Goal: Task Accomplishment & Management: Complete application form

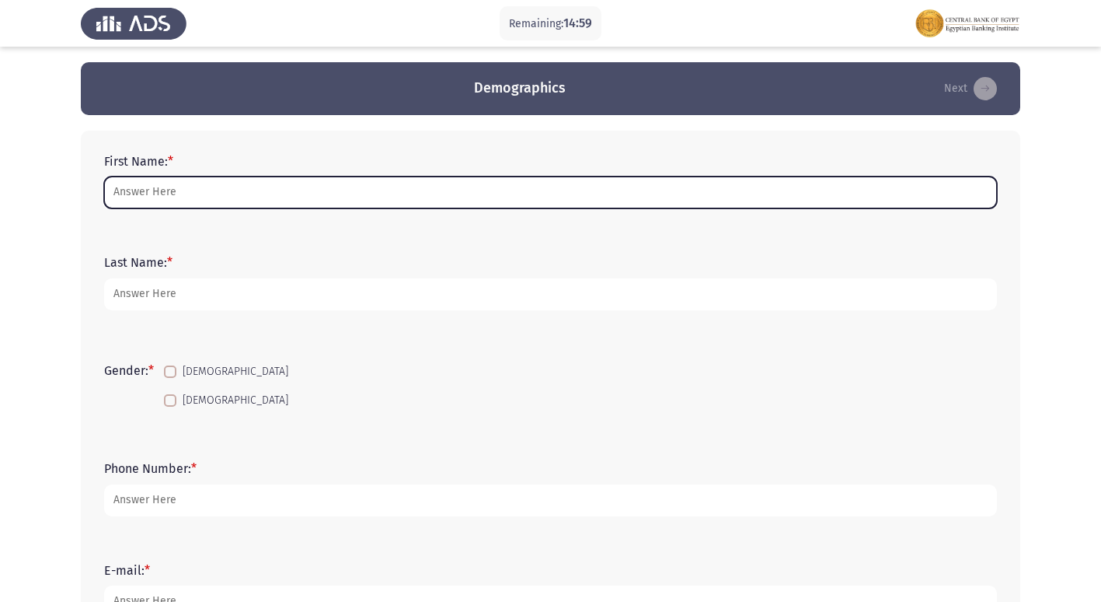
click at [283, 187] on input "First Name: *" at bounding box center [550, 192] width 893 height 32
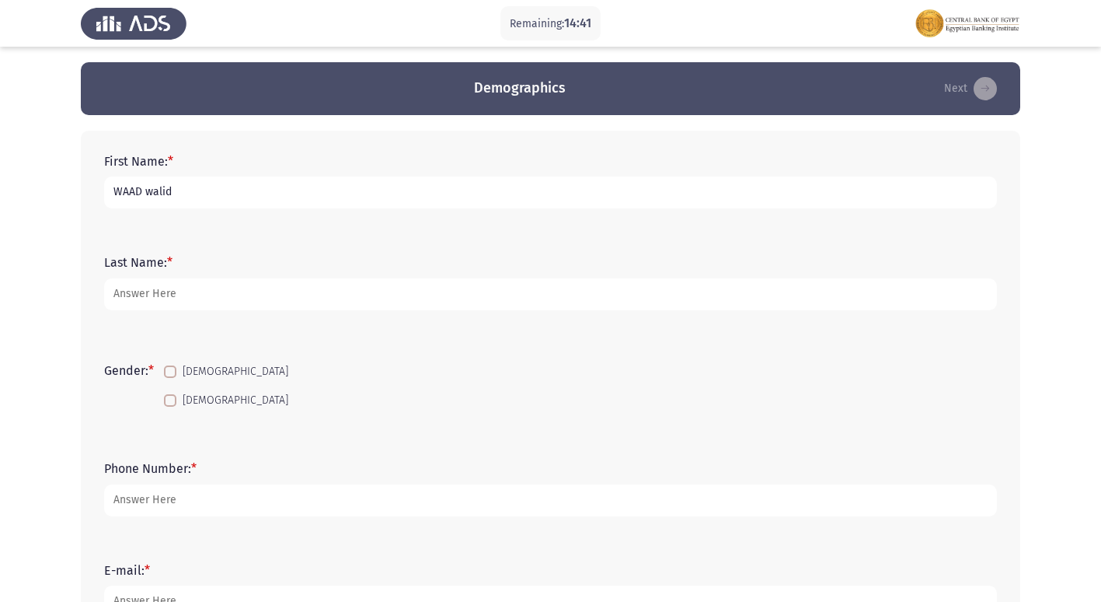
click at [131, 188] on input "WAAD walid" at bounding box center [550, 192] width 893 height 32
type input "[PERSON_NAME] [PERSON_NAME] Qurtam"
click at [181, 402] on label "[DEMOGRAPHIC_DATA]" at bounding box center [226, 400] width 124 height 19
click at [170, 406] on input "[DEMOGRAPHIC_DATA]" at bounding box center [169, 406] width 1 height 1
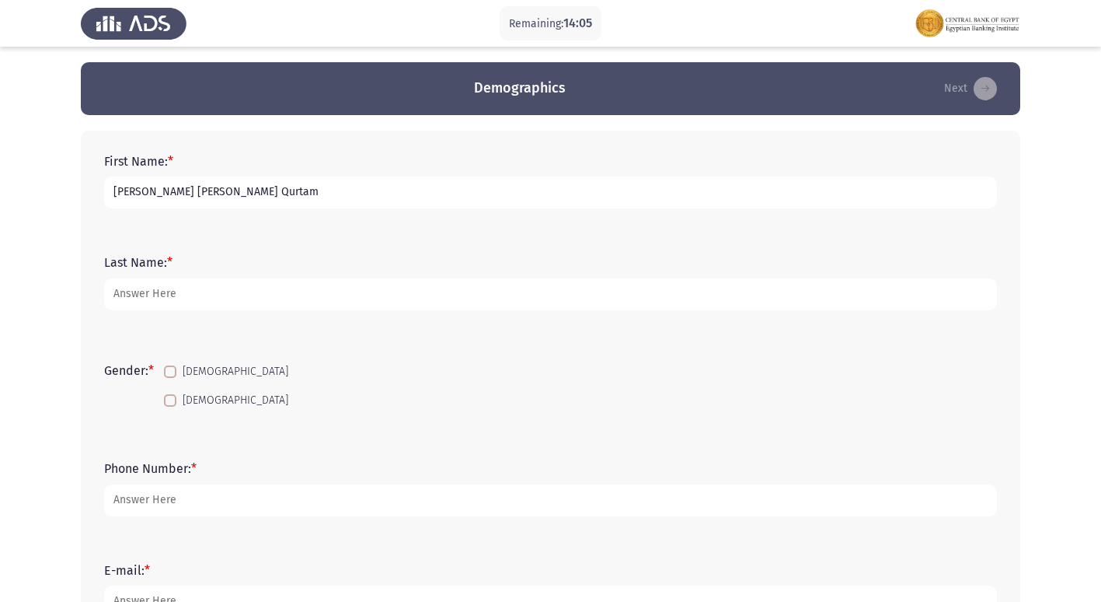
checkbox input "true"
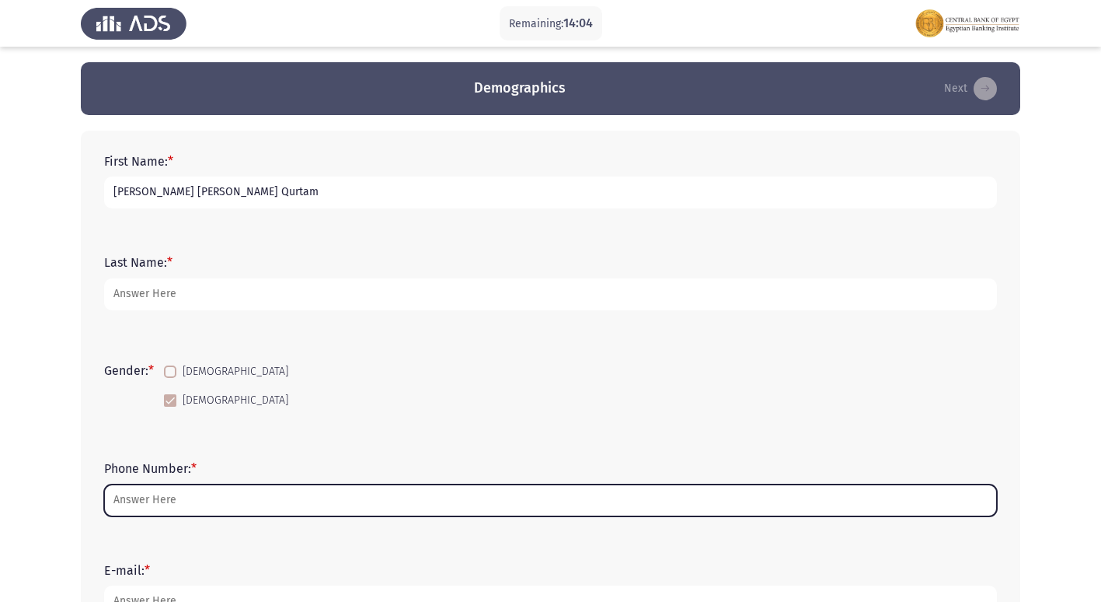
click at [152, 500] on input "Phone Number: *" at bounding box center [550, 500] width 893 height 32
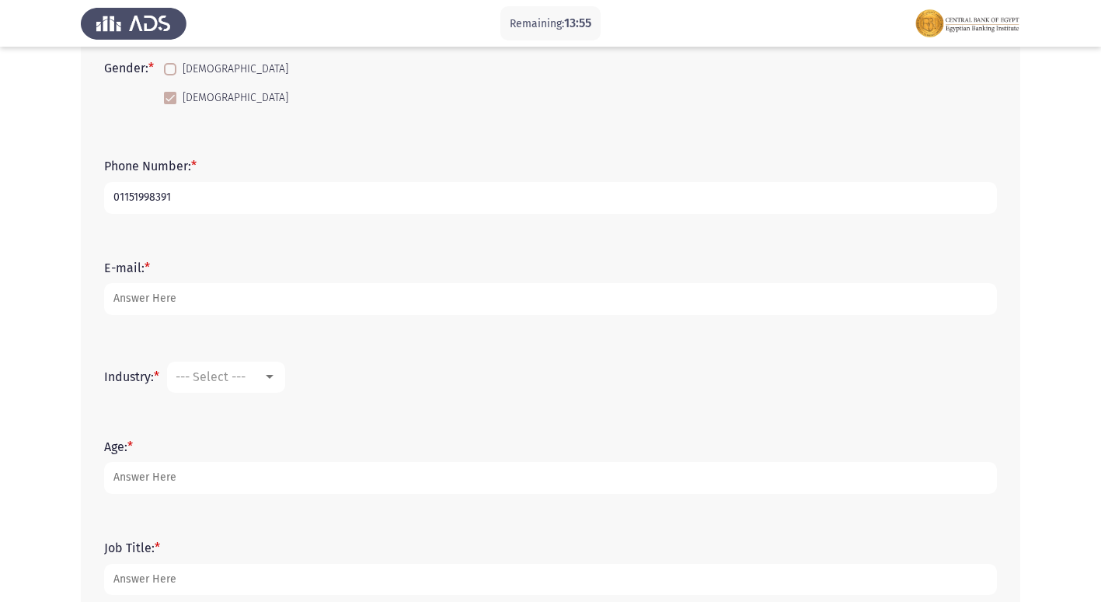
scroll to position [311, 0]
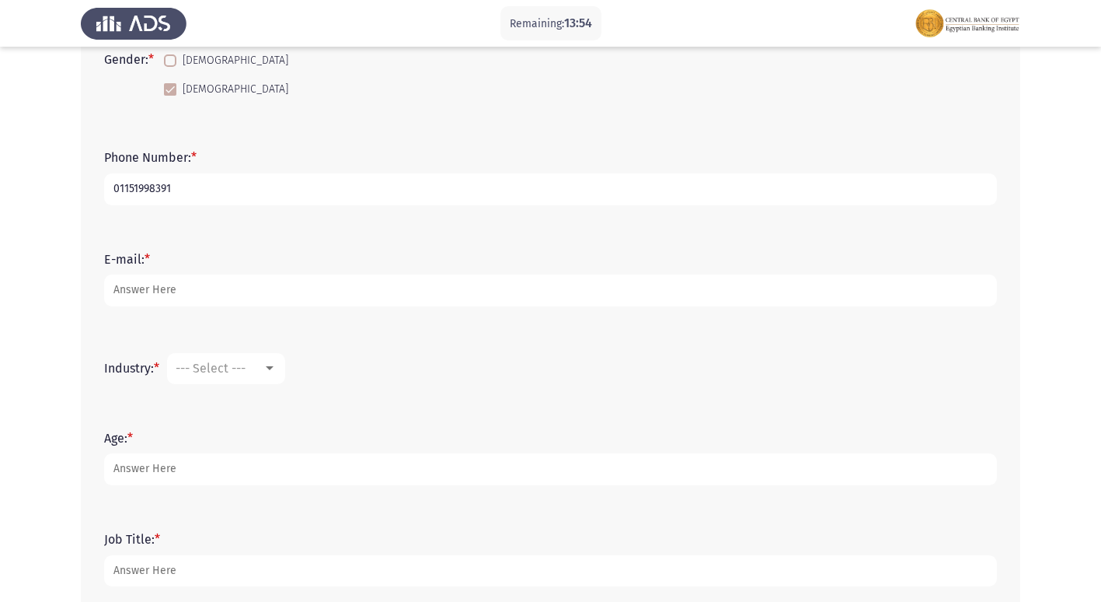
type input "01151998391"
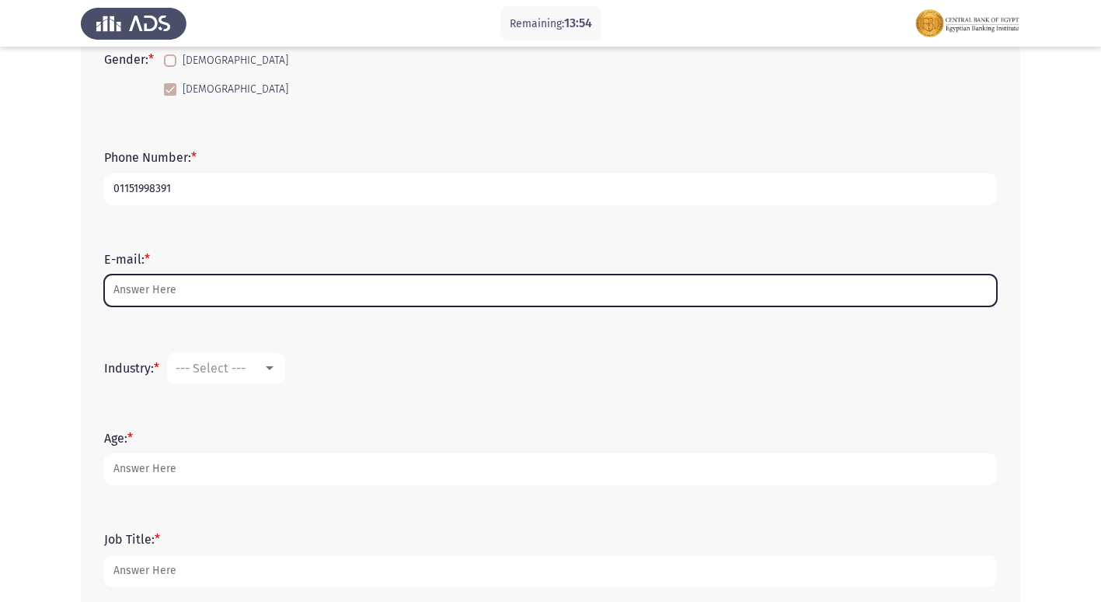
click at [190, 298] on input "E-mail: *" at bounding box center [550, 290] width 893 height 32
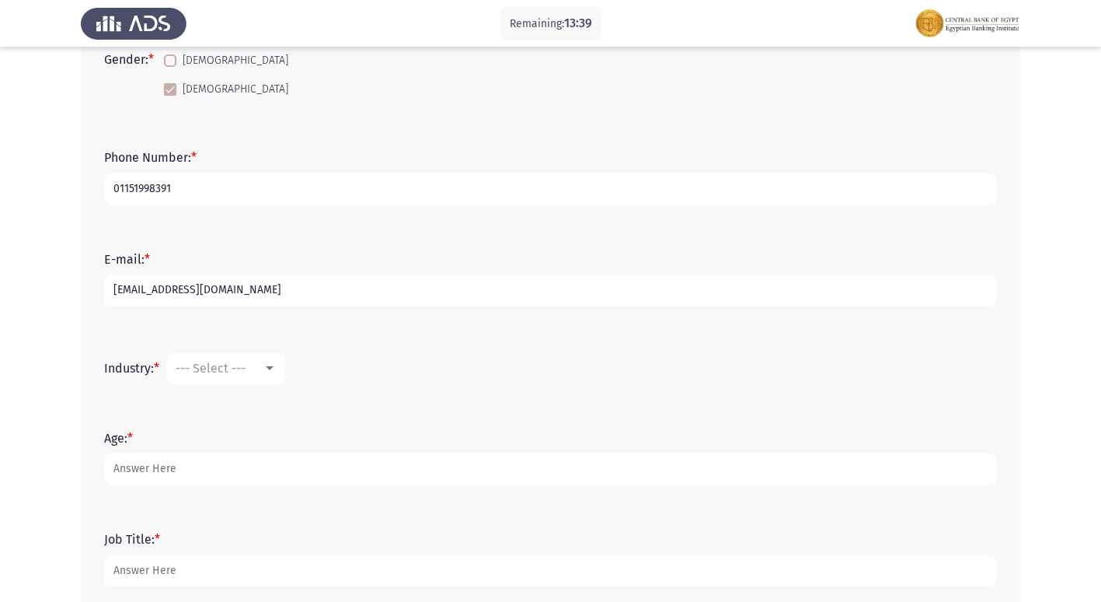
type input "[EMAIL_ADDRESS][DOMAIN_NAME]"
click at [269, 382] on mat-select "--- Select ---" at bounding box center [226, 368] width 118 height 31
click at [267, 375] on mat-select "--- Select ---" at bounding box center [226, 368] width 118 height 31
click at [276, 371] on div at bounding box center [270, 368] width 14 height 12
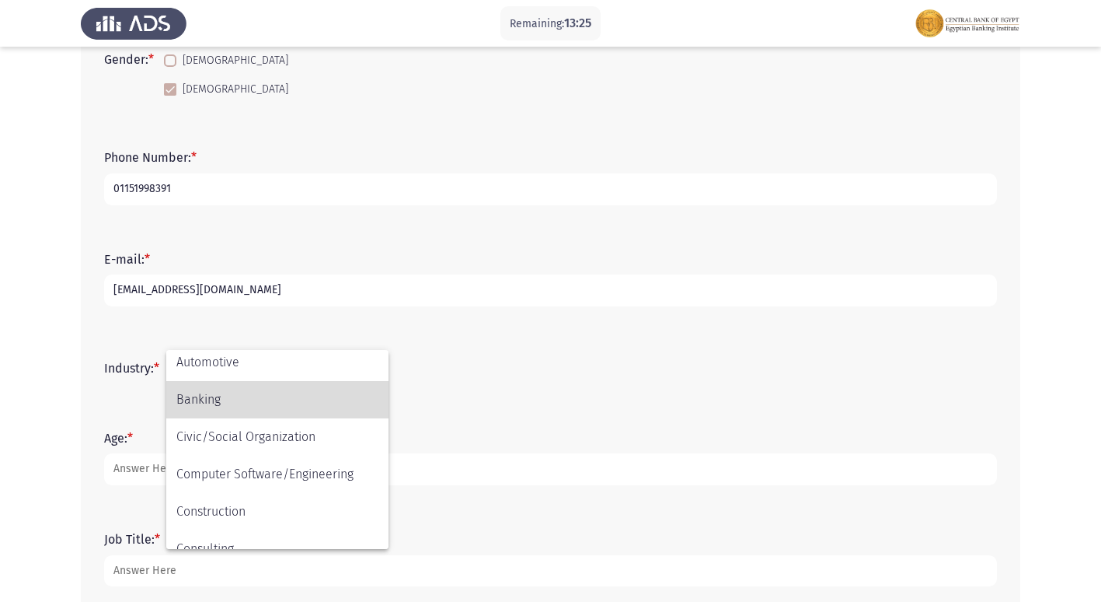
click at [201, 410] on span "Banking" at bounding box center [277, 399] width 202 height 37
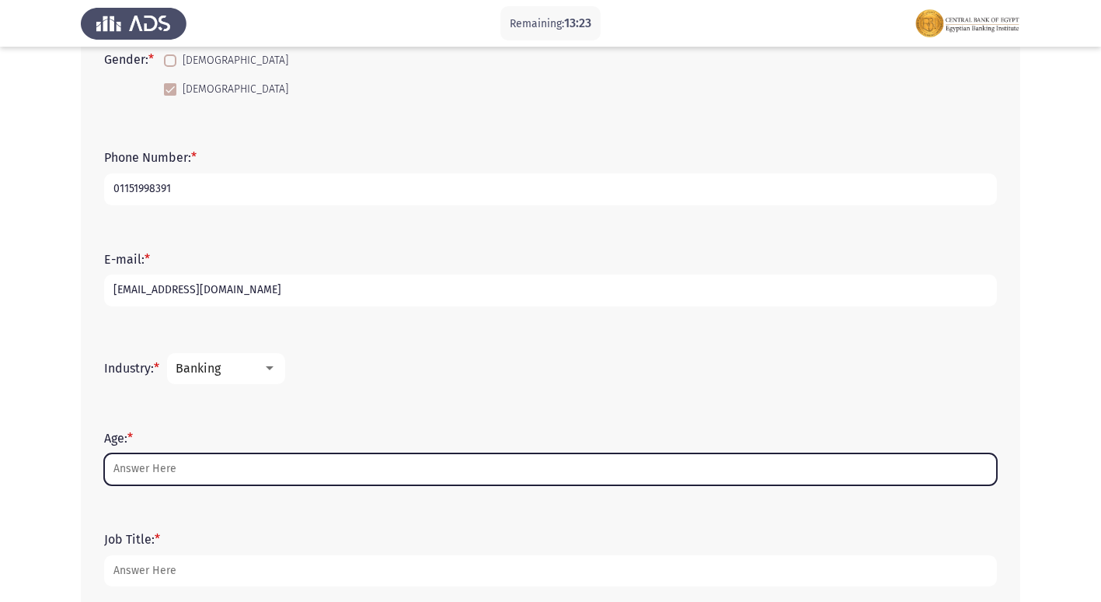
click at [242, 474] on input "Age: *" at bounding box center [550, 469] width 893 height 32
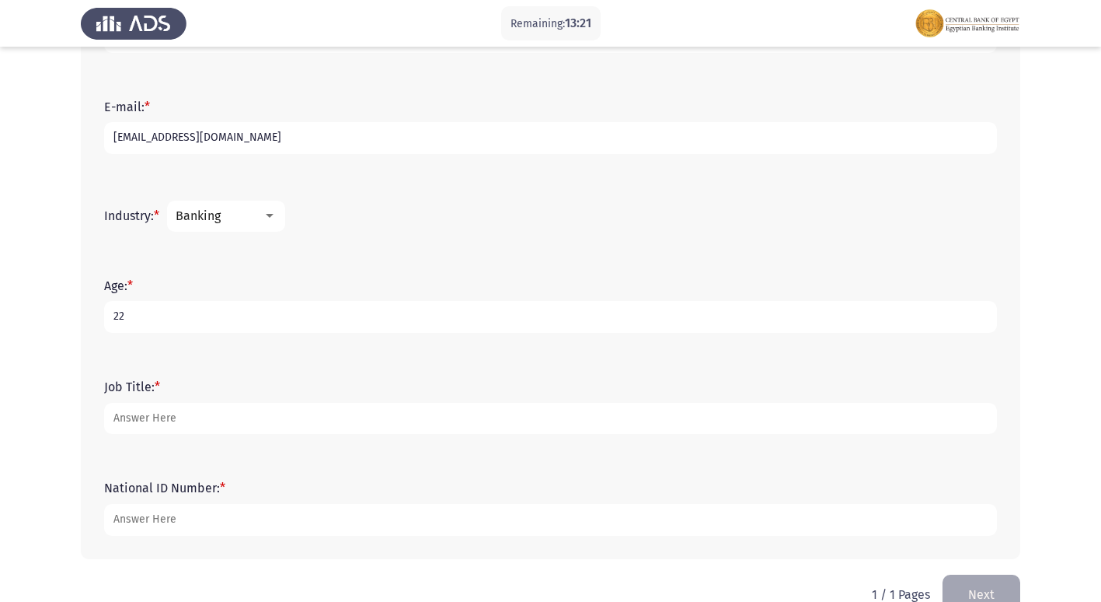
scroll to position [466, 0]
type input "22"
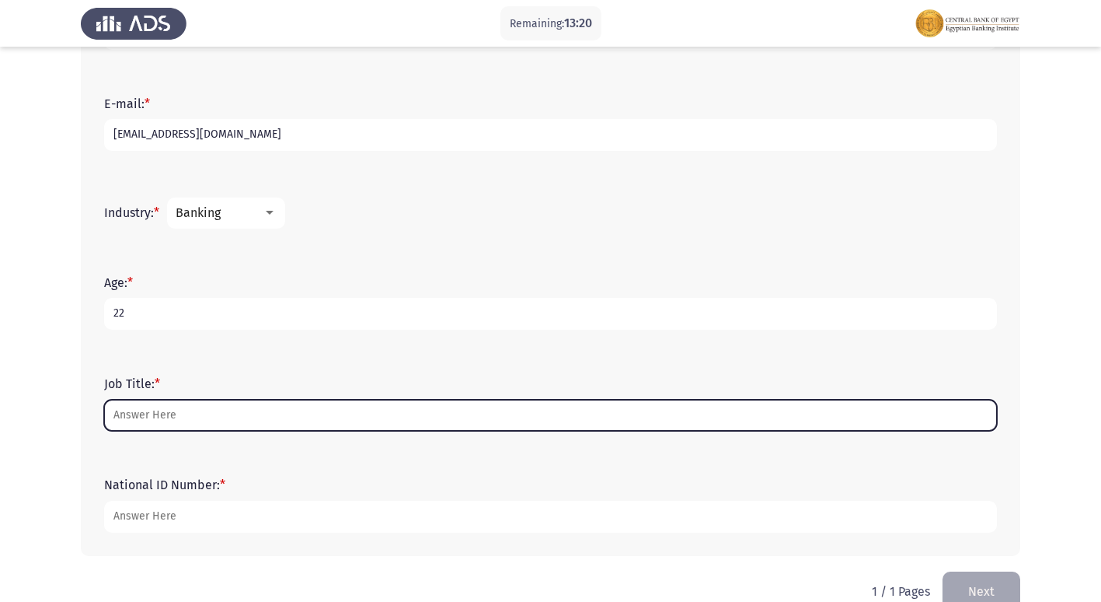
click at [177, 412] on input "Job Title: *" at bounding box center [550, 415] width 893 height 32
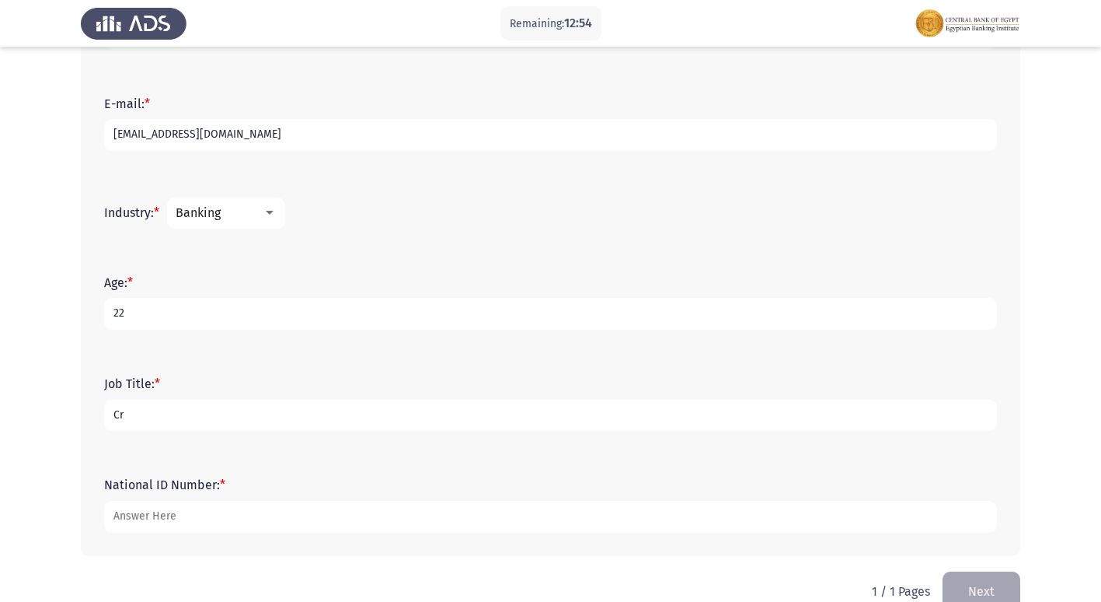
type input "C"
type input "Banker"
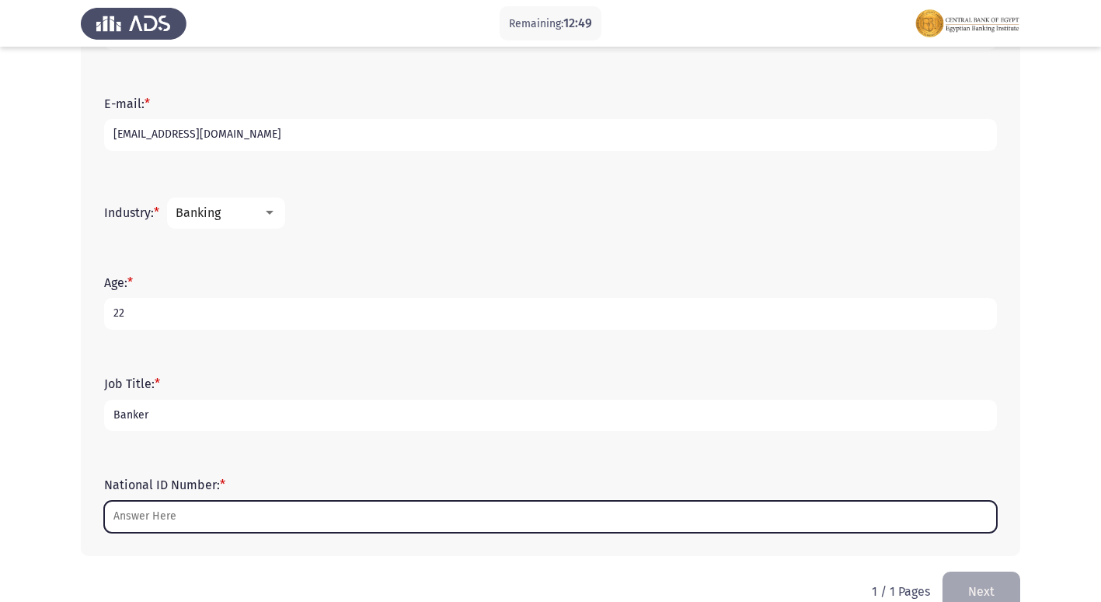
click at [215, 514] on input "National ID Number: *" at bounding box center [550, 516] width 893 height 32
type input "2"
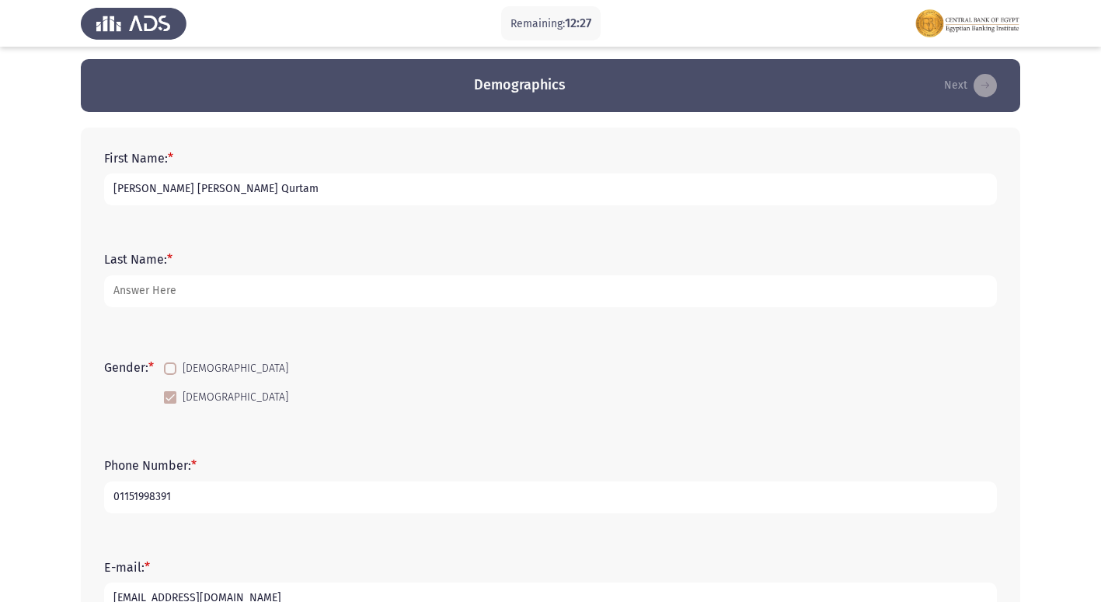
scroll to position [0, 0]
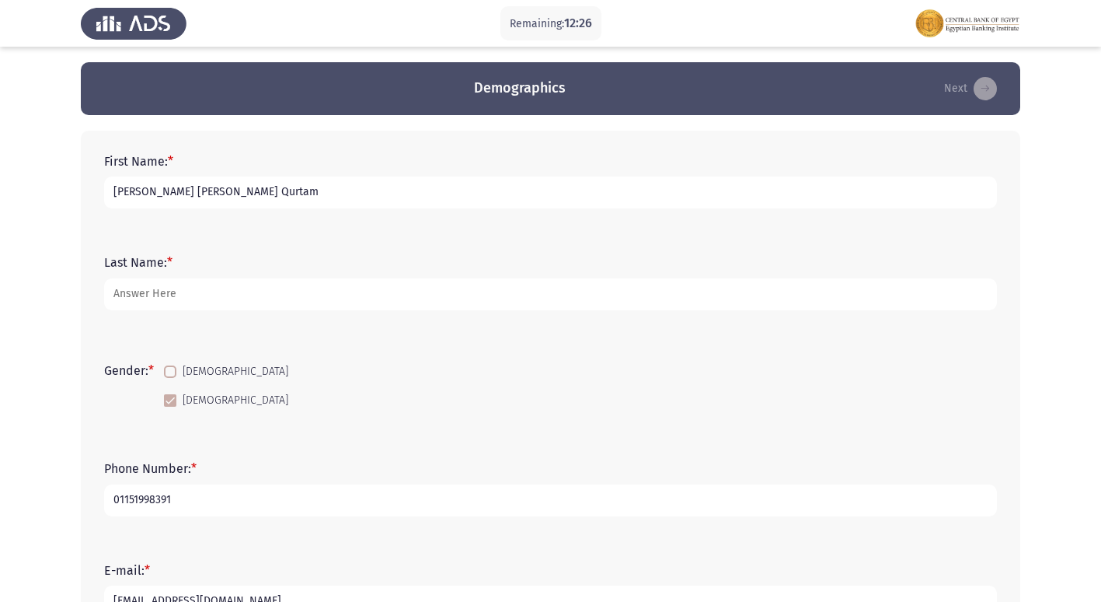
type input "30212120103204"
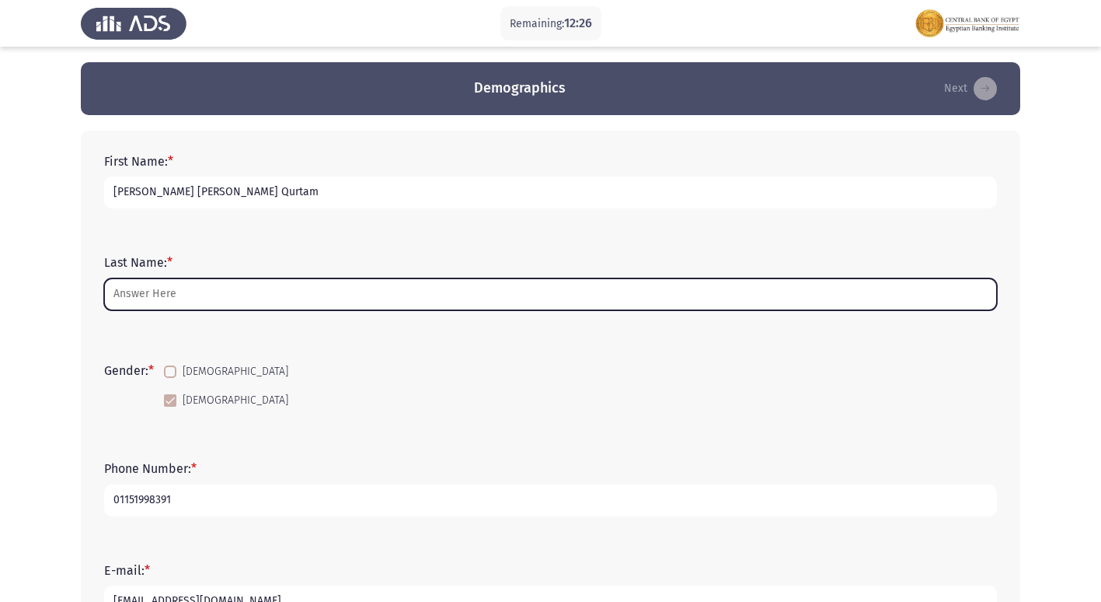
click at [155, 296] on input "Last Name: *" at bounding box center [550, 294] width 893 height 32
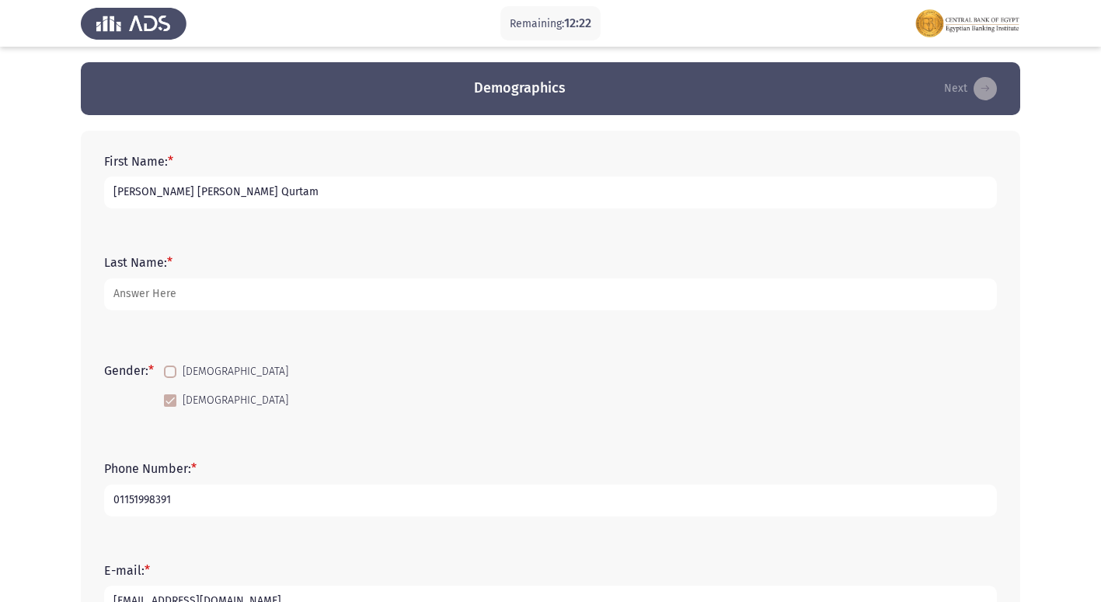
drag, startPoint x: 252, startPoint y: 197, endPoint x: 148, endPoint y: 199, distance: 104.1
click at [144, 199] on input "[PERSON_NAME] [PERSON_NAME] Qurtam" at bounding box center [550, 192] width 893 height 32
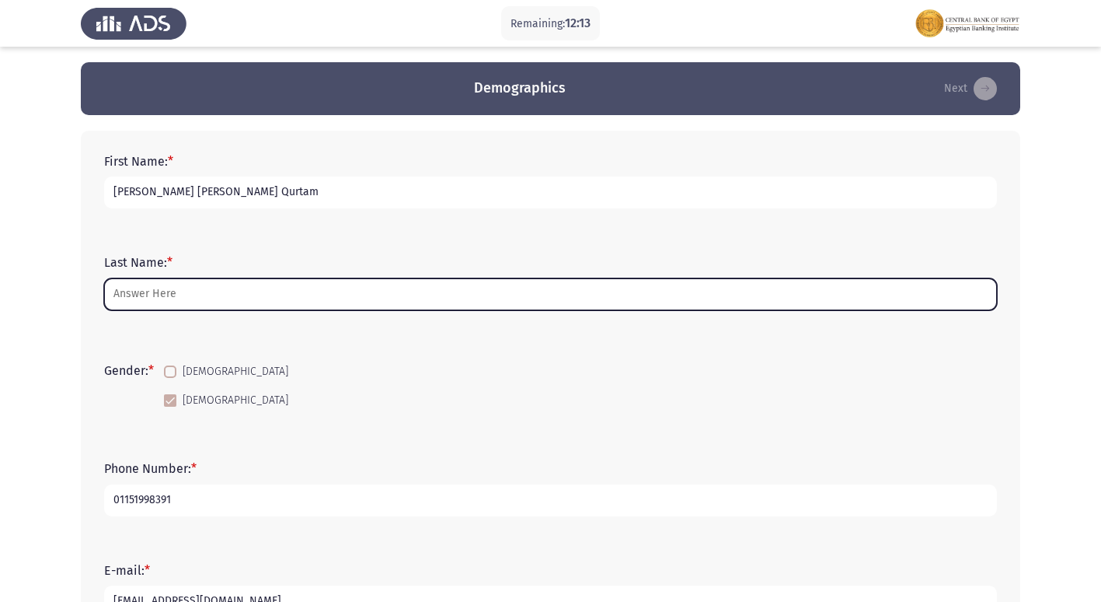
click at [157, 295] on input "Last Name: *" at bounding box center [550, 294] width 893 height 32
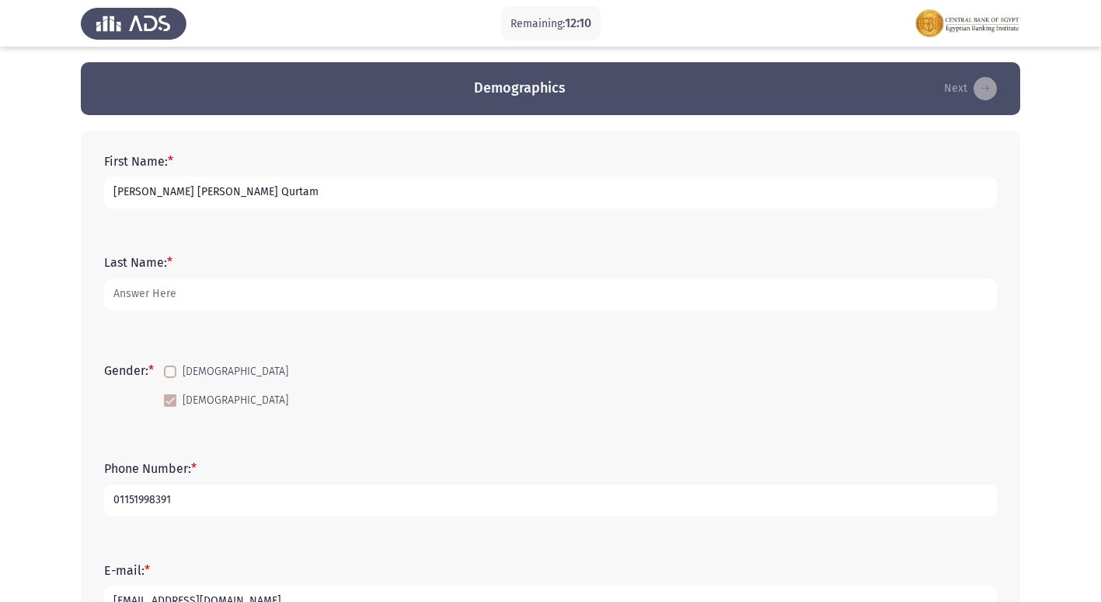
drag, startPoint x: 249, startPoint y: 190, endPoint x: 106, endPoint y: 193, distance: 142.3
click at [106, 193] on input "[PERSON_NAME] [PERSON_NAME] Qurtam" at bounding box center [550, 192] width 893 height 32
click at [492, 260] on form "Last Name: *" at bounding box center [550, 282] width 893 height 54
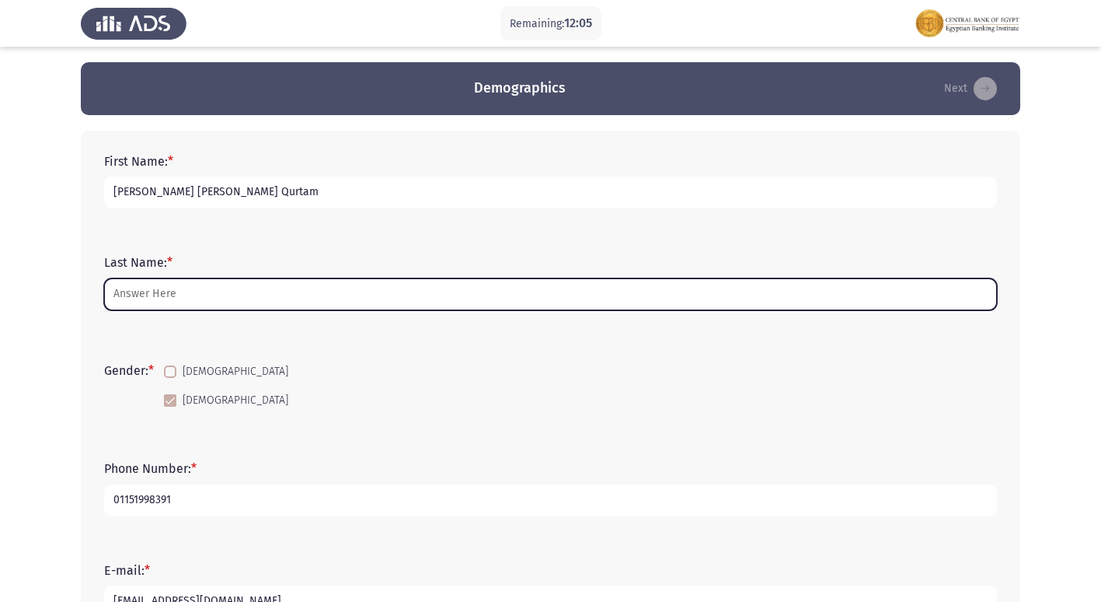
click at [193, 287] on input "Last Name: *" at bounding box center [550, 294] width 893 height 32
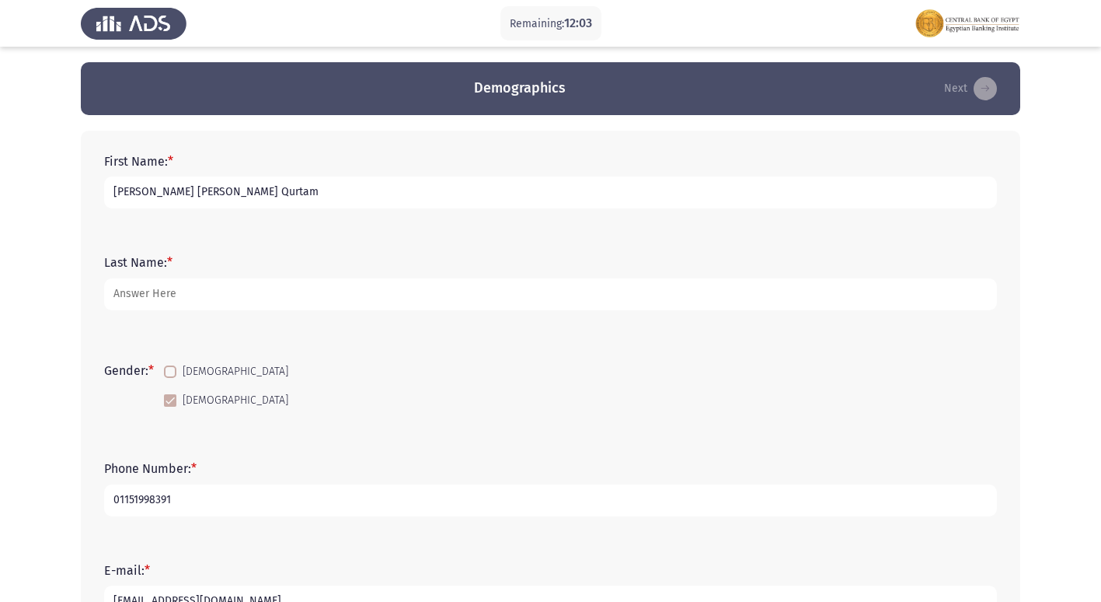
drag, startPoint x: 262, startPoint y: 193, endPoint x: 135, endPoint y: 197, distance: 126.8
click at [135, 197] on input "[PERSON_NAME] [PERSON_NAME] Qurtam" at bounding box center [550, 192] width 893 height 32
click at [256, 222] on div "First Name: * [PERSON_NAME] [PERSON_NAME] Qurtam" at bounding box center [550, 181] width 908 height 101
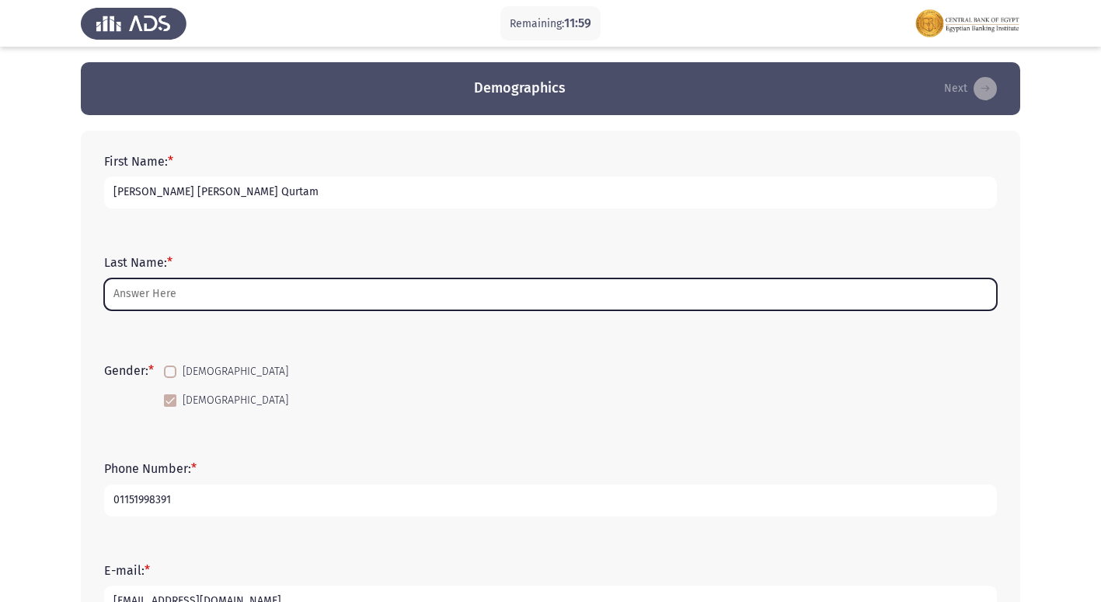
click at [148, 285] on input "Last Name: *" at bounding box center [550, 294] width 893 height 32
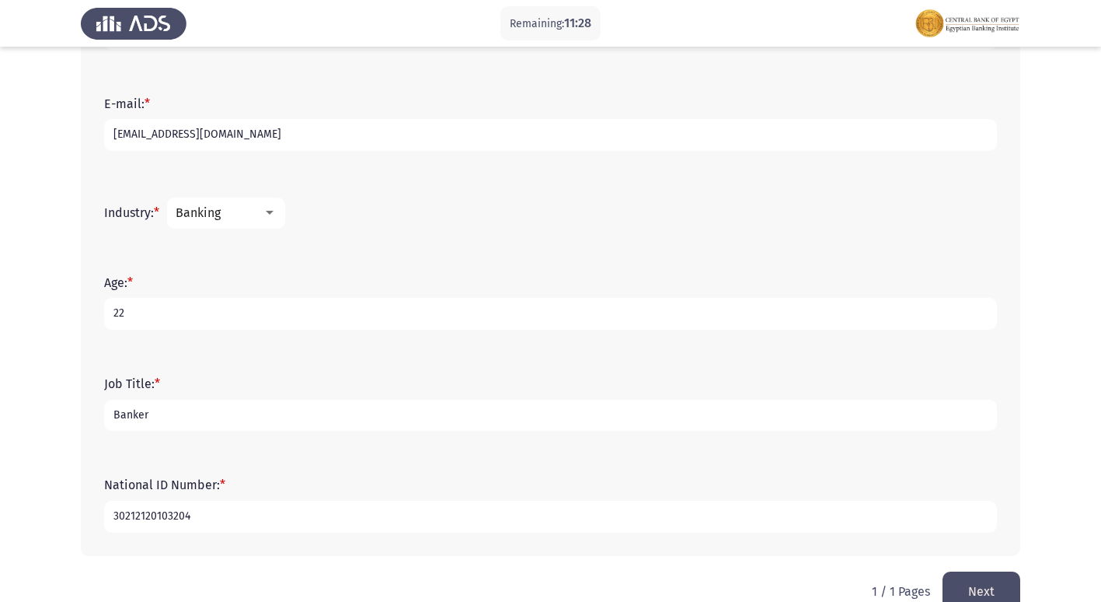
scroll to position [498, 0]
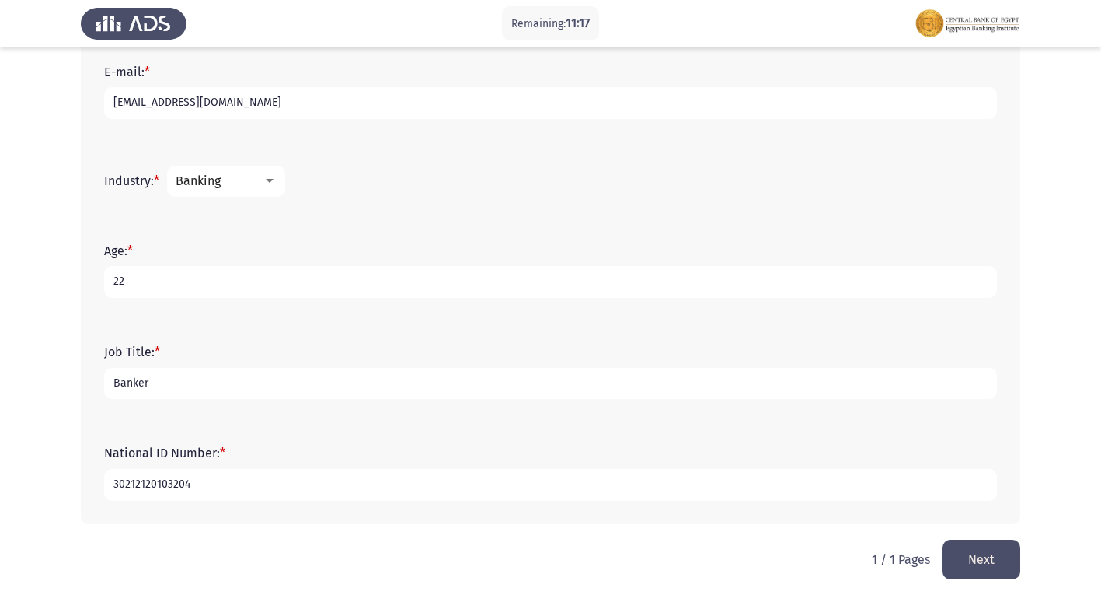
type input "[PERSON_NAME]"
click at [959, 557] on button "Next" at bounding box center [982, 559] width 78 height 40
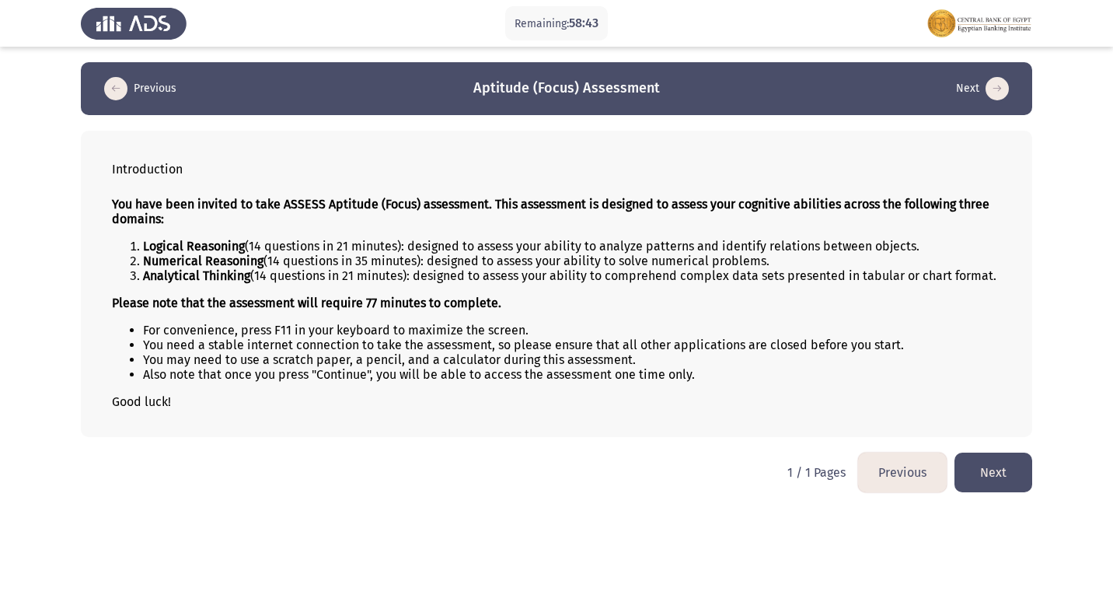
click at [992, 483] on button "Next" at bounding box center [993, 472] width 78 height 40
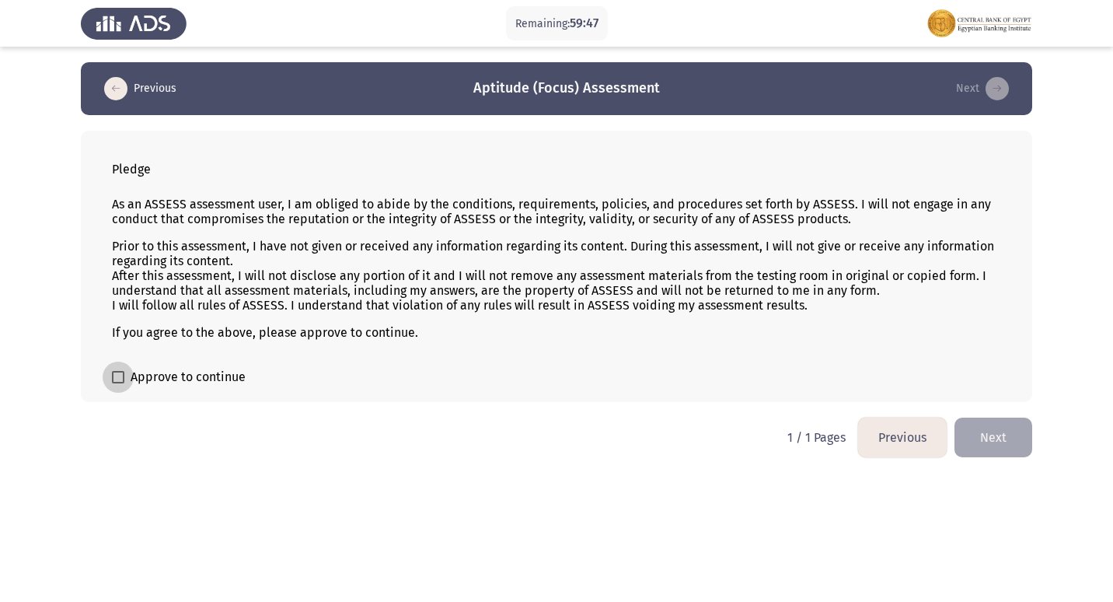
click at [116, 383] on label "Approve to continue" at bounding box center [179, 377] width 134 height 19
click at [117, 383] on input "Approve to continue" at bounding box center [117, 383] width 1 height 1
checkbox input "true"
click at [1020, 434] on button "Next" at bounding box center [993, 437] width 78 height 40
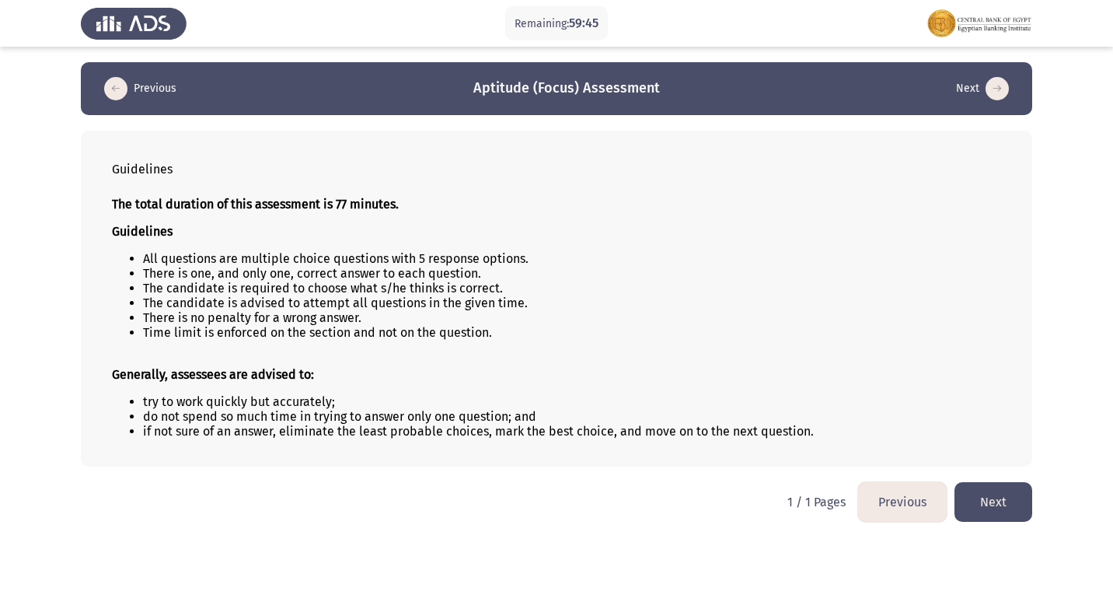
click at [1009, 518] on button "Next" at bounding box center [993, 502] width 78 height 40
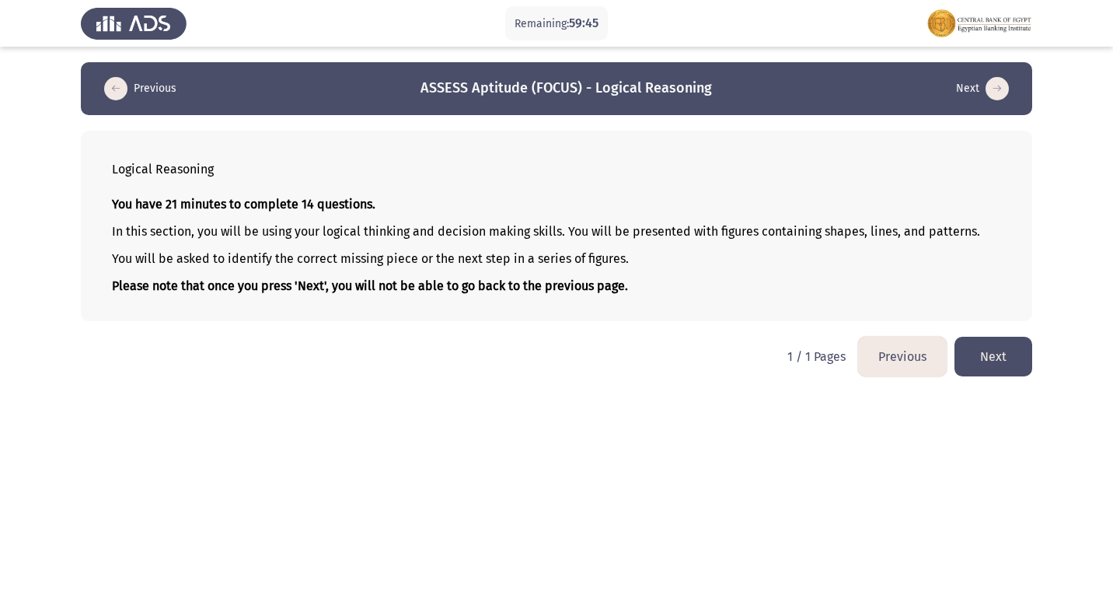
click at [1009, 362] on button "Next" at bounding box center [993, 357] width 78 height 40
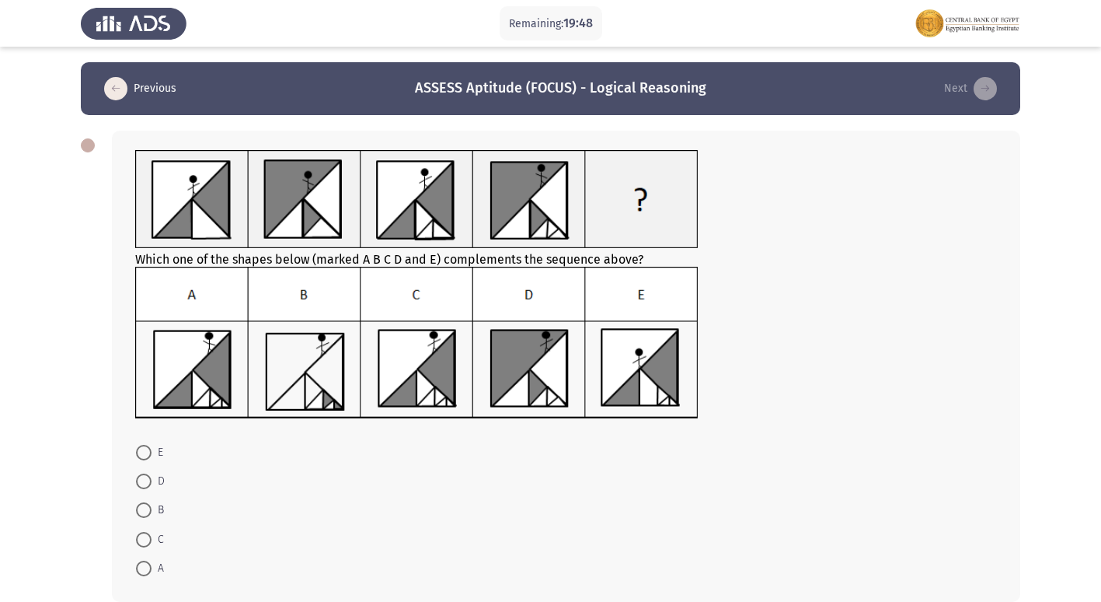
click at [148, 512] on span at bounding box center [144, 510] width 16 height 16
click at [148, 512] on input "B" at bounding box center [144, 510] width 16 height 16
radio input "true"
click at [143, 568] on span at bounding box center [144, 568] width 16 height 16
click at [143, 568] on input "A" at bounding box center [144, 568] width 16 height 16
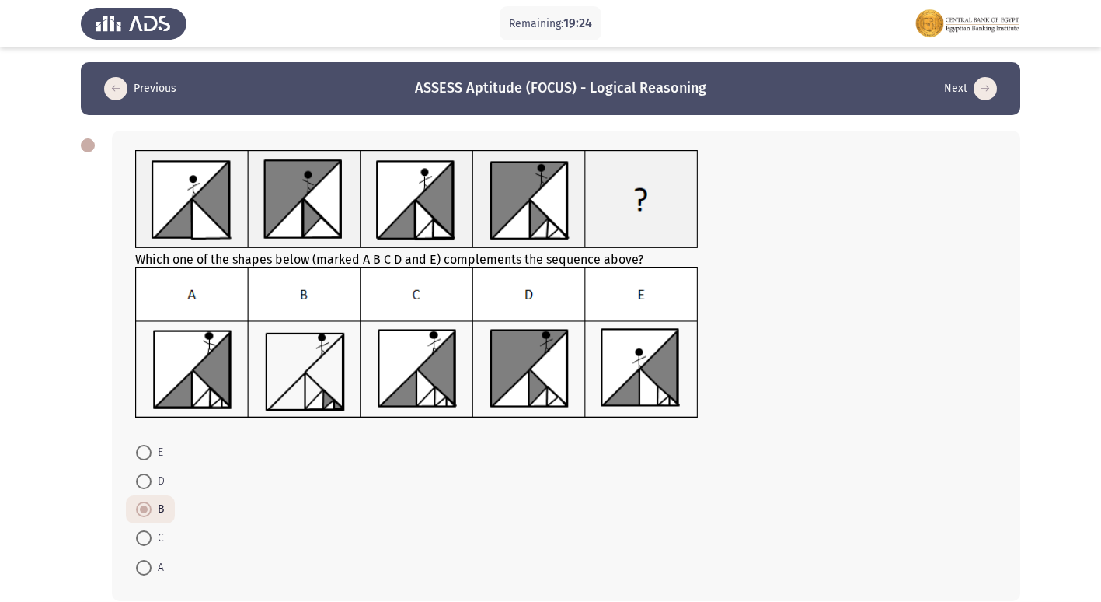
radio input "true"
click at [139, 533] on span at bounding box center [144, 540] width 16 height 16
click at [139, 533] on input "C" at bounding box center [144, 540] width 16 height 16
radio input "true"
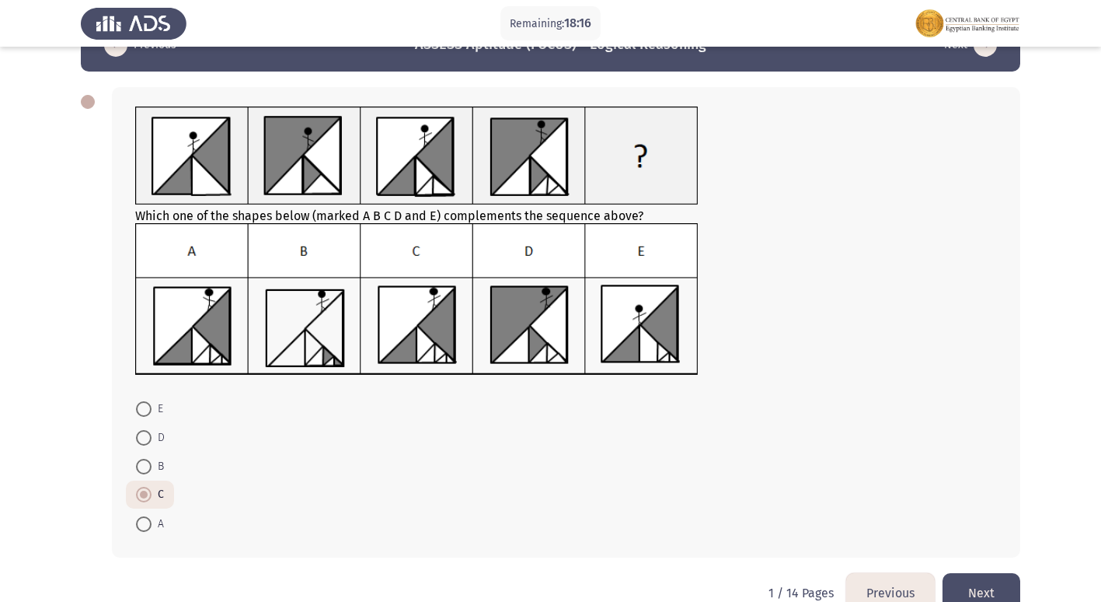
scroll to position [77, 0]
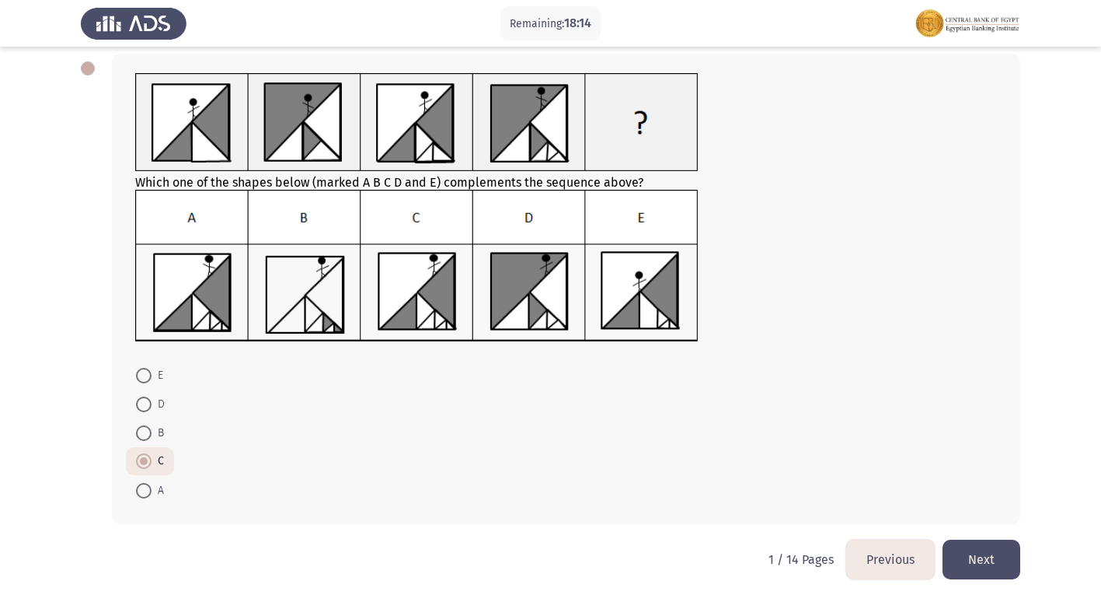
click at [979, 553] on button "Next" at bounding box center [982, 559] width 78 height 40
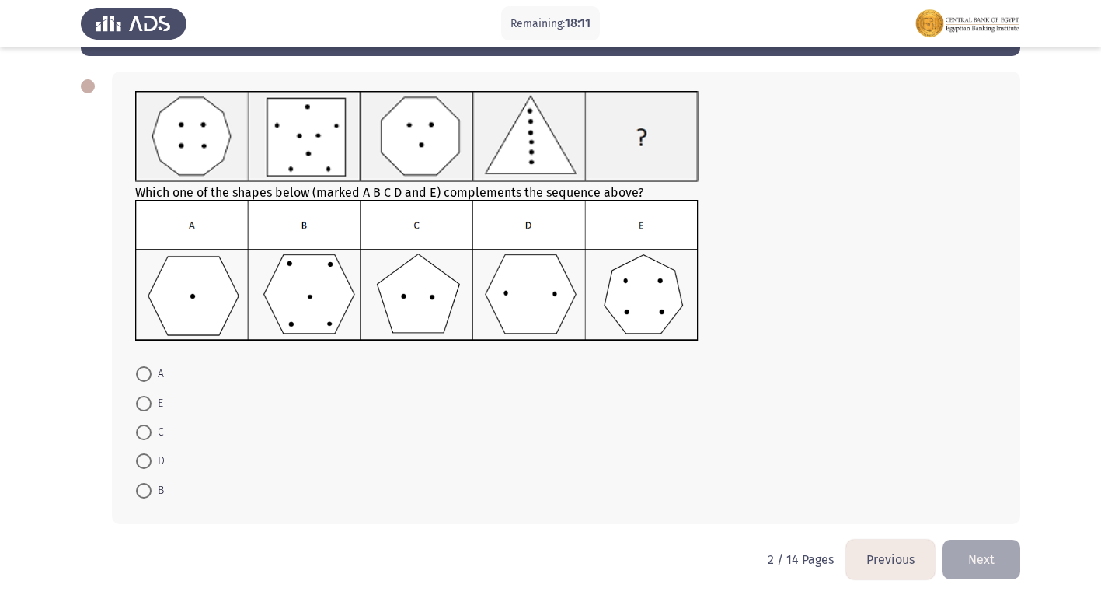
scroll to position [0, 0]
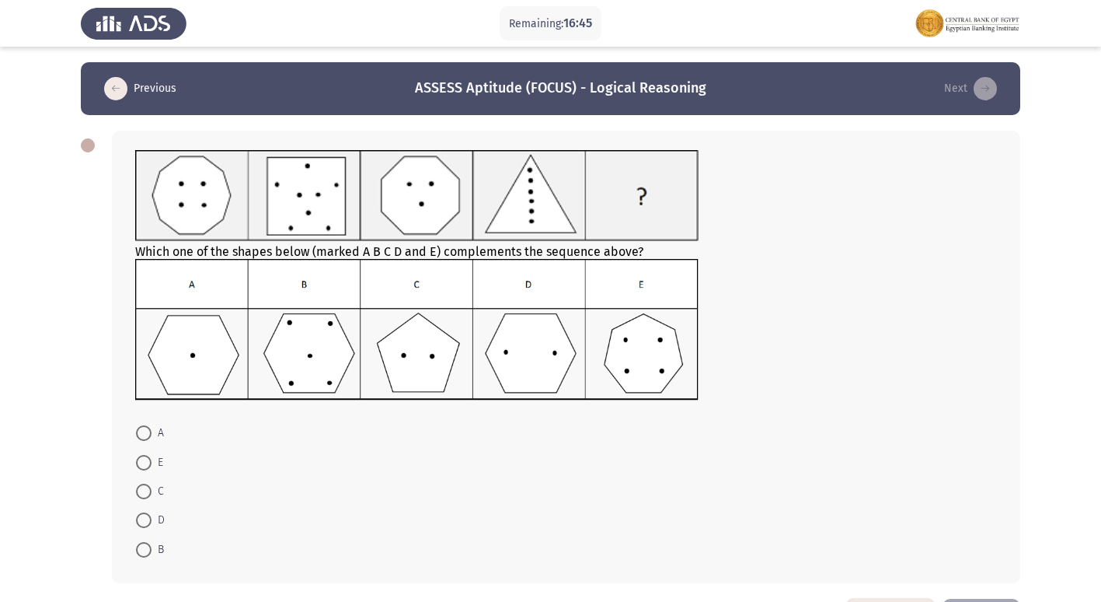
click at [145, 550] on span at bounding box center [144, 550] width 16 height 16
click at [145, 550] on input "B" at bounding box center [144, 550] width 16 height 16
radio input "true"
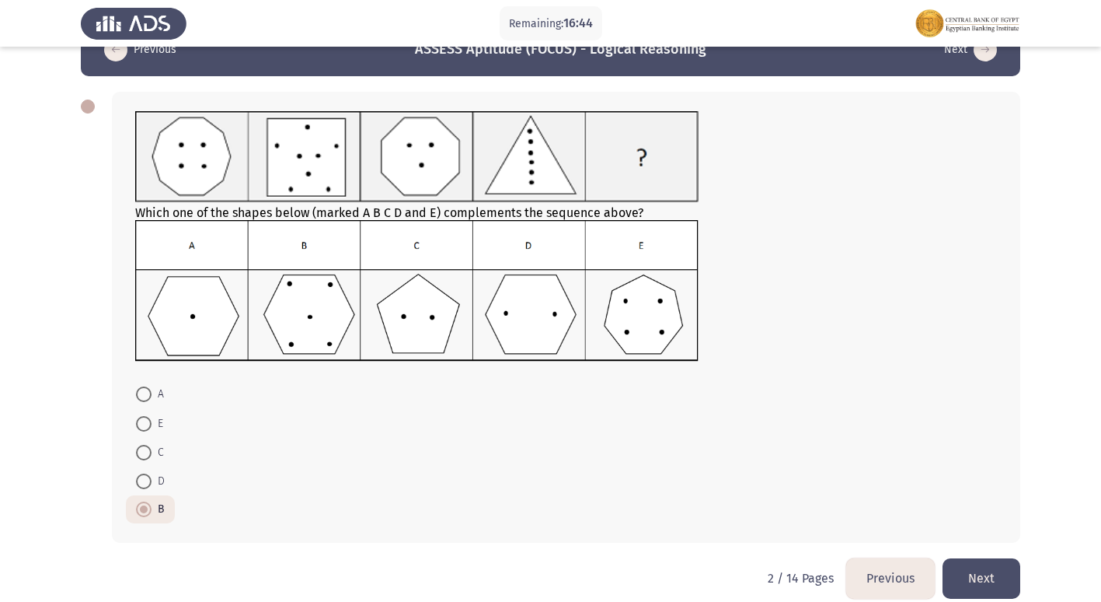
scroll to position [58, 0]
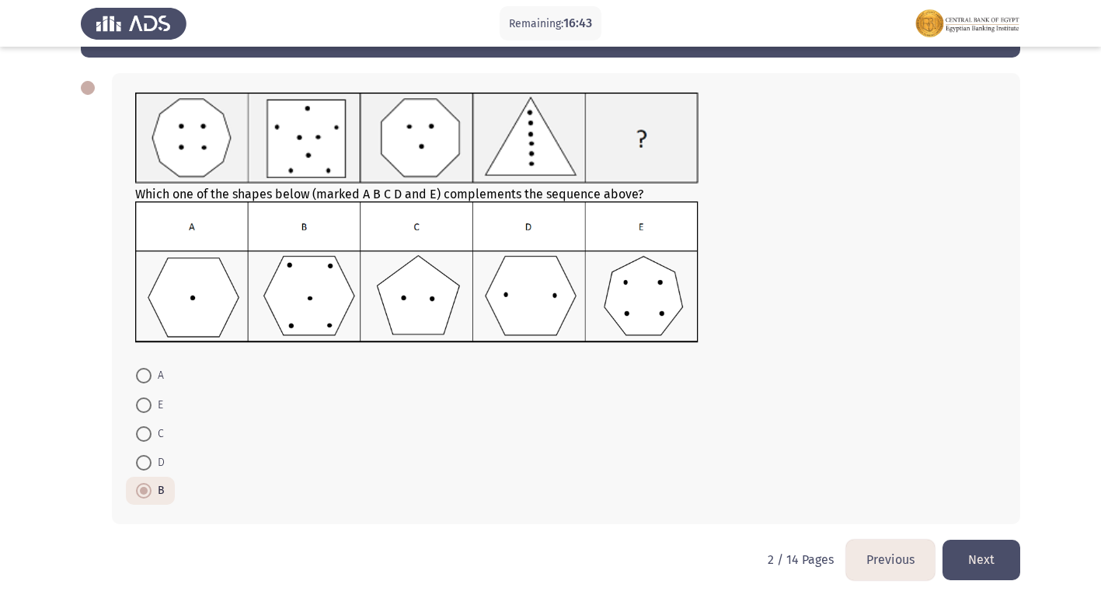
click at [954, 554] on button "Next" at bounding box center [982, 559] width 78 height 40
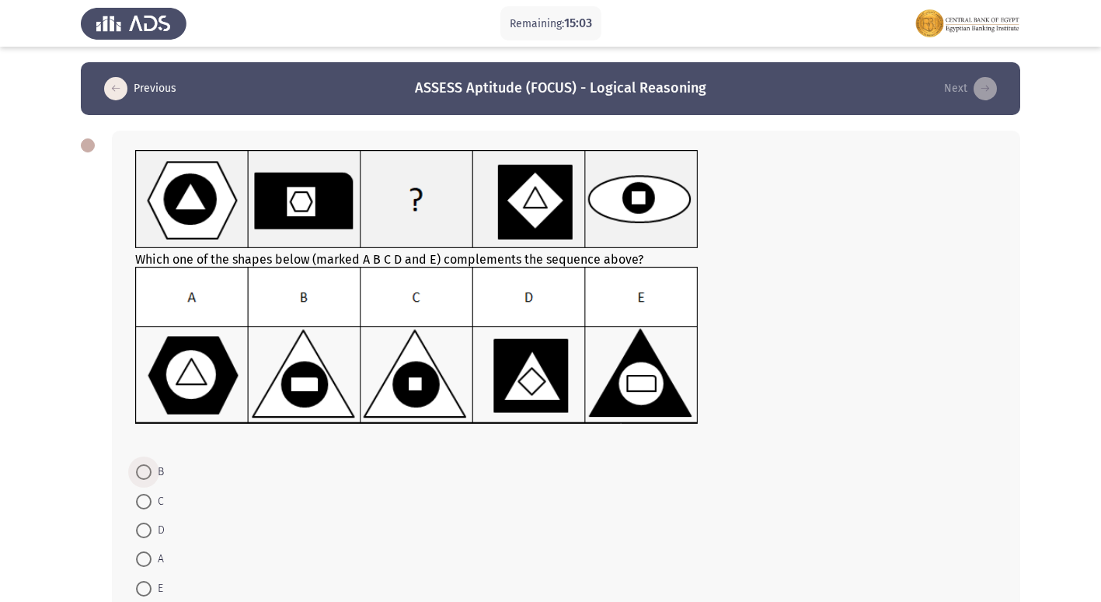
click at [145, 473] on span at bounding box center [144, 472] width 16 height 16
click at [145, 473] on input "B" at bounding box center [144, 472] width 16 height 16
radio input "true"
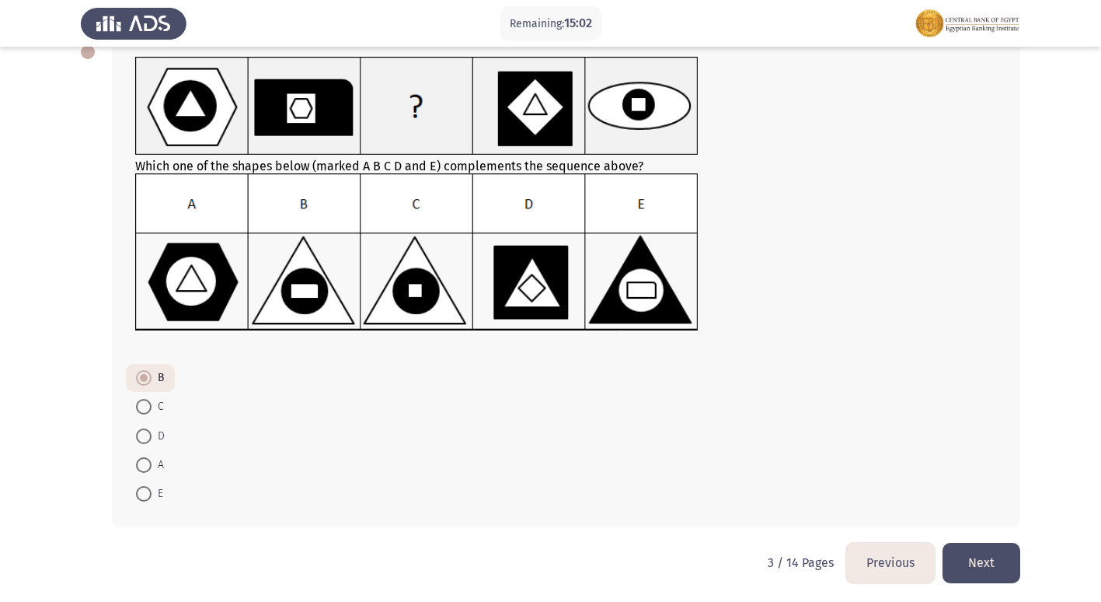
scroll to position [96, 0]
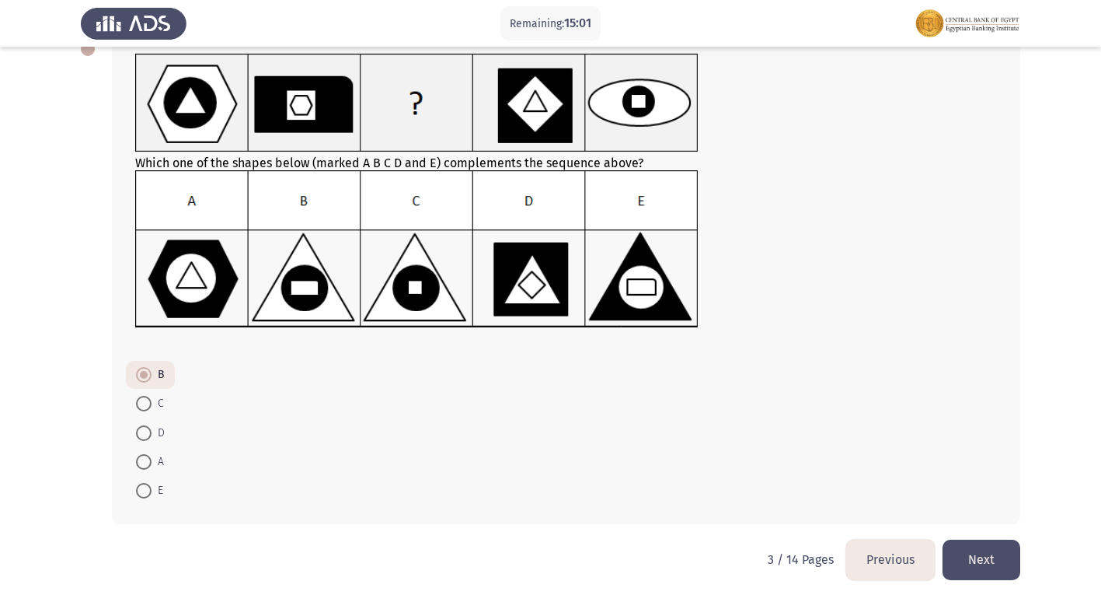
click at [974, 554] on button "Next" at bounding box center [982, 559] width 78 height 40
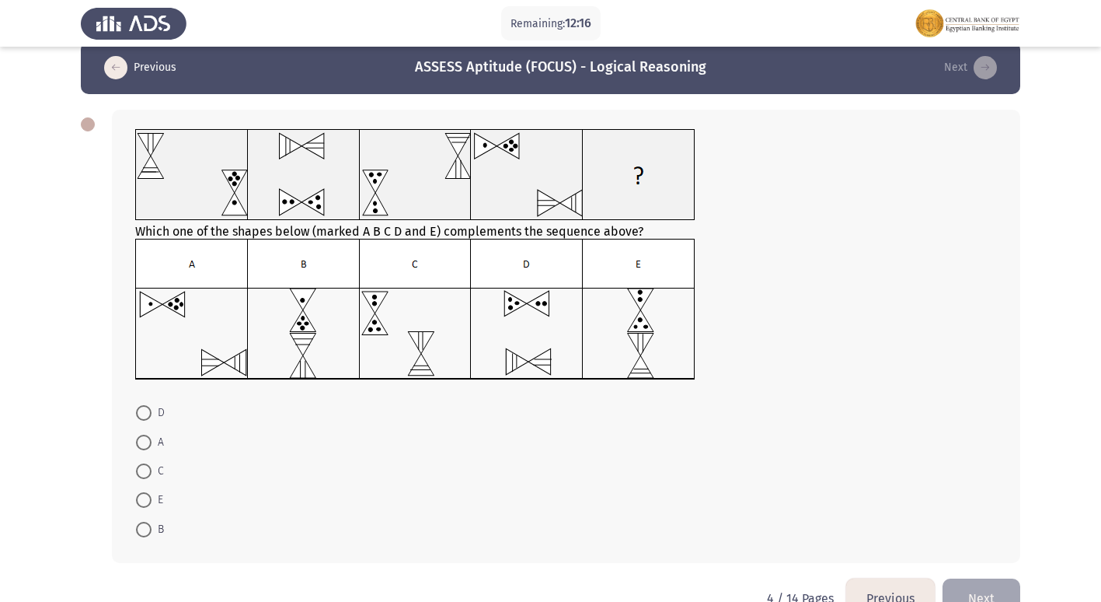
scroll to position [0, 0]
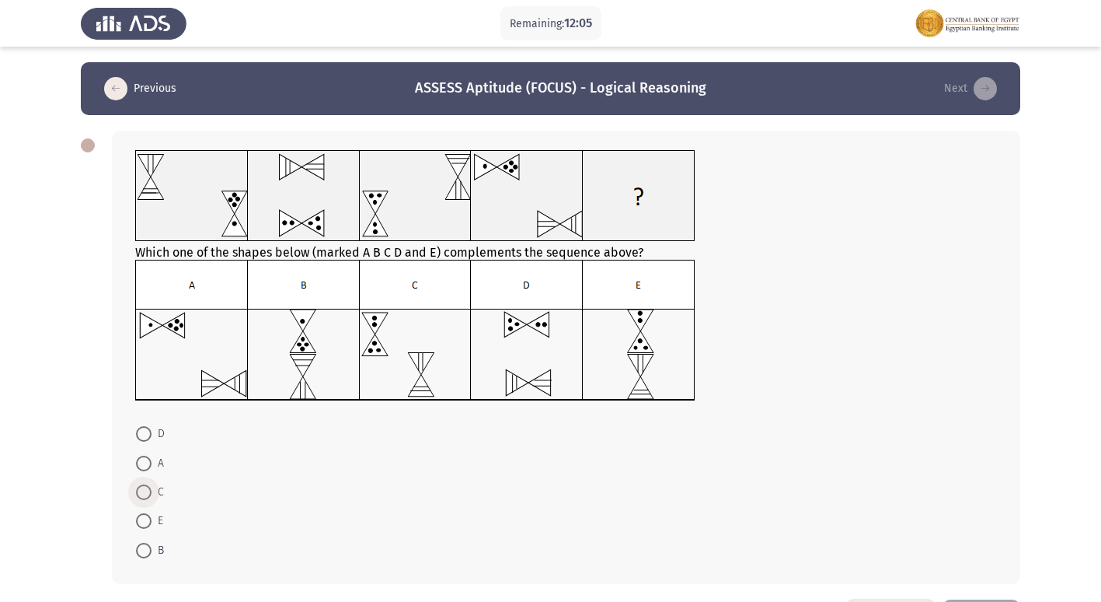
click at [145, 494] on span at bounding box center [144, 492] width 16 height 16
click at [145, 494] on input "C" at bounding box center [144, 492] width 16 height 16
radio input "true"
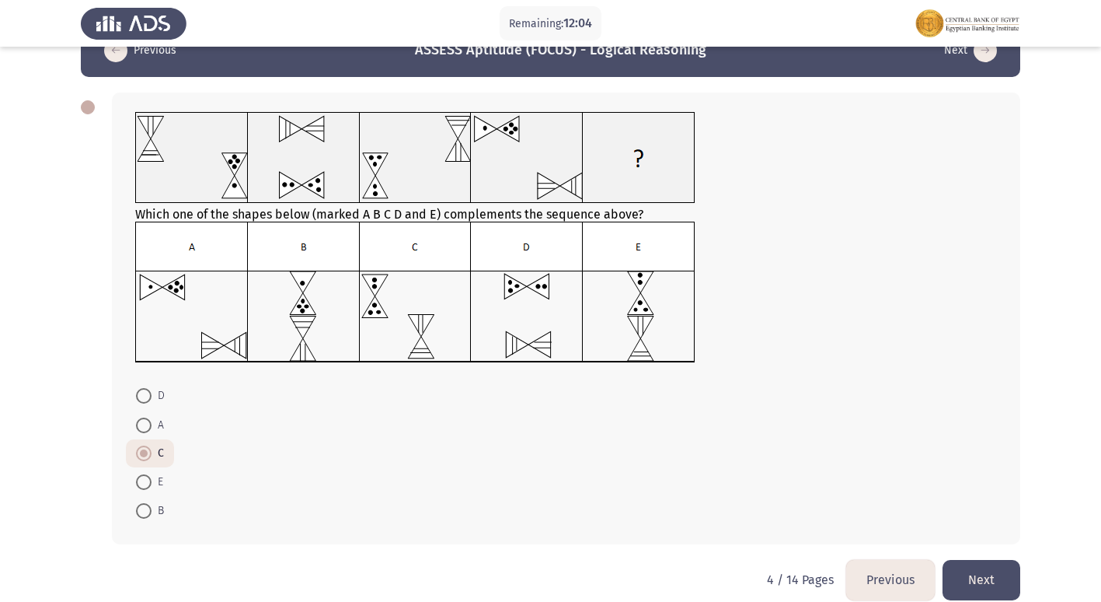
scroll to position [58, 0]
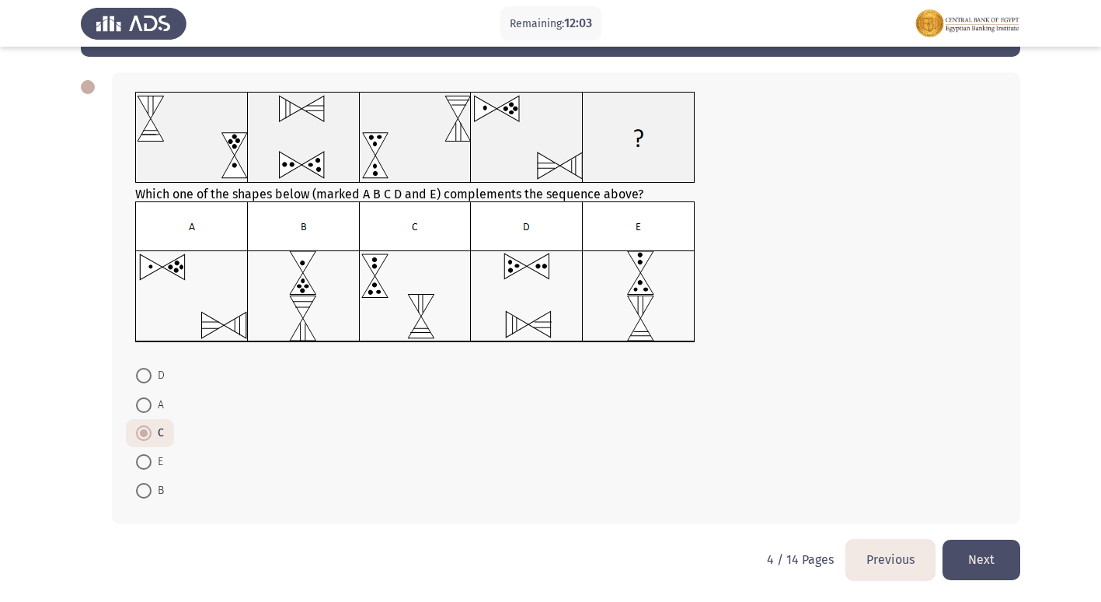
click at [980, 574] on button "Next" at bounding box center [982, 559] width 78 height 40
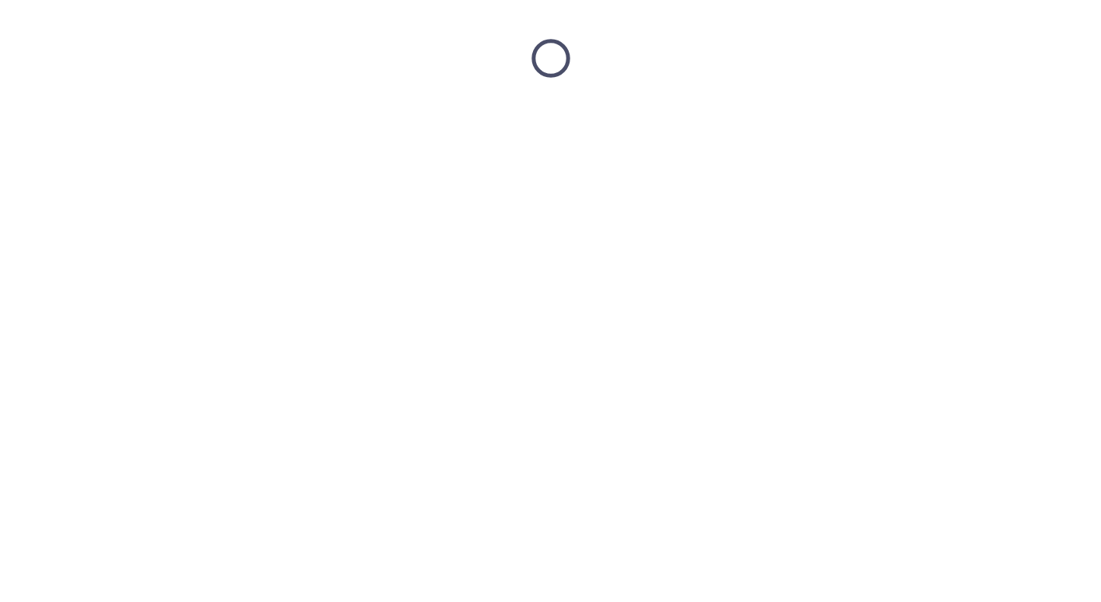
scroll to position [0, 0]
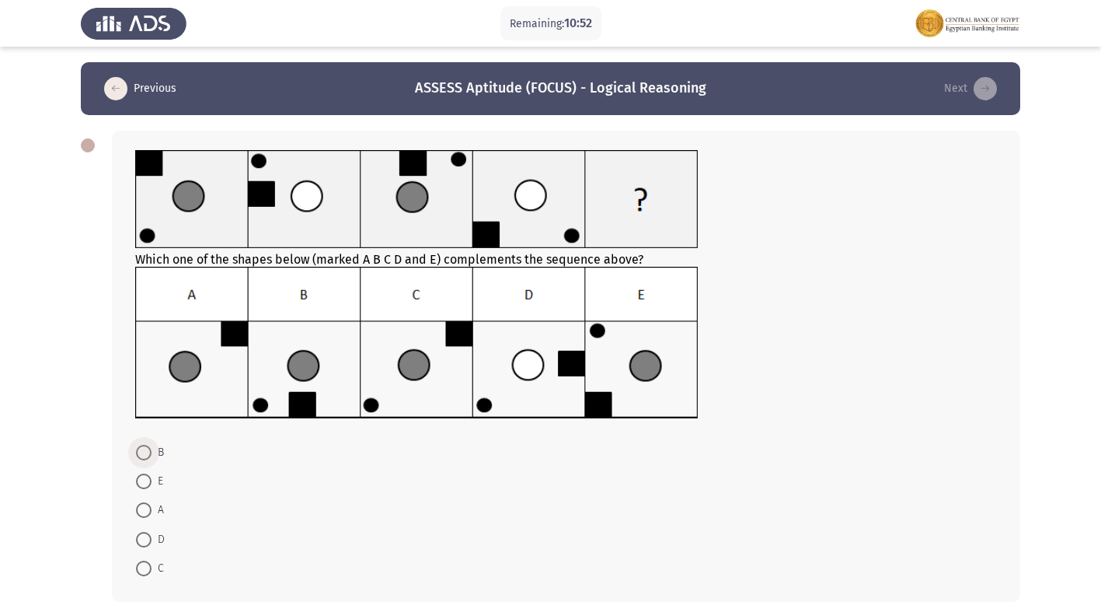
click at [145, 452] on span at bounding box center [144, 453] width 16 height 16
click at [145, 452] on input "B" at bounding box center [144, 453] width 16 height 16
radio input "true"
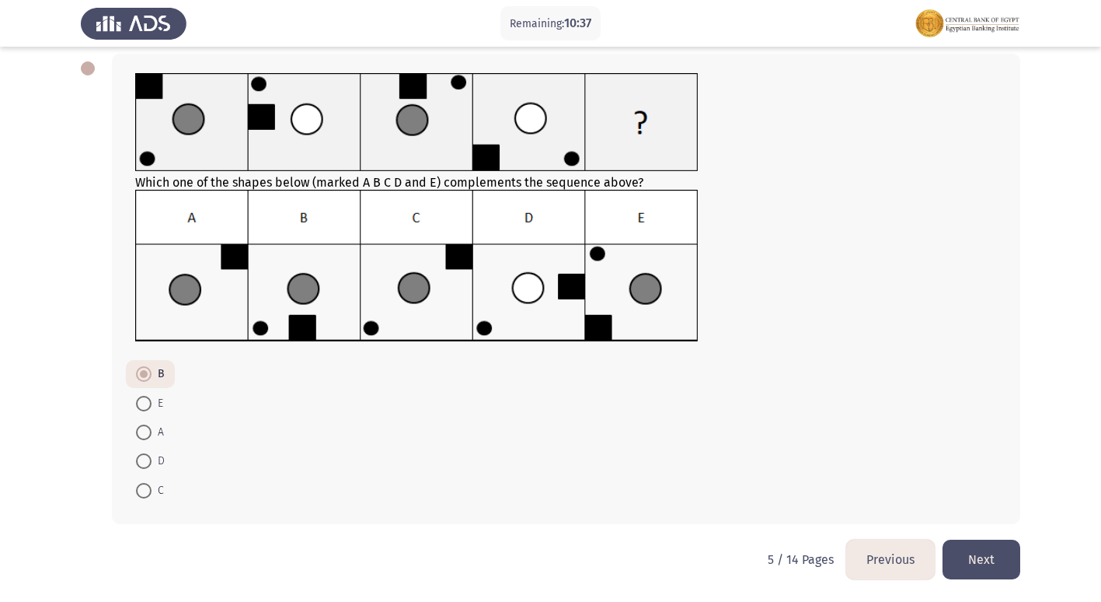
click at [990, 567] on button "Next" at bounding box center [982, 559] width 78 height 40
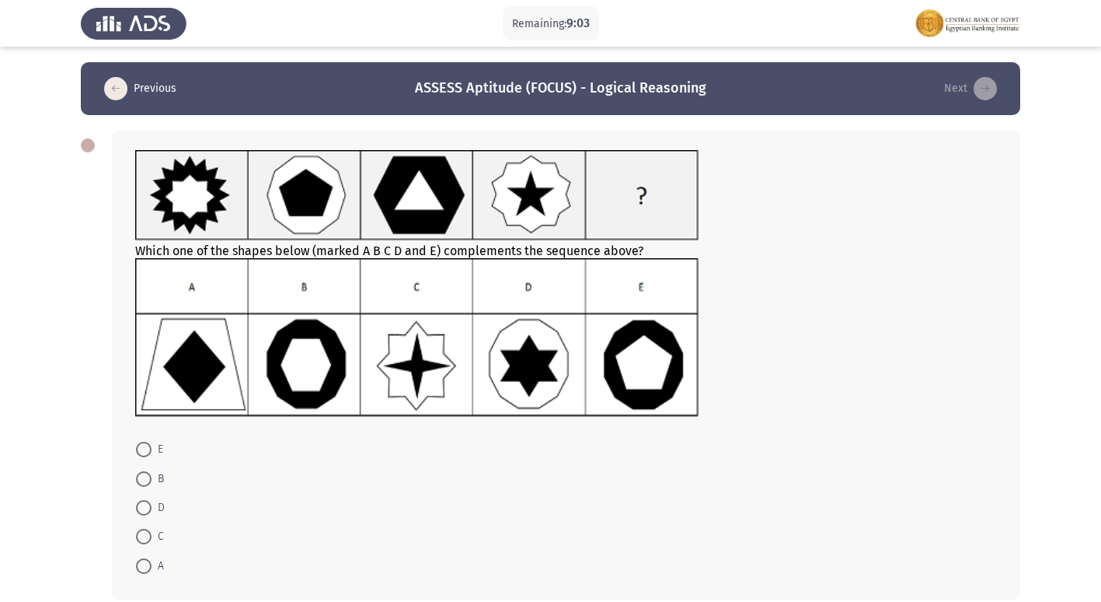
scroll to position [75, 0]
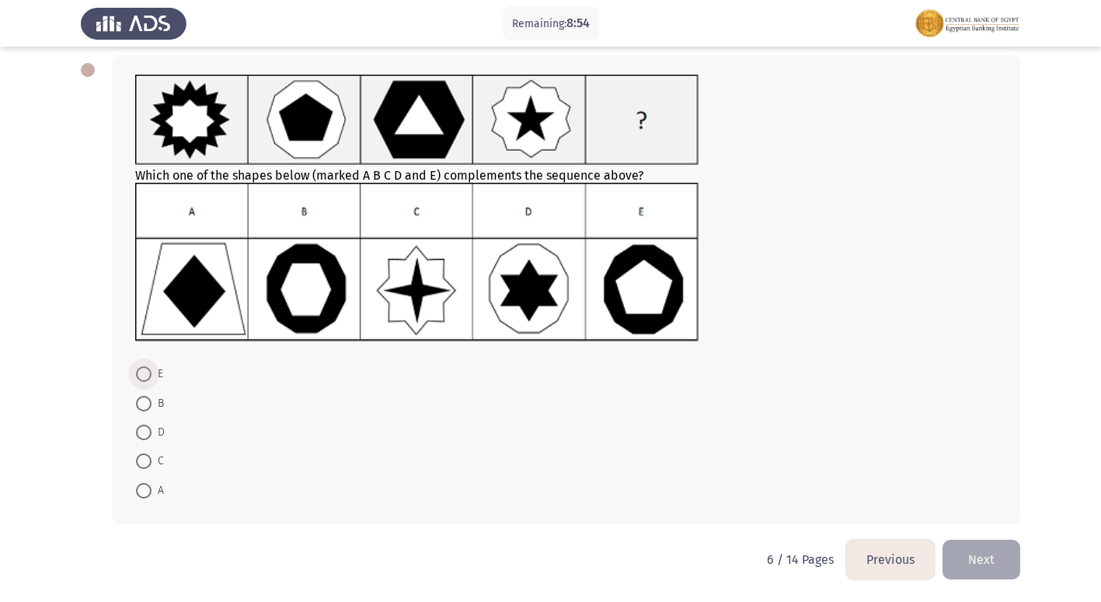
click at [151, 375] on span at bounding box center [144, 374] width 16 height 16
click at [151, 375] on input "E" at bounding box center [144, 374] width 16 height 16
radio input "true"
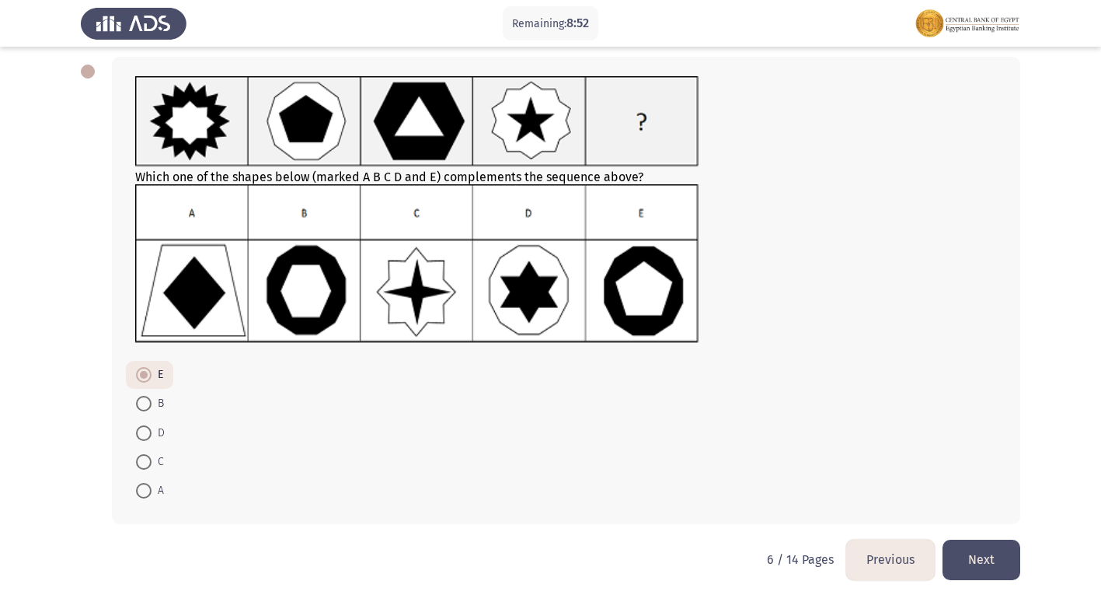
click at [1008, 553] on button "Next" at bounding box center [982, 559] width 78 height 40
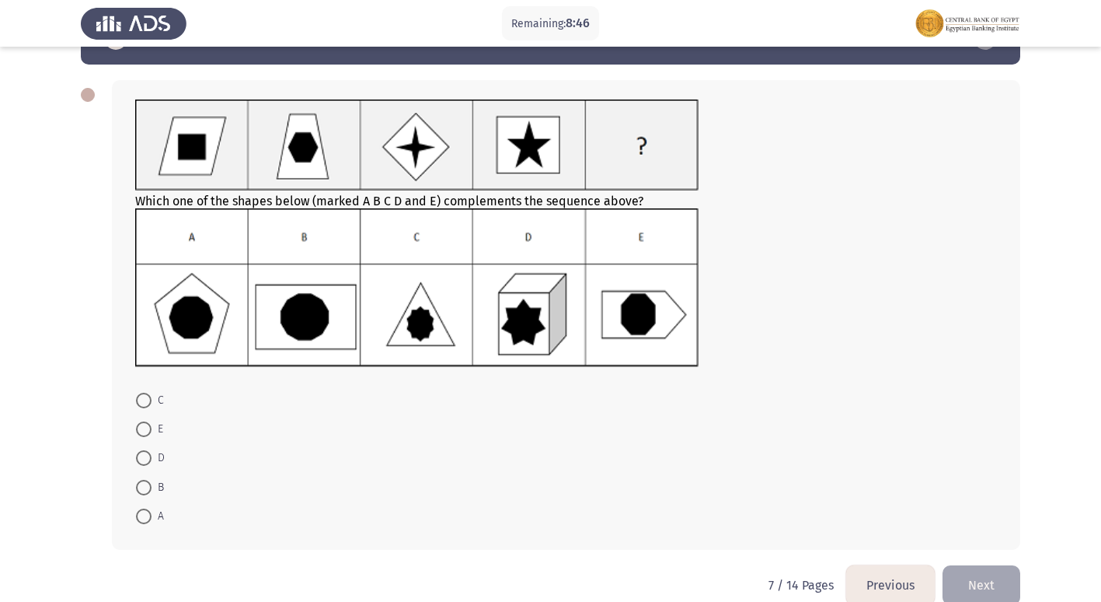
scroll to position [76, 0]
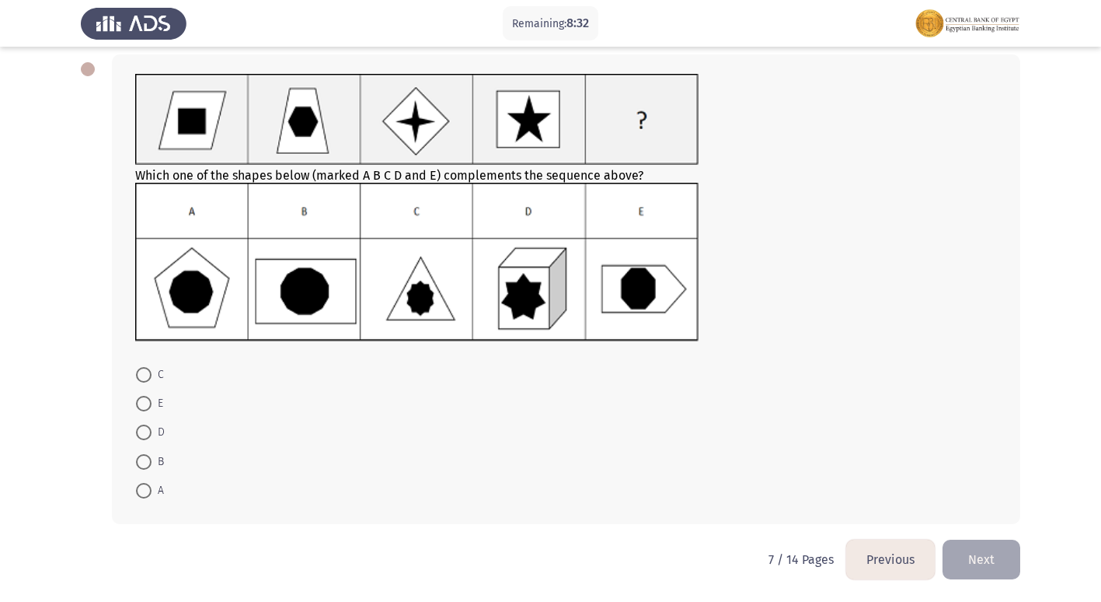
click at [145, 483] on span at bounding box center [144, 491] width 16 height 16
click at [145, 483] on input "A" at bounding box center [144, 491] width 16 height 16
radio input "true"
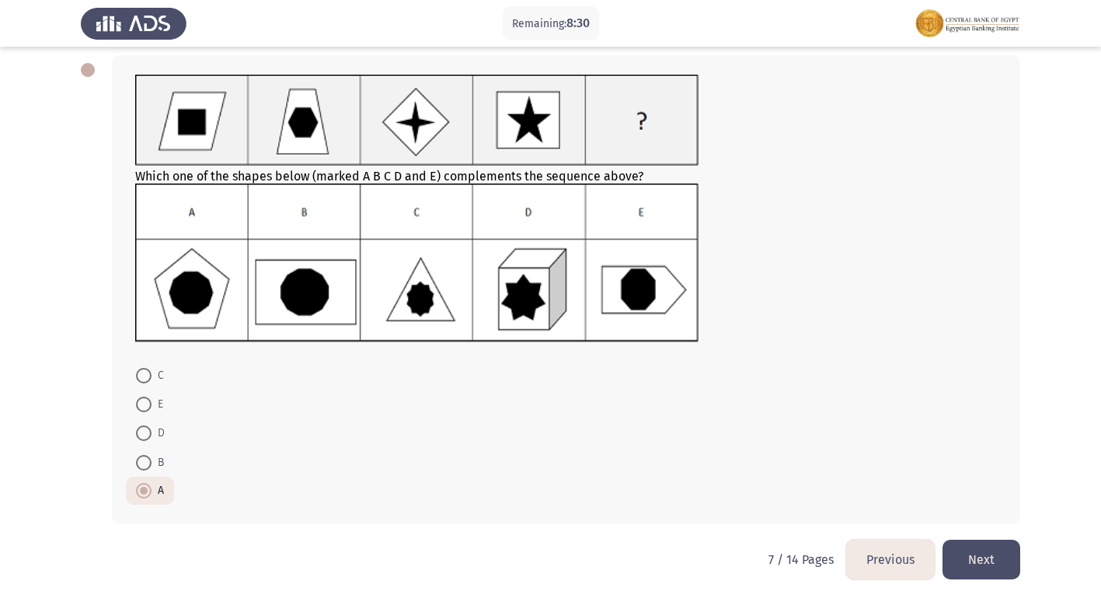
click at [988, 562] on button "Next" at bounding box center [982, 559] width 78 height 40
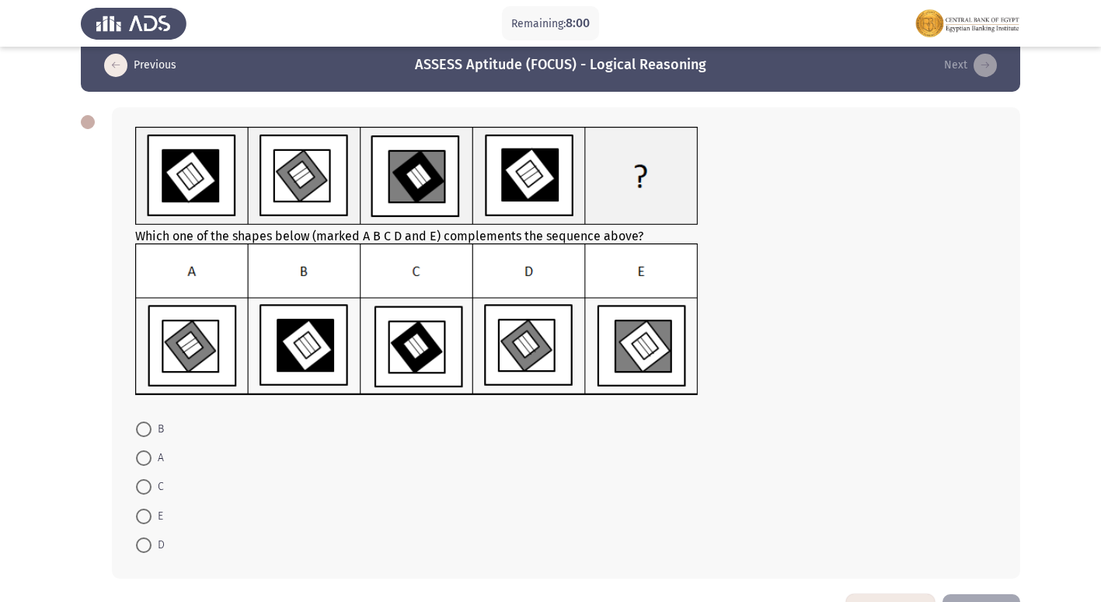
scroll to position [0, 0]
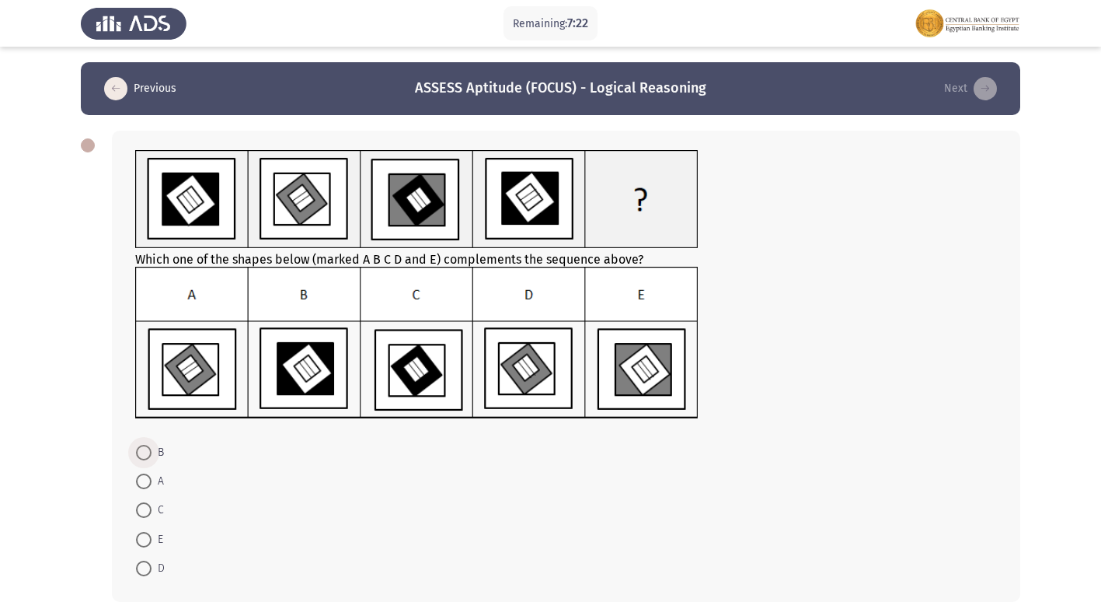
click at [144, 451] on span at bounding box center [144, 453] width 16 height 16
click at [144, 451] on input "B" at bounding box center [144, 453] width 16 height 16
radio input "true"
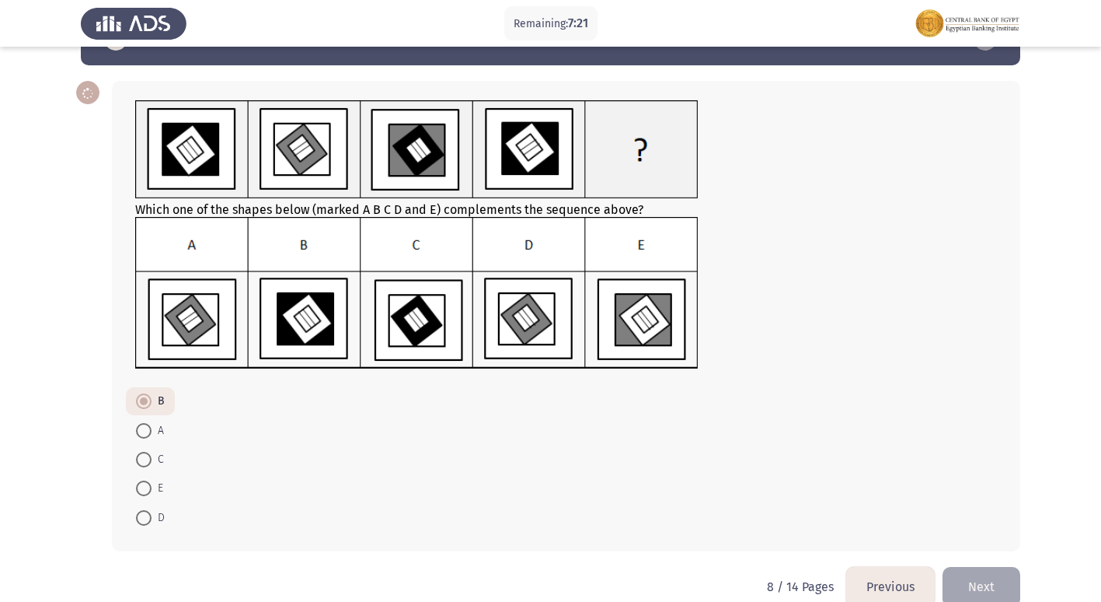
scroll to position [77, 0]
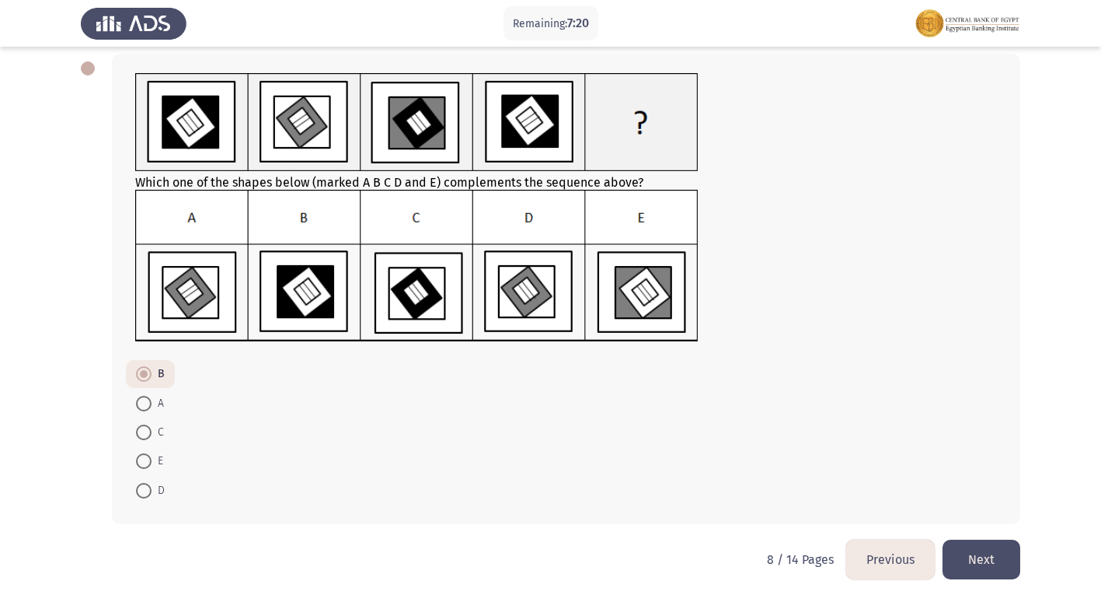
click at [976, 546] on button "Next" at bounding box center [982, 559] width 78 height 40
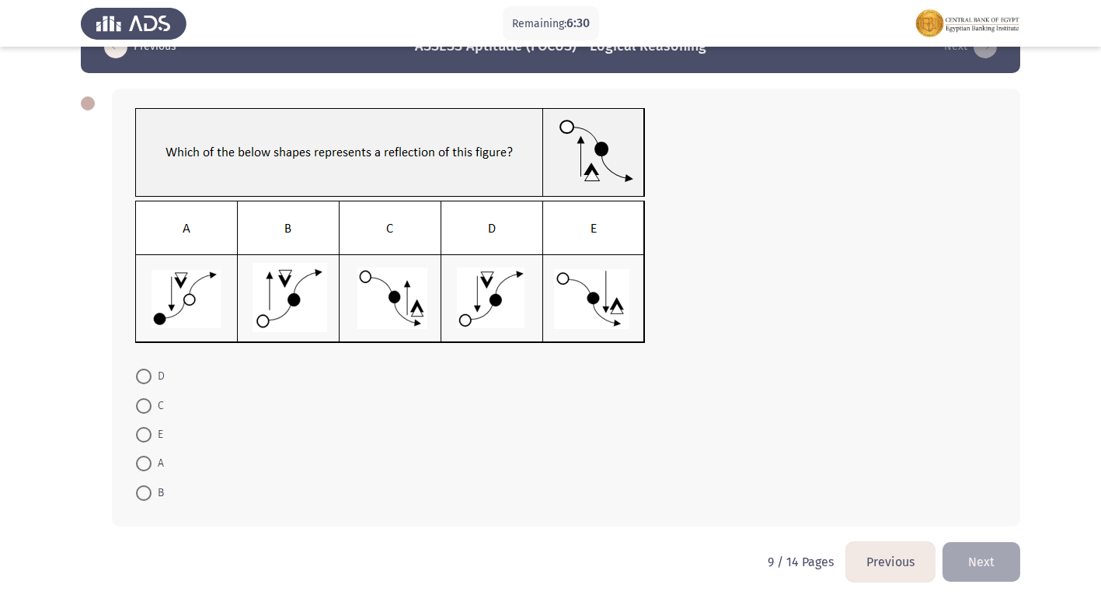
scroll to position [44, 0]
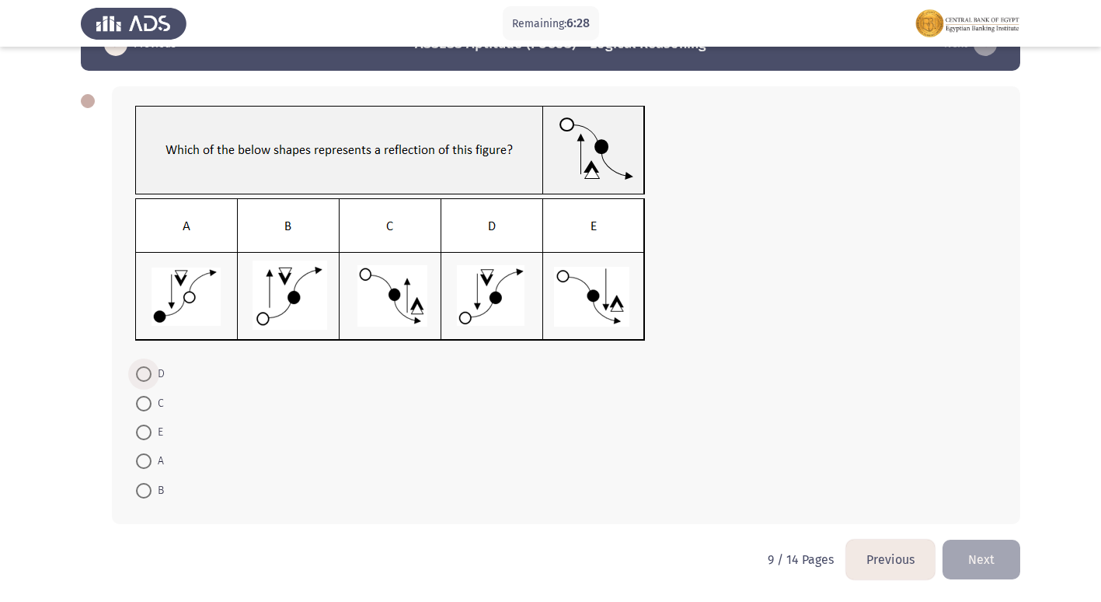
click at [152, 378] on span "D" at bounding box center [158, 373] width 13 height 19
click at [152, 378] on input "D" at bounding box center [144, 374] width 16 height 16
radio input "true"
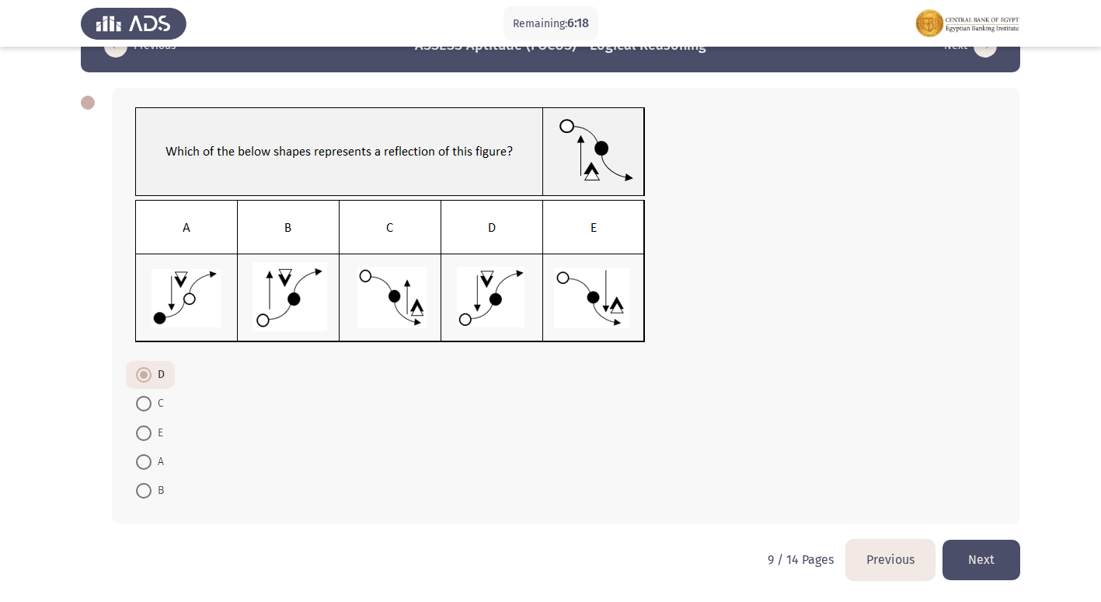
click at [977, 556] on button "Next" at bounding box center [982, 559] width 78 height 40
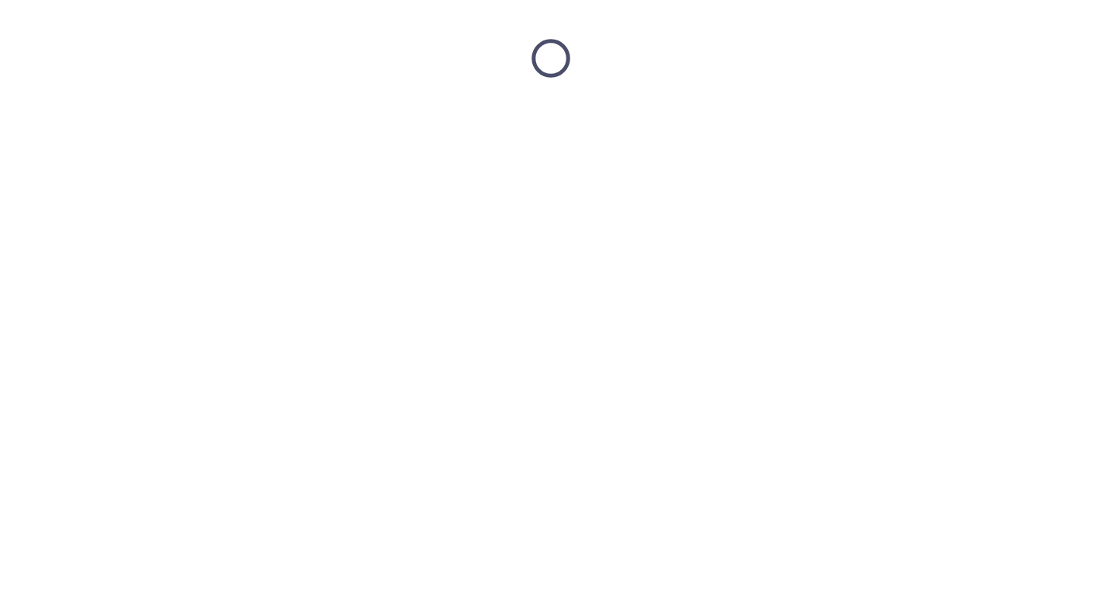
scroll to position [0, 0]
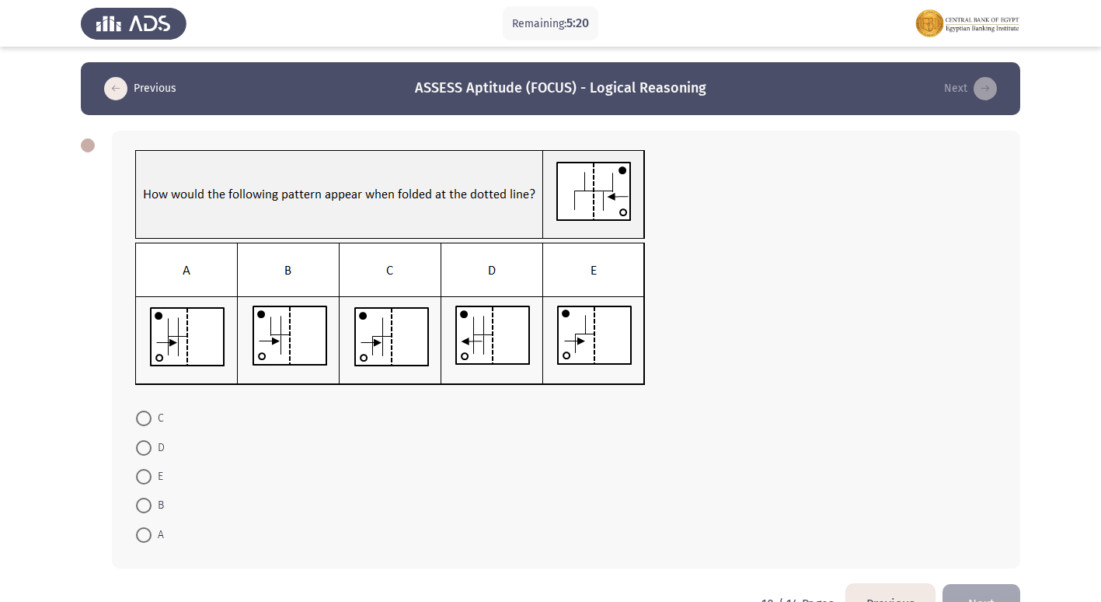
click at [142, 482] on span at bounding box center [144, 477] width 16 height 16
click at [142, 482] on input "E" at bounding box center [144, 477] width 16 height 16
radio input "true"
click at [969, 584] on button "Next" at bounding box center [982, 602] width 78 height 40
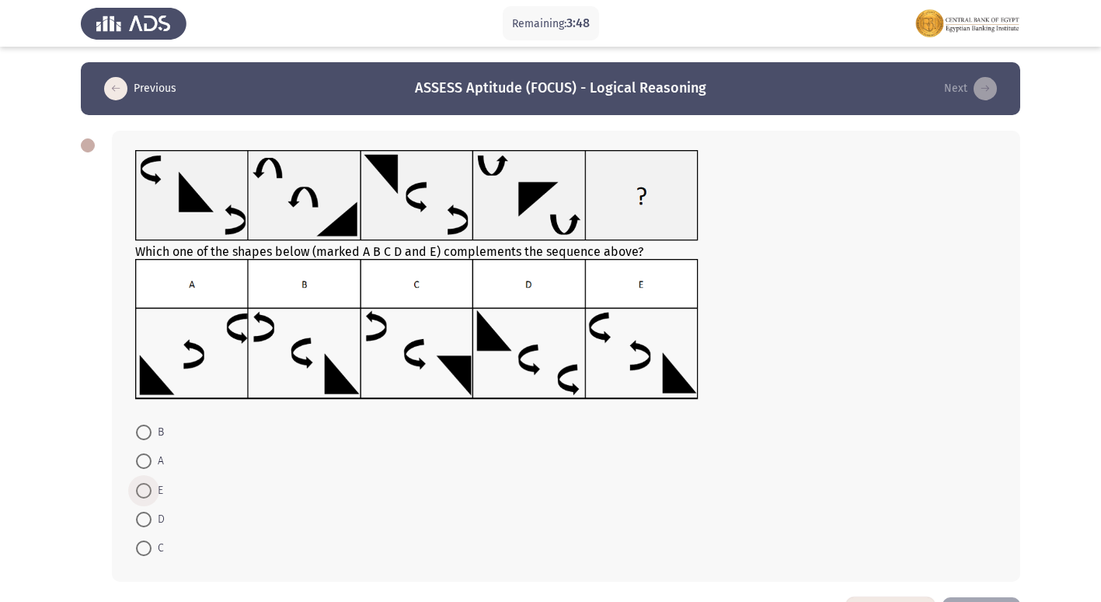
click at [149, 486] on span at bounding box center [144, 491] width 16 height 16
click at [149, 486] on input "E" at bounding box center [144, 491] width 16 height 16
radio input "true"
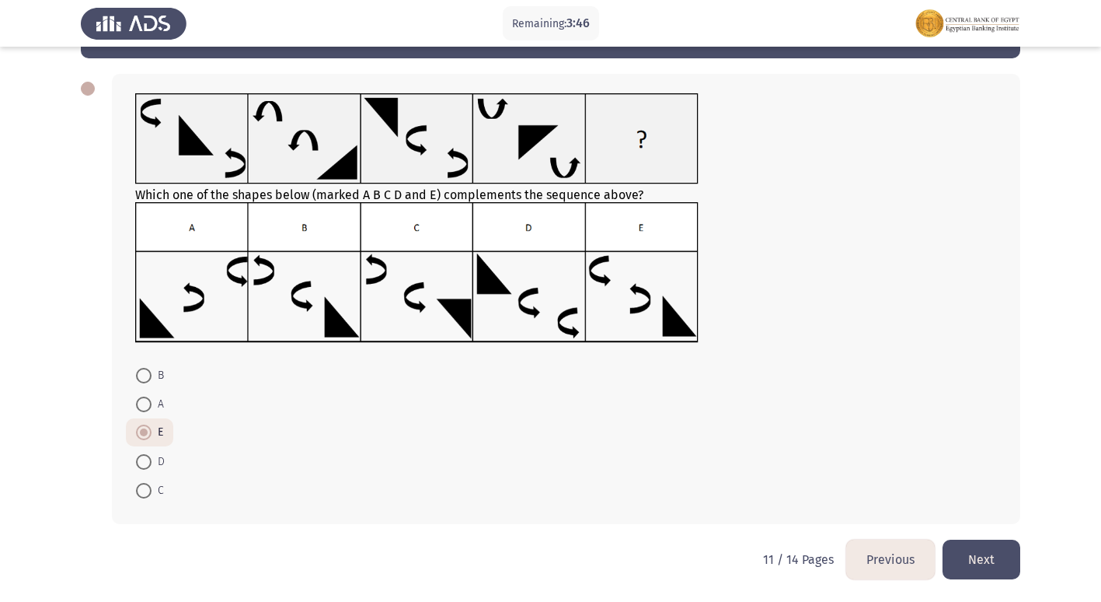
click at [964, 550] on button "Next" at bounding box center [982, 559] width 78 height 40
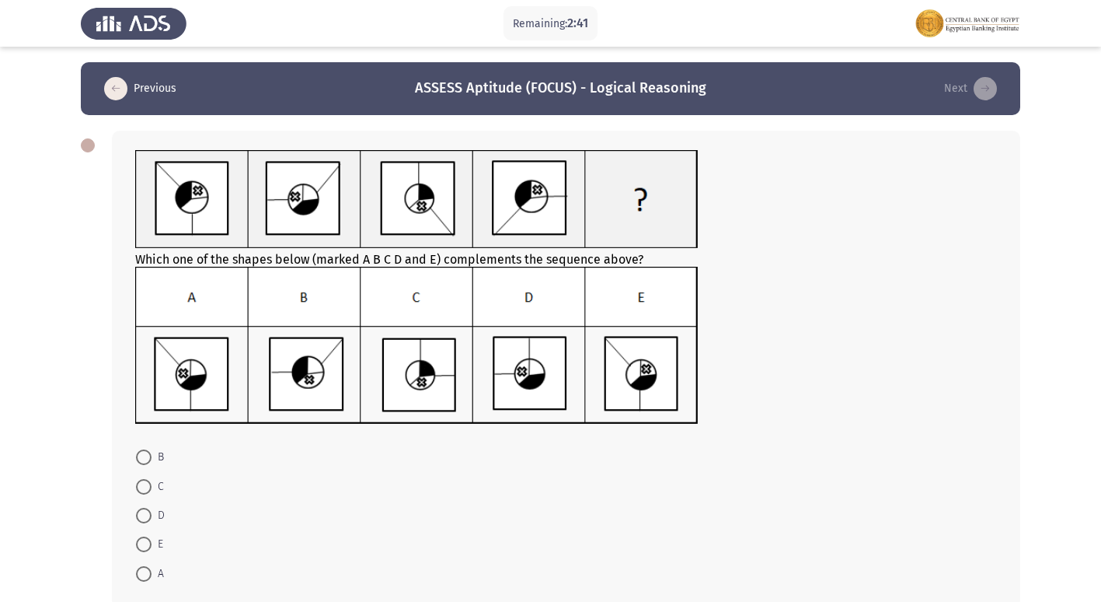
click at [138, 580] on span at bounding box center [144, 574] width 16 height 16
click at [138, 580] on input "A" at bounding box center [144, 574] width 16 height 16
radio input "true"
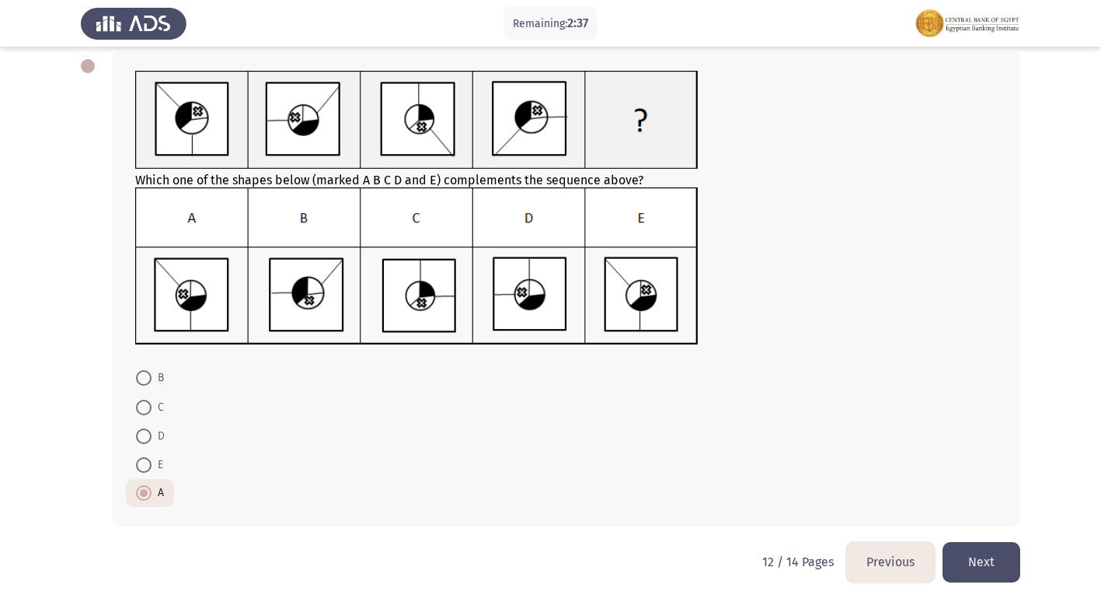
scroll to position [82, 0]
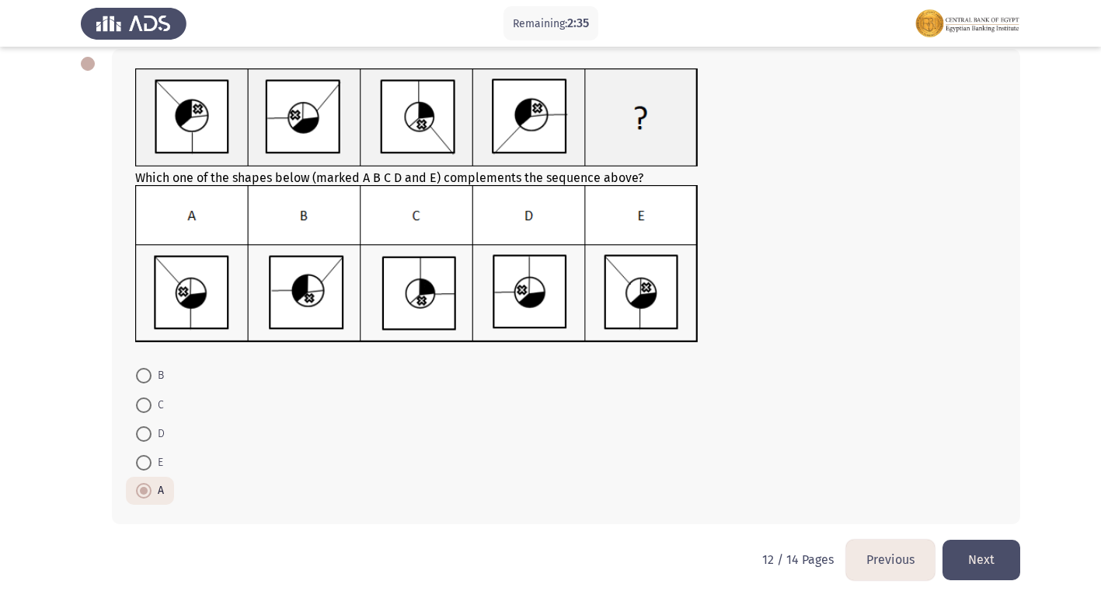
click at [984, 563] on button "Next" at bounding box center [982, 559] width 78 height 40
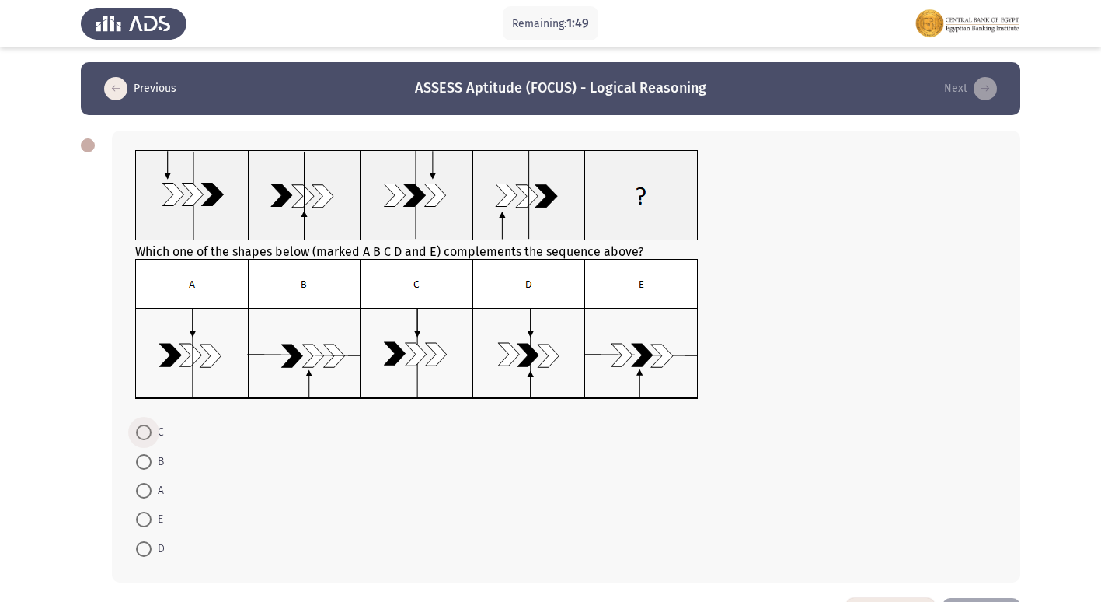
click at [141, 433] on span at bounding box center [144, 432] width 16 height 16
click at [141, 433] on input "C" at bounding box center [144, 432] width 16 height 16
radio input "true"
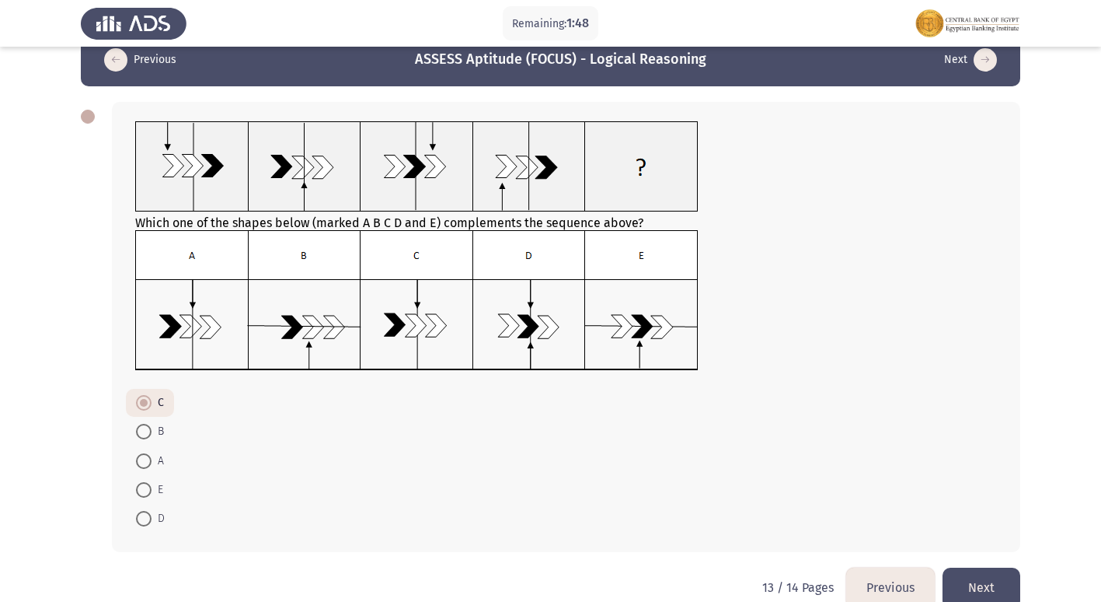
scroll to position [57, 0]
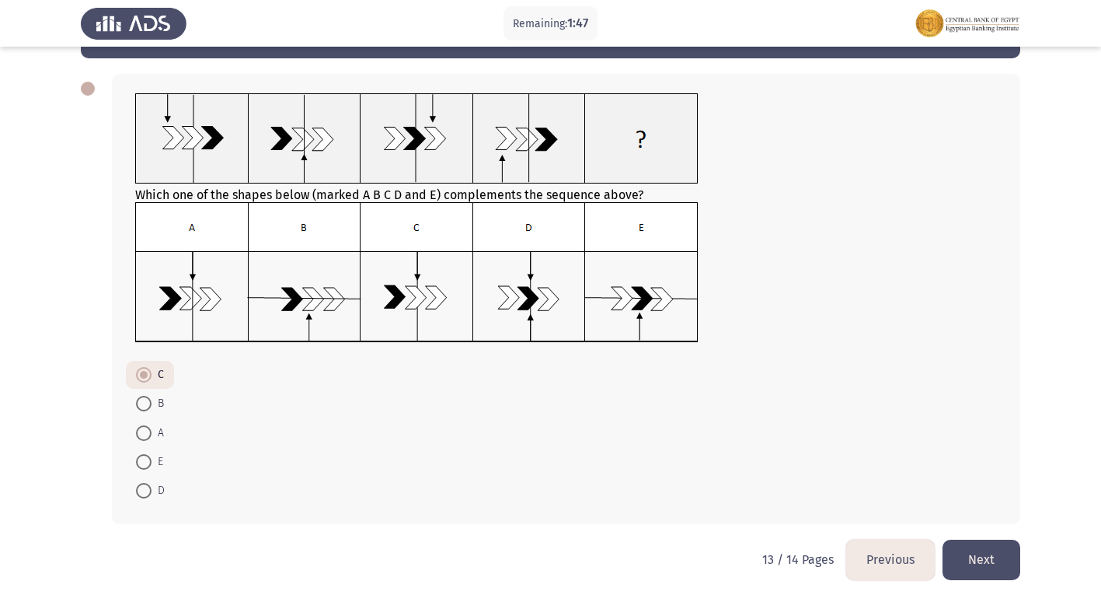
click at [989, 567] on button "Next" at bounding box center [982, 559] width 78 height 40
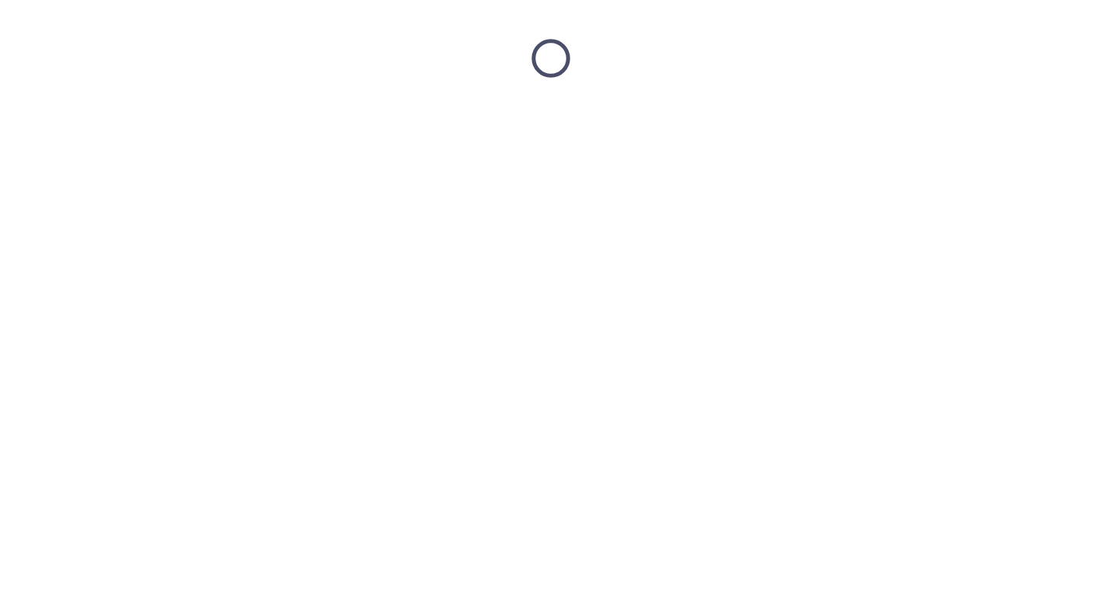
scroll to position [0, 0]
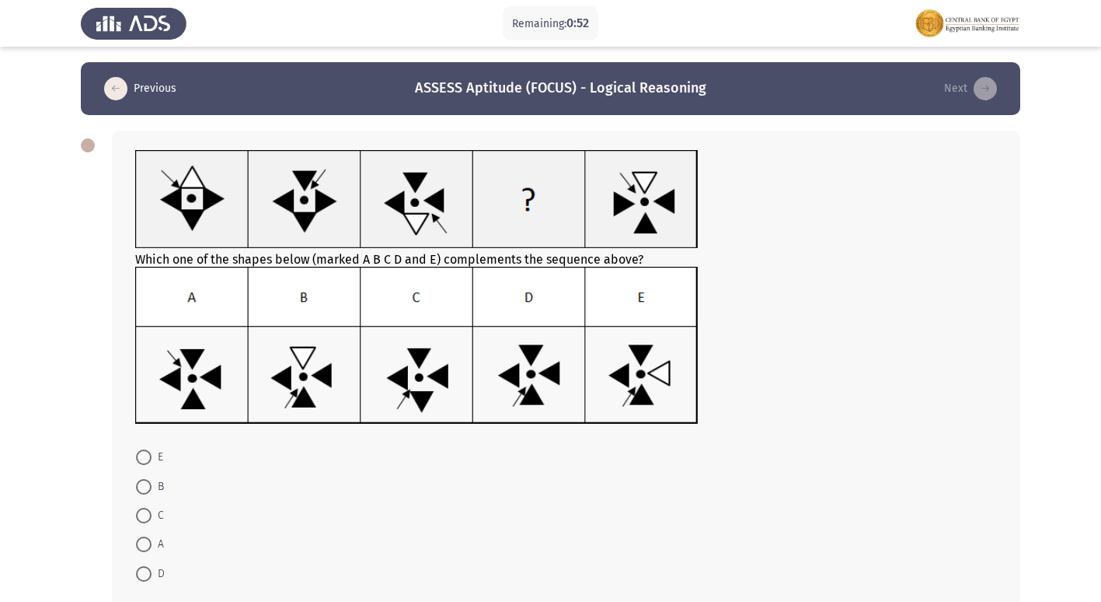
click at [141, 514] on span at bounding box center [144, 515] width 16 height 16
click at [141, 514] on input "C" at bounding box center [144, 515] width 16 height 16
radio input "true"
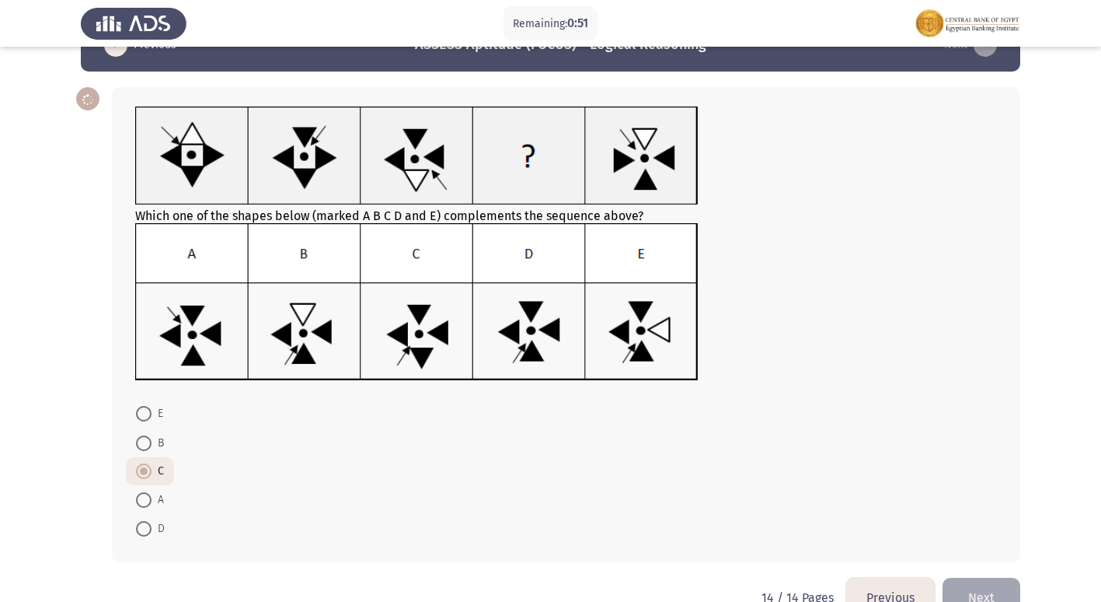
scroll to position [82, 0]
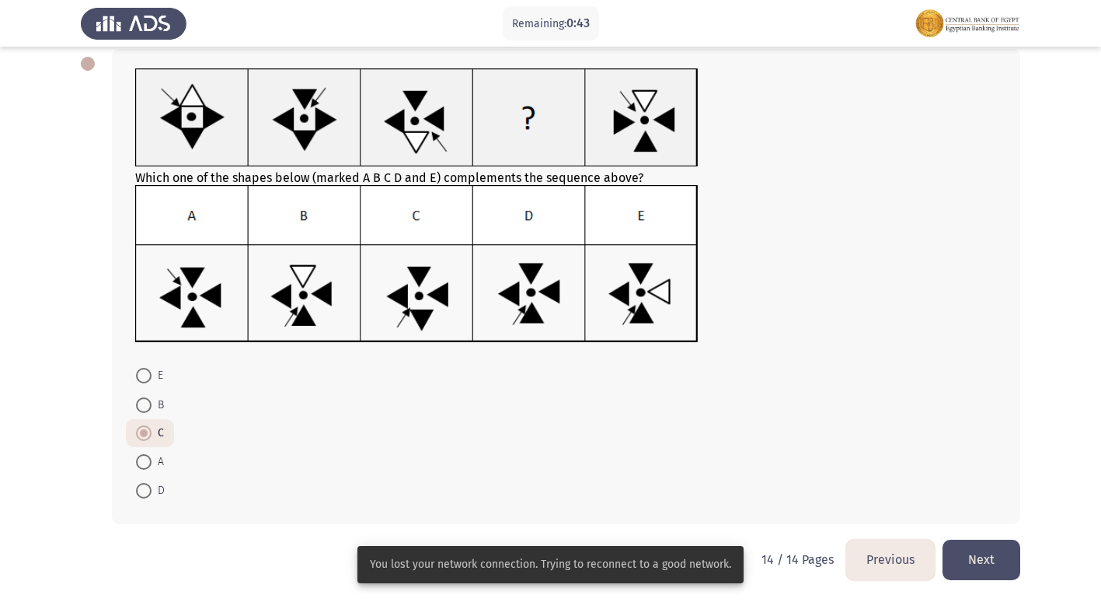
click at [952, 553] on button "Next" at bounding box center [982, 559] width 78 height 40
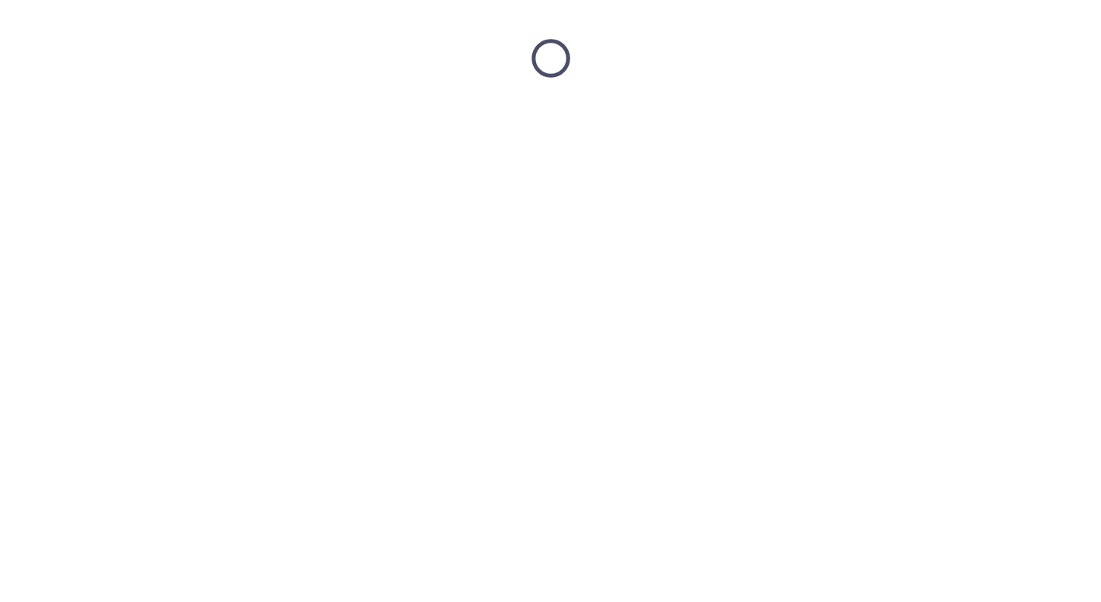
scroll to position [0, 0]
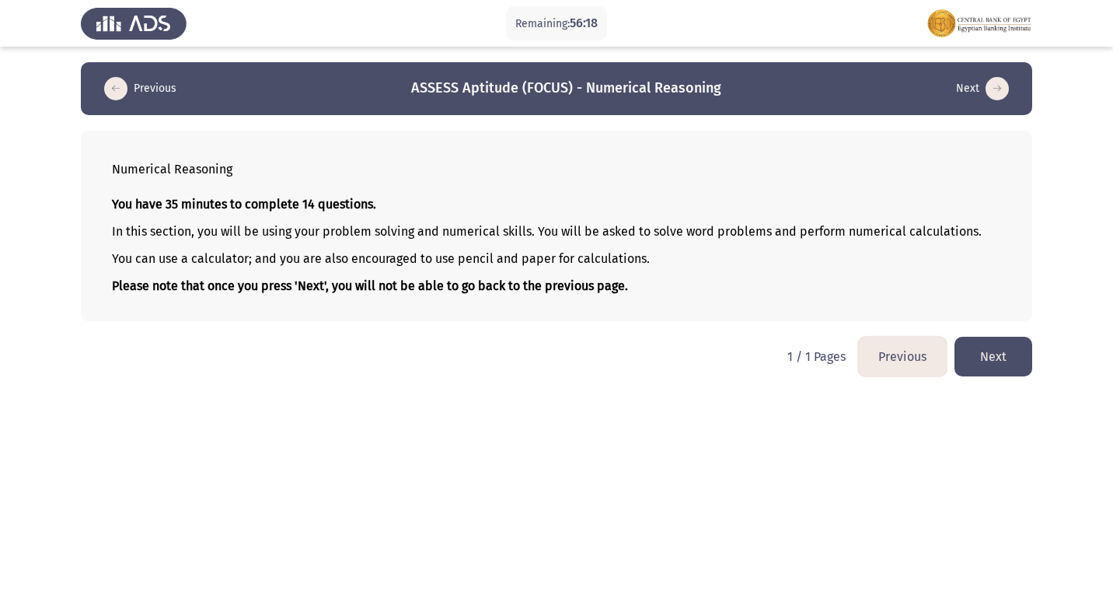
click at [999, 374] on button "Next" at bounding box center [993, 357] width 78 height 40
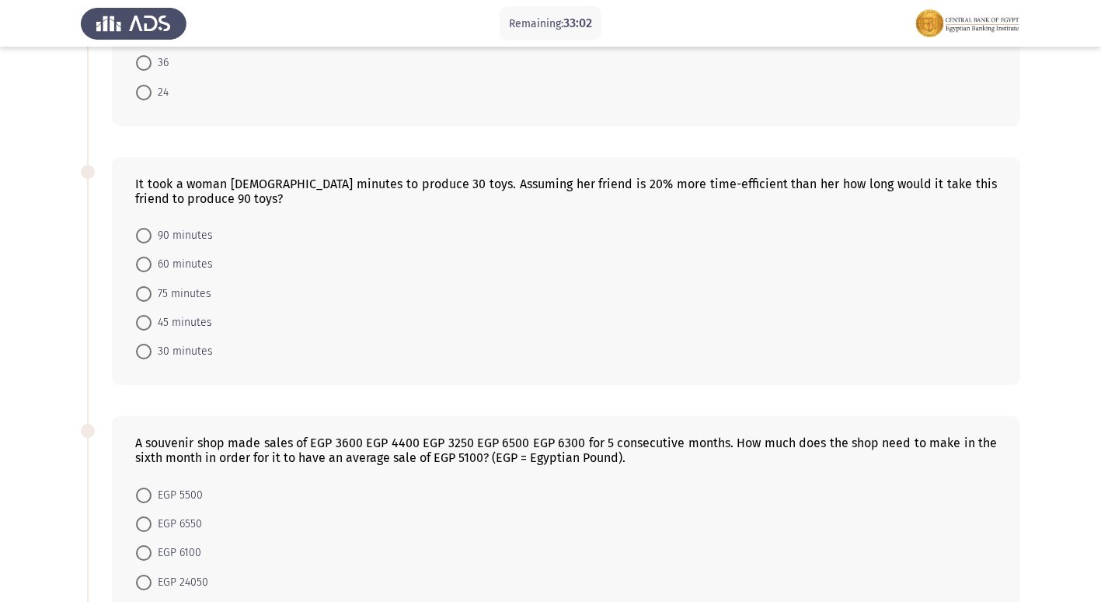
scroll to position [221, 0]
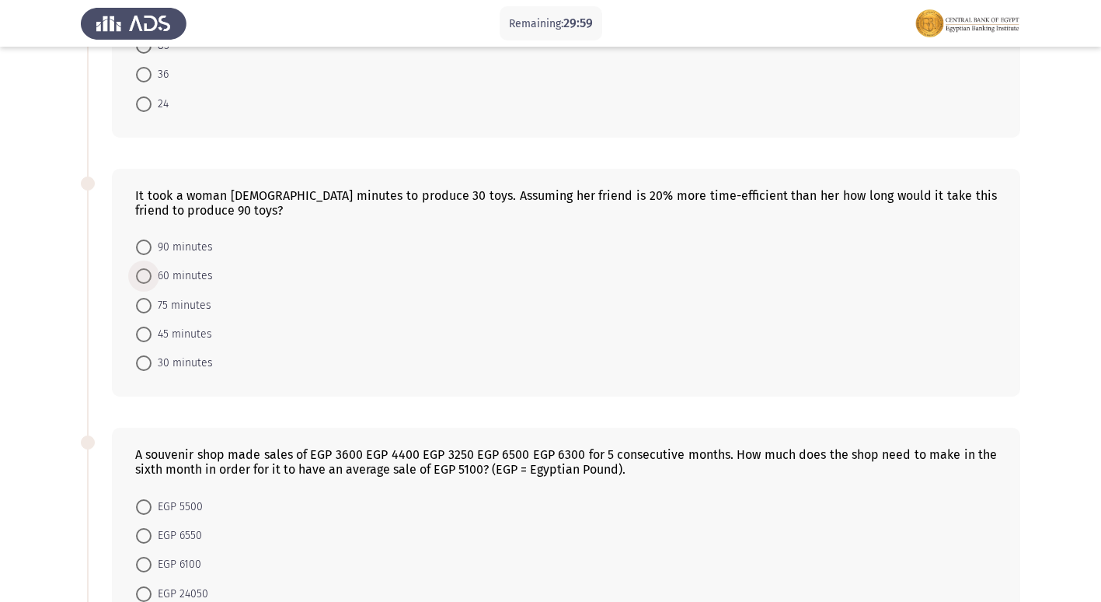
click at [139, 274] on span at bounding box center [144, 276] width 16 height 16
click at [139, 274] on input "60 minutes" at bounding box center [144, 276] width 16 height 16
radio input "true"
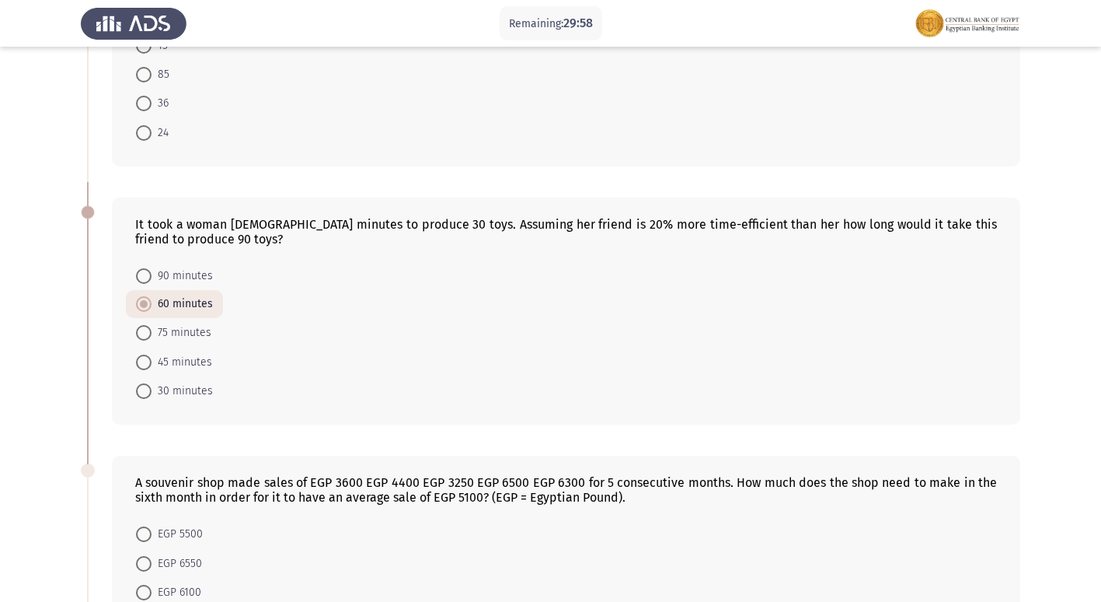
scroll to position [0, 0]
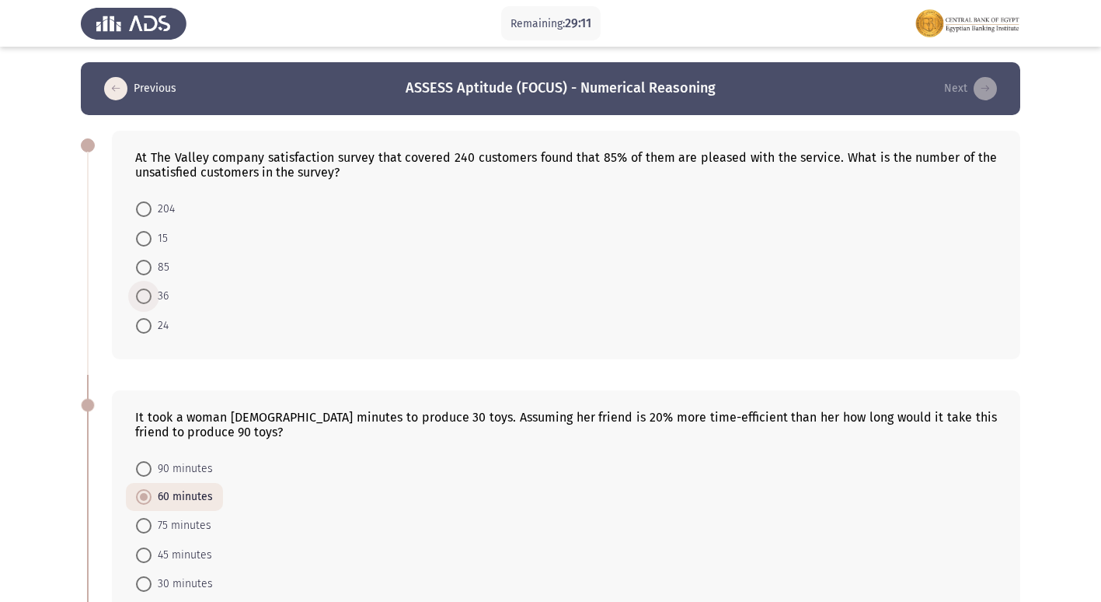
click at [148, 300] on span at bounding box center [144, 296] width 16 height 16
click at [148, 300] on input "36" at bounding box center [144, 296] width 16 height 16
radio input "true"
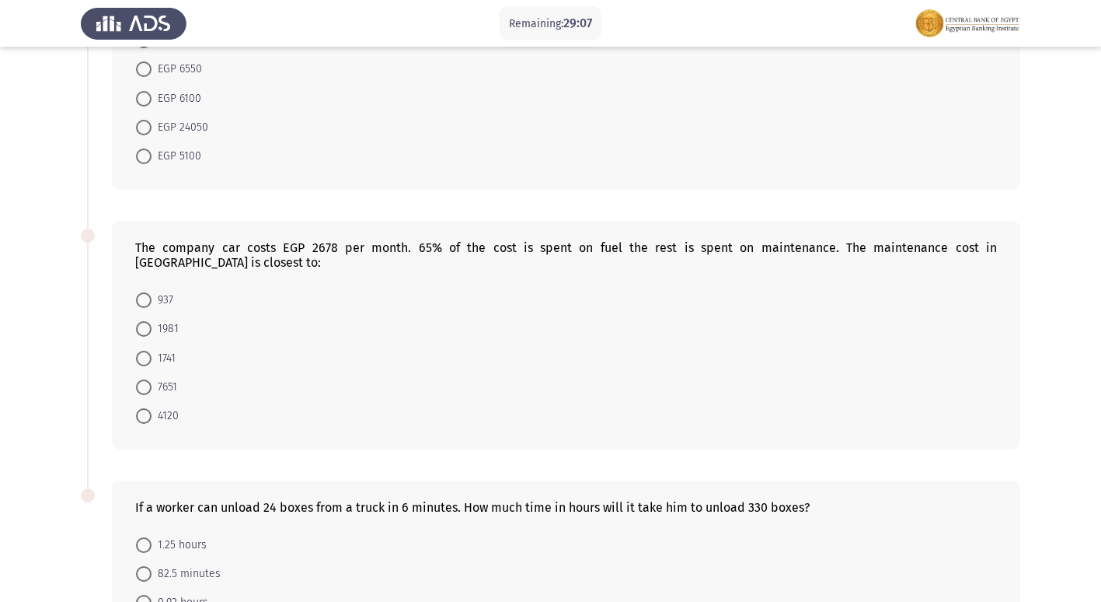
scroll to position [763, 0]
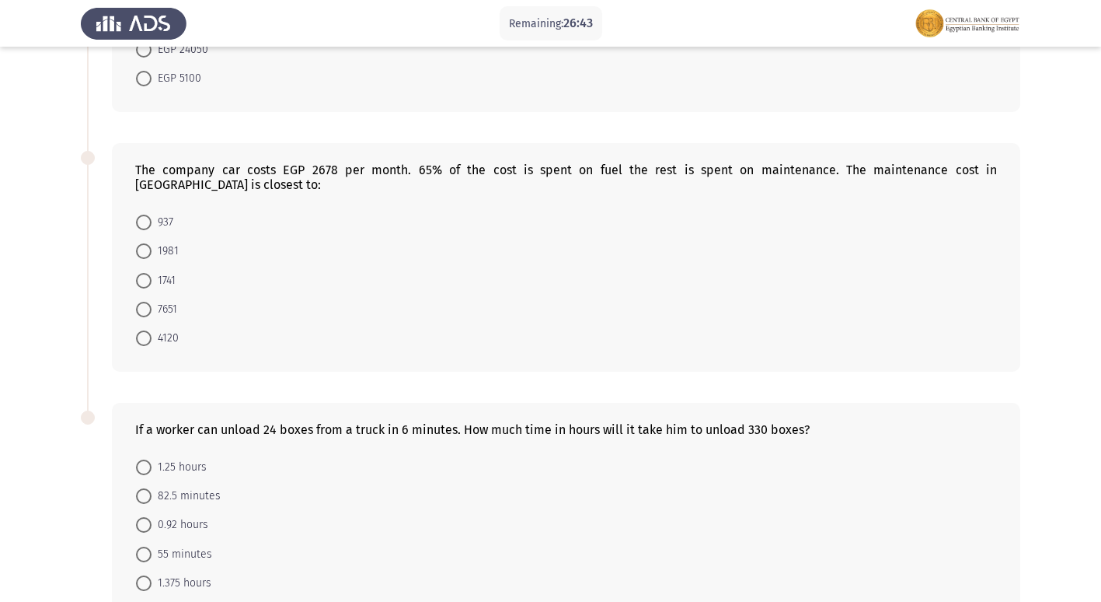
click at [142, 214] on span at bounding box center [144, 222] width 16 height 16
click at [142, 214] on input "937" at bounding box center [144, 222] width 16 height 16
radio input "true"
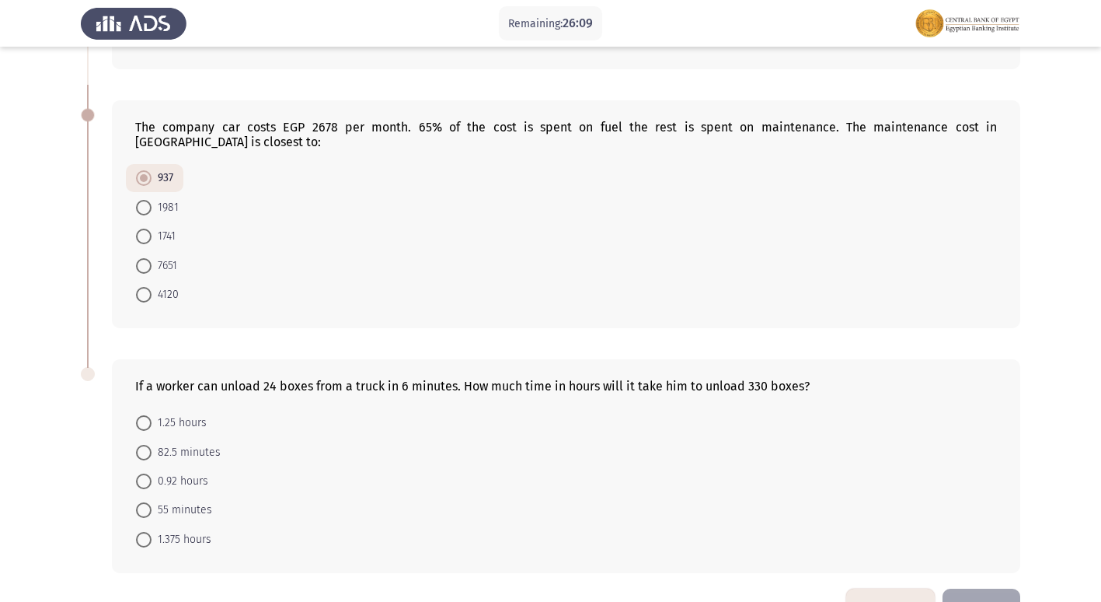
scroll to position [840, 0]
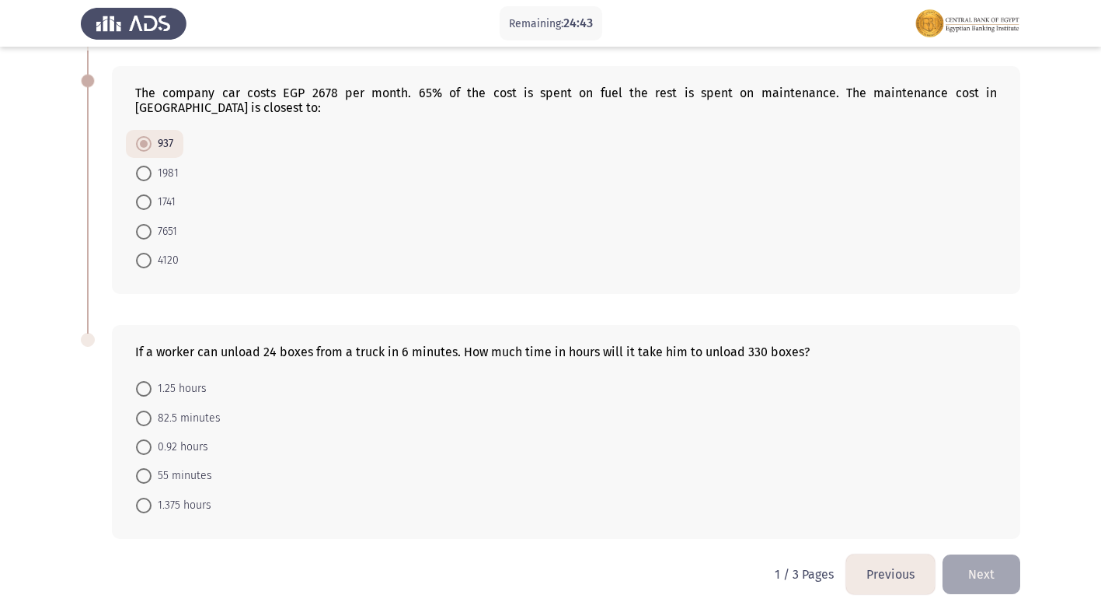
click at [149, 410] on span at bounding box center [144, 418] width 16 height 16
click at [149, 410] on input "82.5 minutes" at bounding box center [144, 418] width 16 height 16
radio input "true"
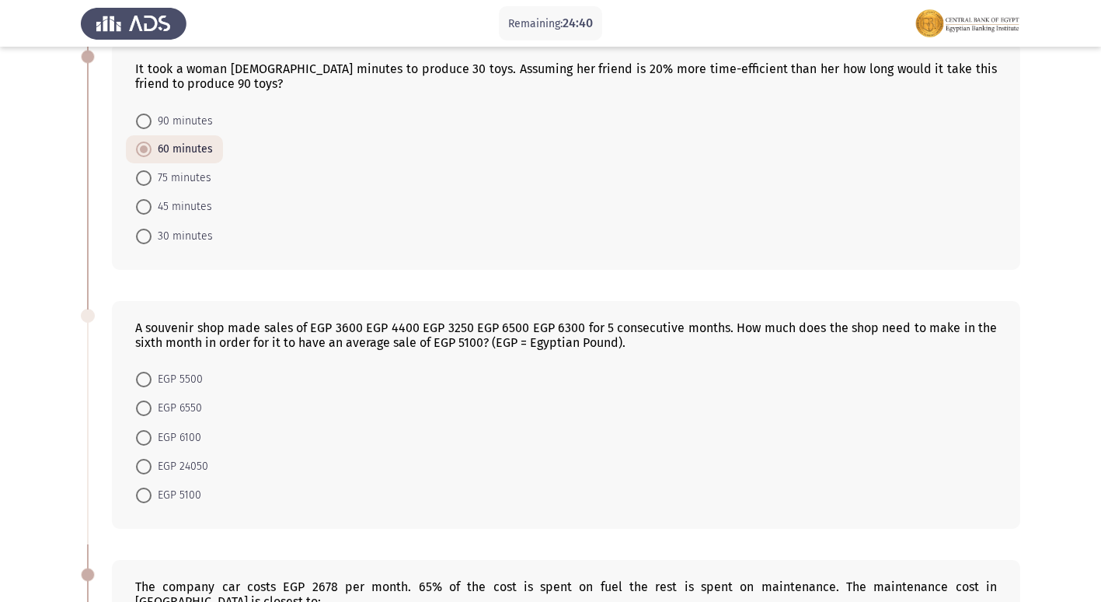
scroll to position [372, 0]
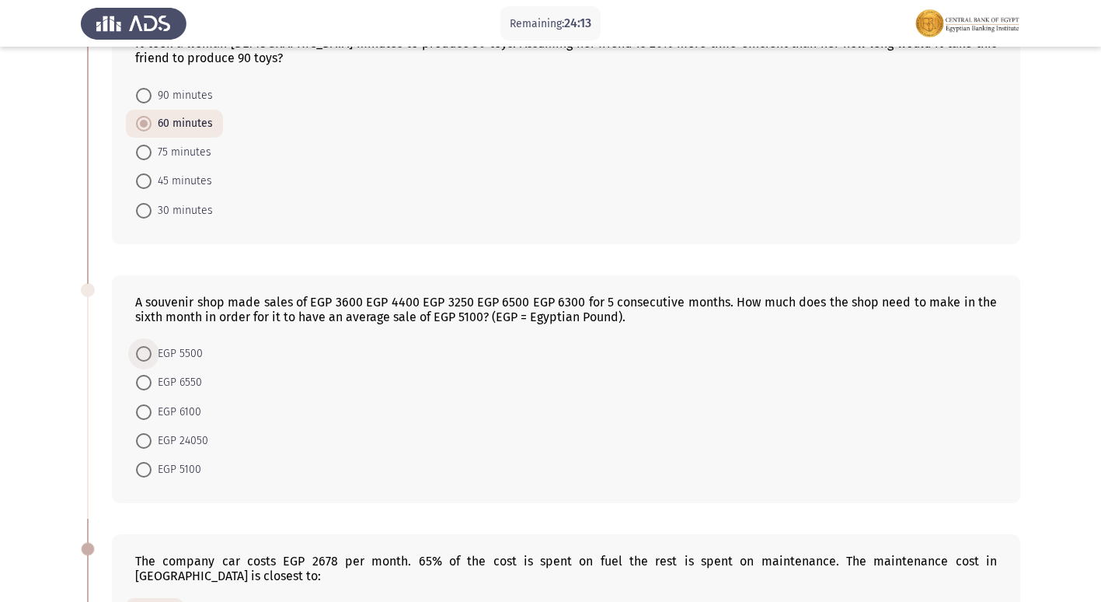
click at [146, 357] on span at bounding box center [144, 354] width 16 height 16
click at [146, 357] on input "EGP 5500" at bounding box center [144, 354] width 16 height 16
radio input "true"
click at [144, 404] on span at bounding box center [144, 411] width 16 height 16
click at [144, 404] on input "EGP 6100" at bounding box center [144, 411] width 16 height 16
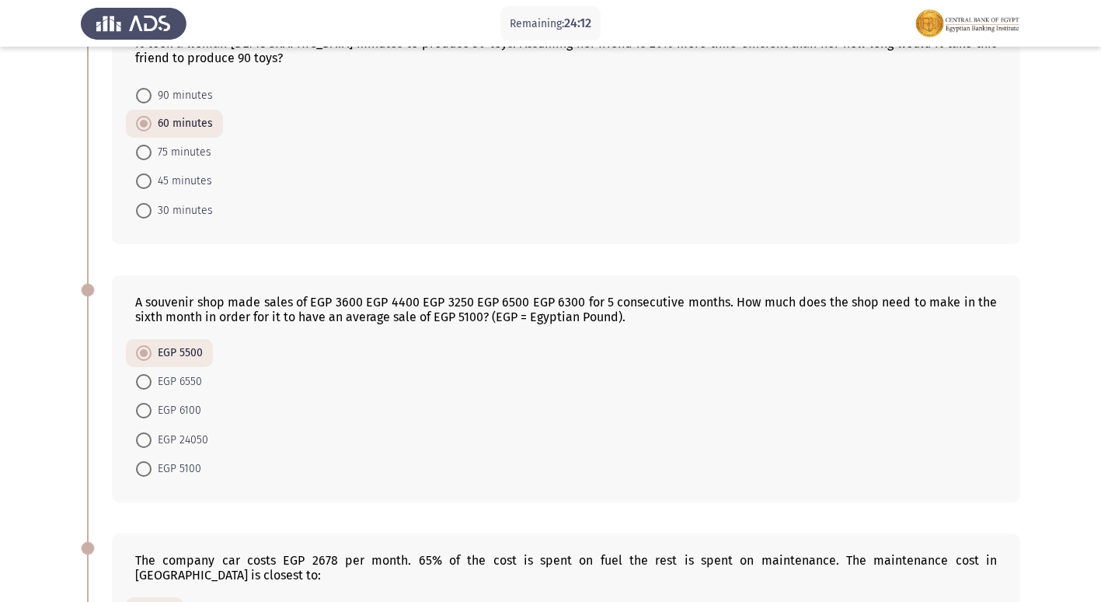
radio input "true"
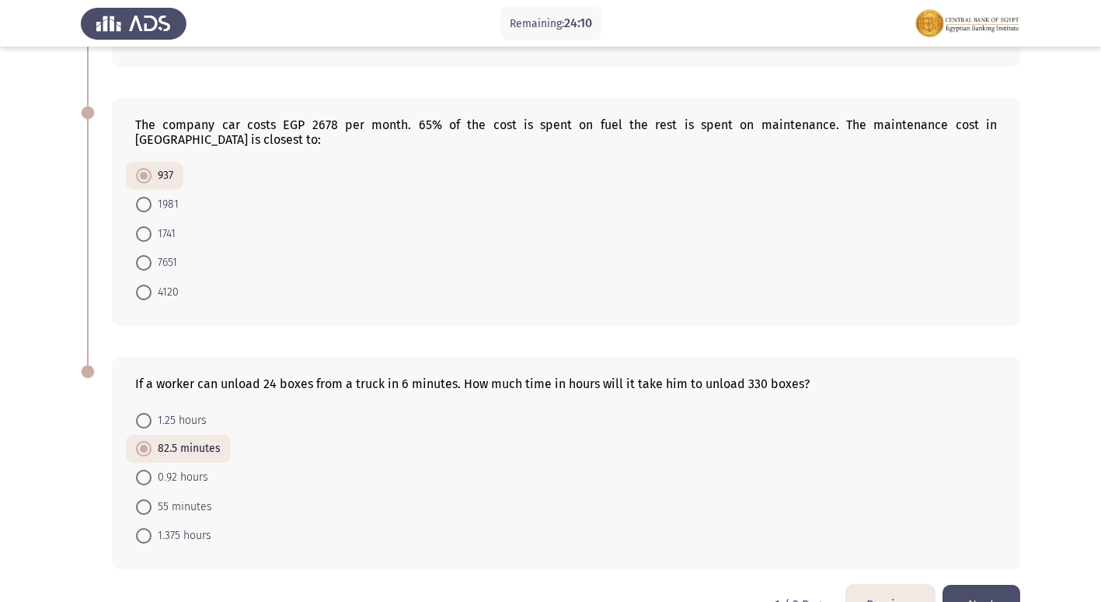
scroll to position [838, 0]
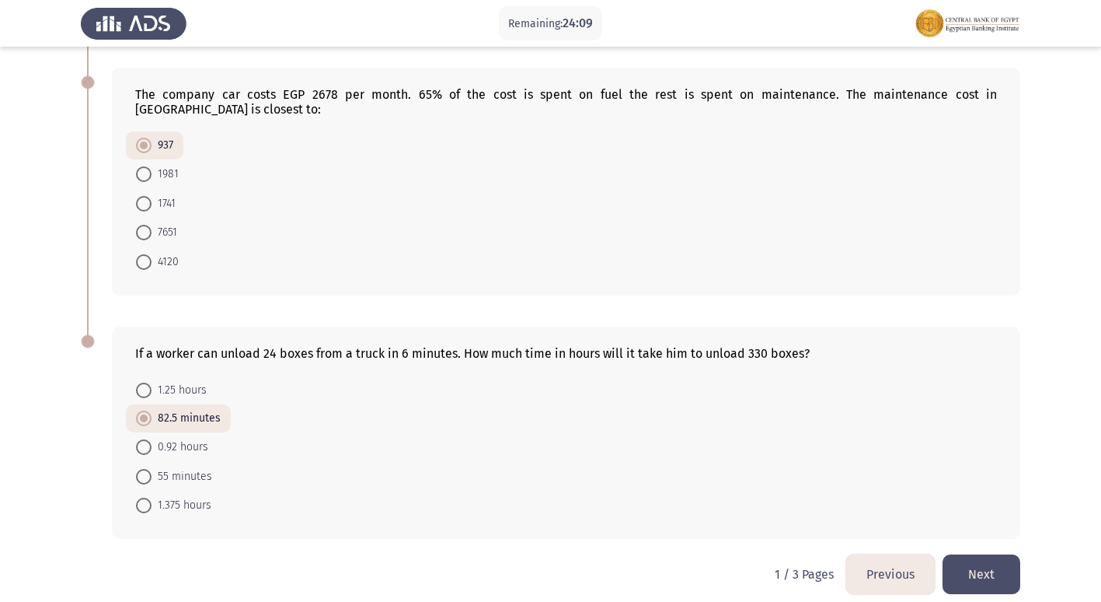
click at [992, 563] on button "Next" at bounding box center [982, 574] width 78 height 40
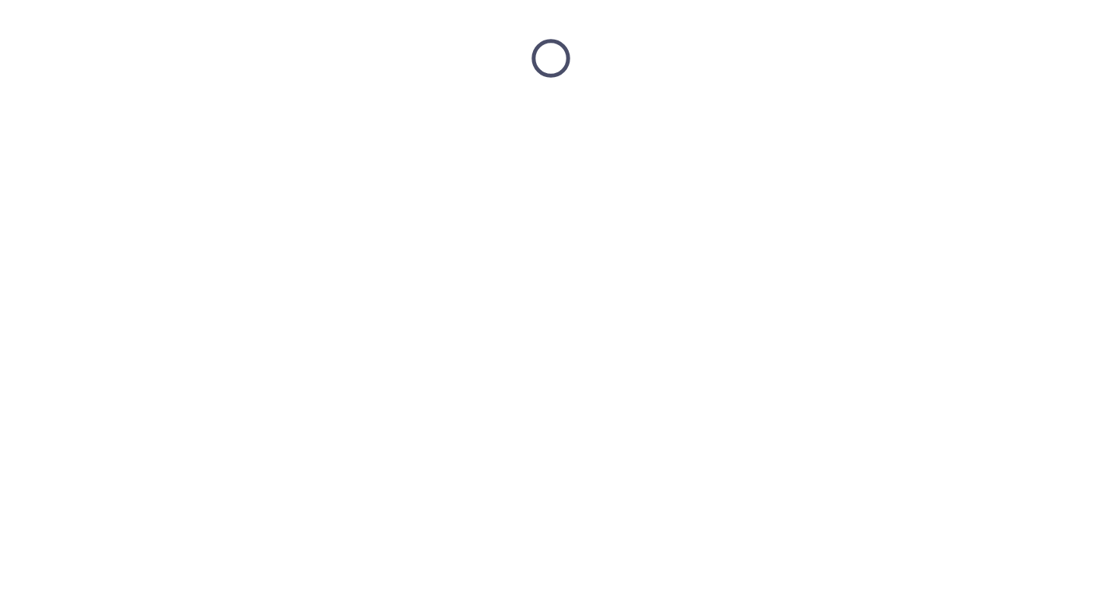
scroll to position [0, 0]
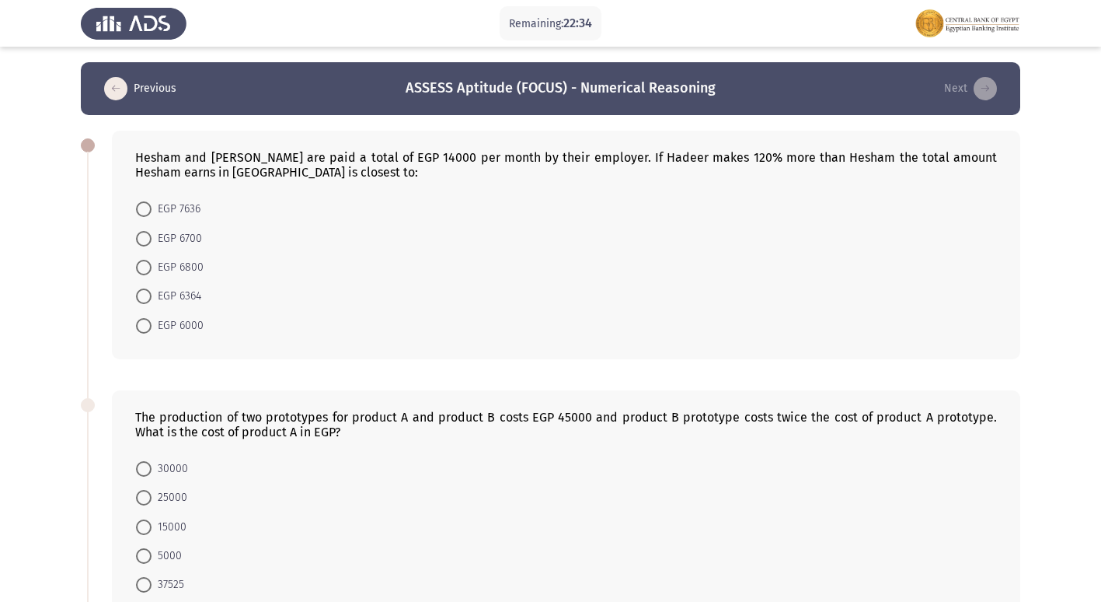
click at [139, 324] on span at bounding box center [144, 326] width 16 height 16
click at [139, 324] on input "EGP 6000" at bounding box center [144, 326] width 16 height 16
radio input "true"
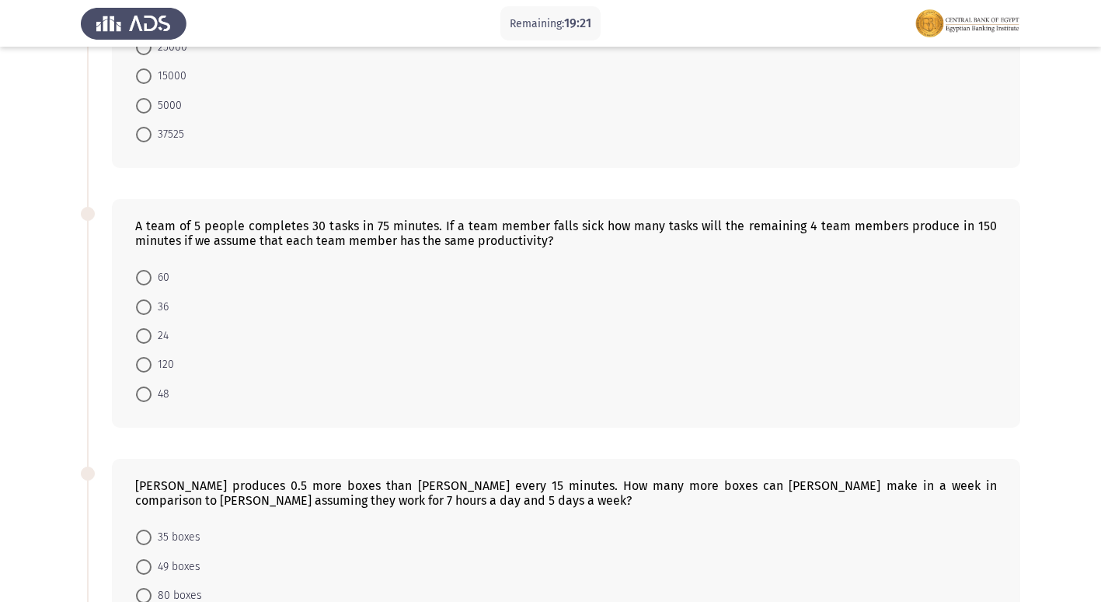
scroll to position [312, 0]
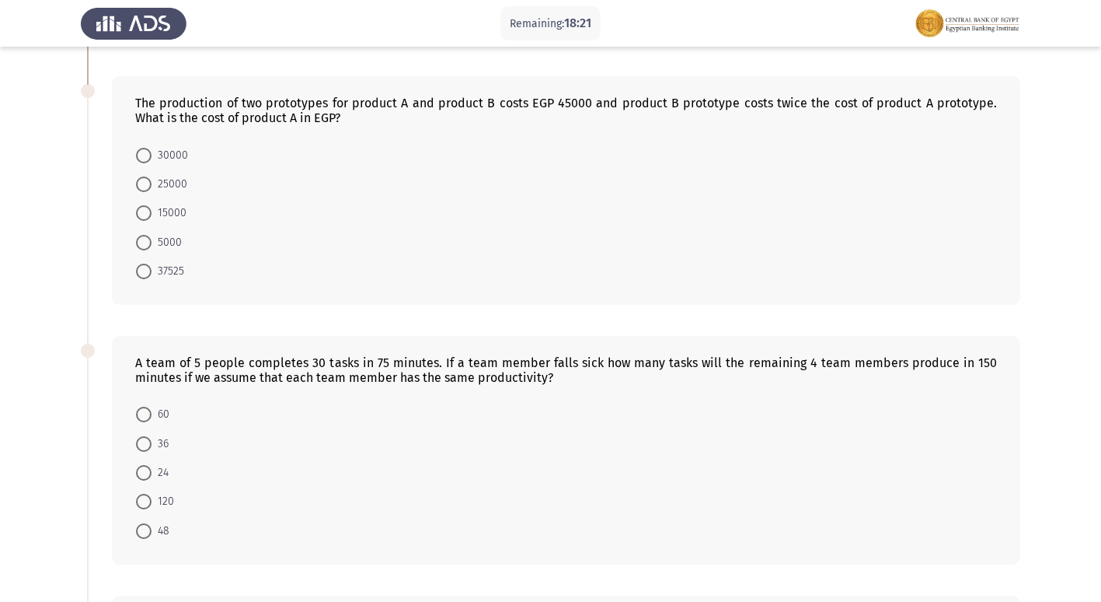
click at [138, 220] on span at bounding box center [144, 213] width 16 height 16
click at [138, 220] on input "15000" at bounding box center [144, 213] width 16 height 16
radio input "true"
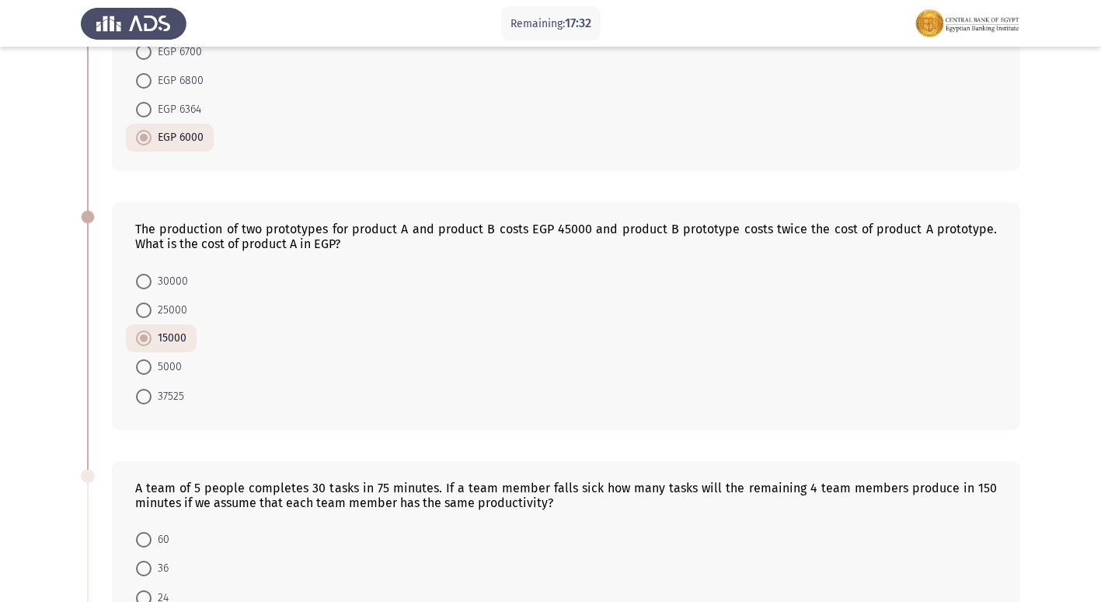
scroll to position [466, 0]
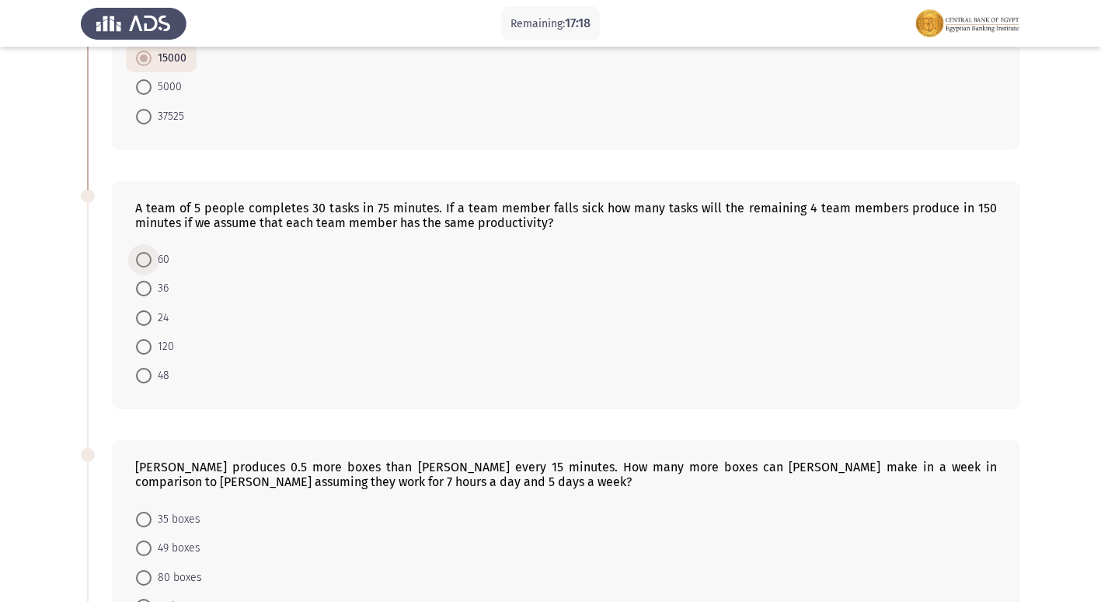
click at [140, 262] on span at bounding box center [144, 260] width 16 height 16
click at [140, 262] on input "60" at bounding box center [144, 260] width 16 height 16
radio input "true"
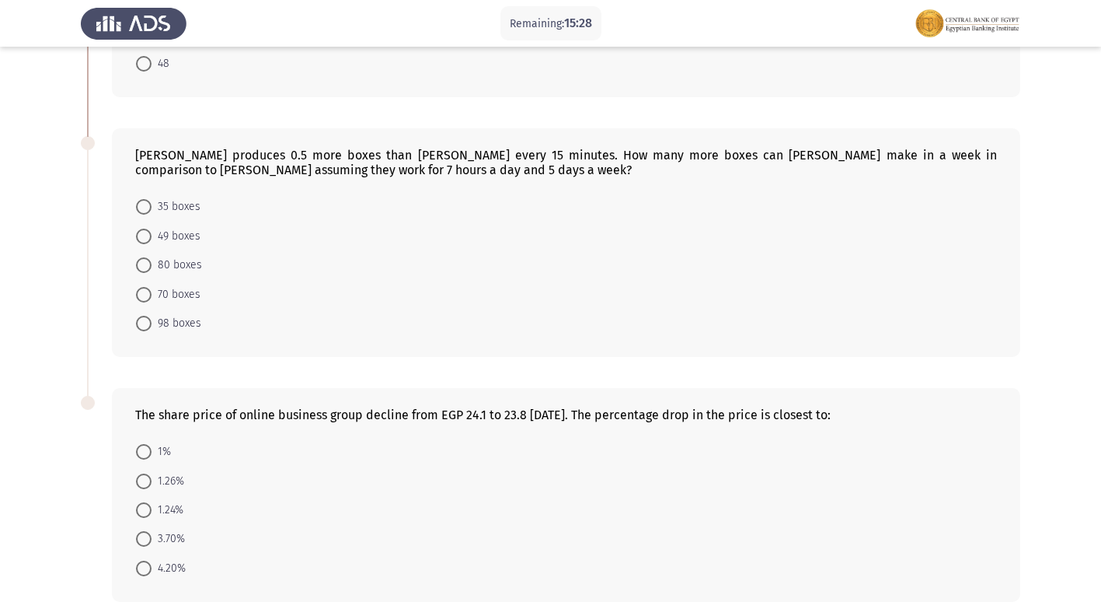
click at [149, 302] on span at bounding box center [144, 295] width 16 height 16
click at [149, 302] on input "70 boxes" at bounding box center [144, 295] width 16 height 16
radio input "true"
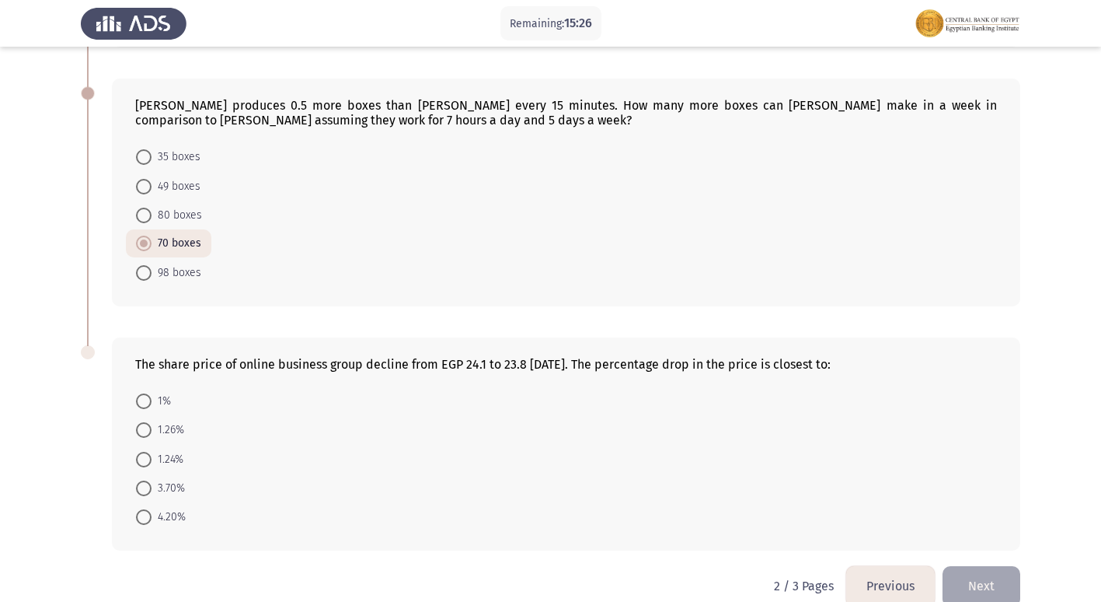
scroll to position [853, 0]
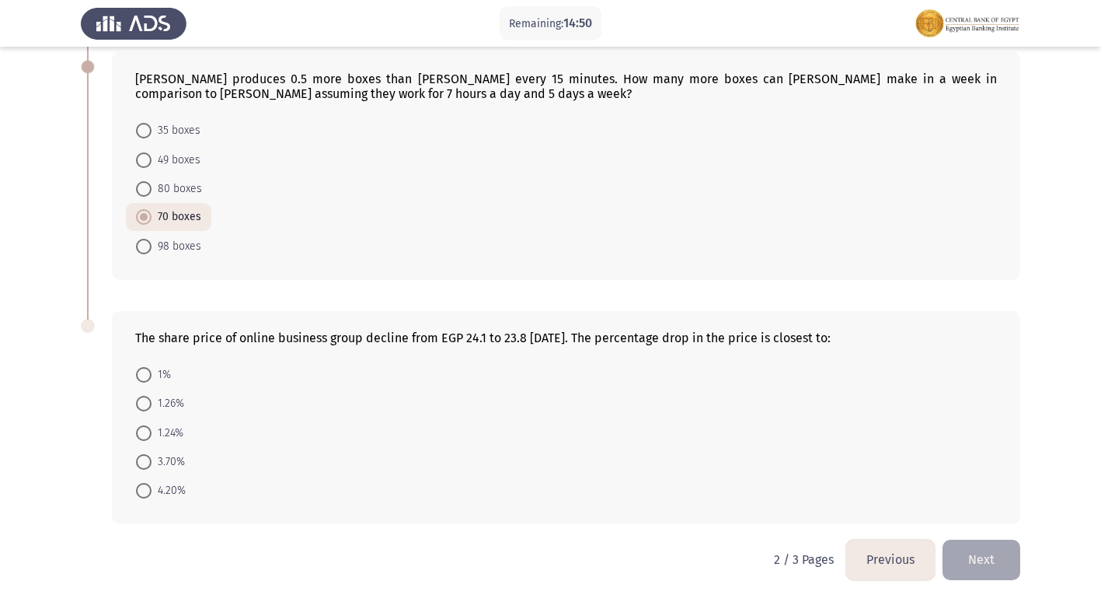
click at [150, 434] on span at bounding box center [144, 433] width 16 height 16
click at [150, 434] on input "1.24%" at bounding box center [144, 433] width 16 height 16
radio input "true"
click at [1007, 552] on button "Next" at bounding box center [982, 559] width 78 height 40
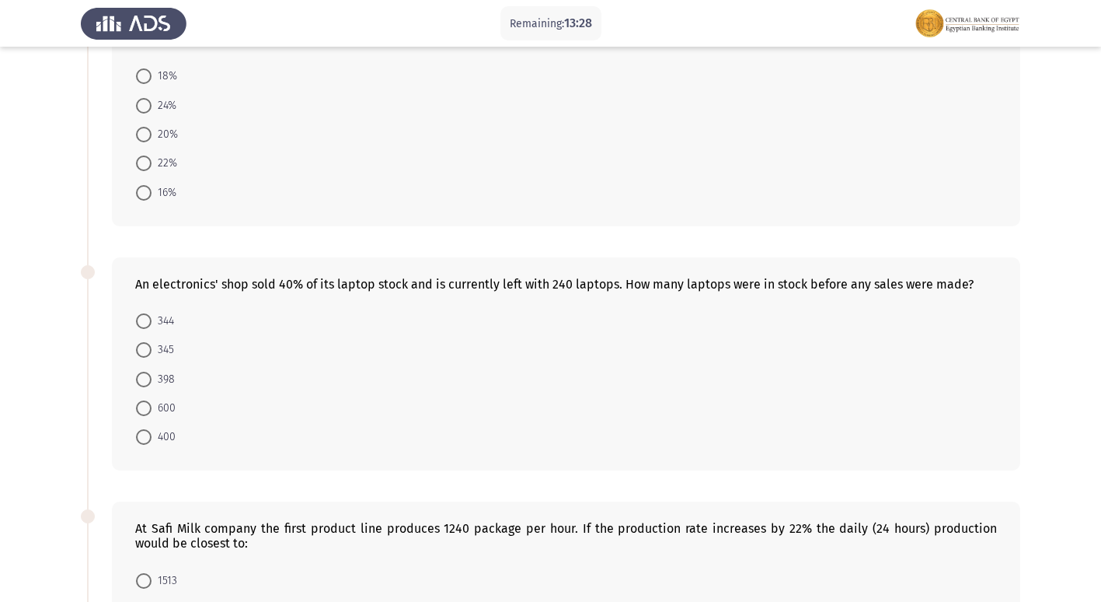
scroll to position [117, 0]
click at [141, 413] on span at bounding box center [144, 409] width 16 height 16
click at [141, 413] on input "600" at bounding box center [144, 409] width 16 height 16
radio input "true"
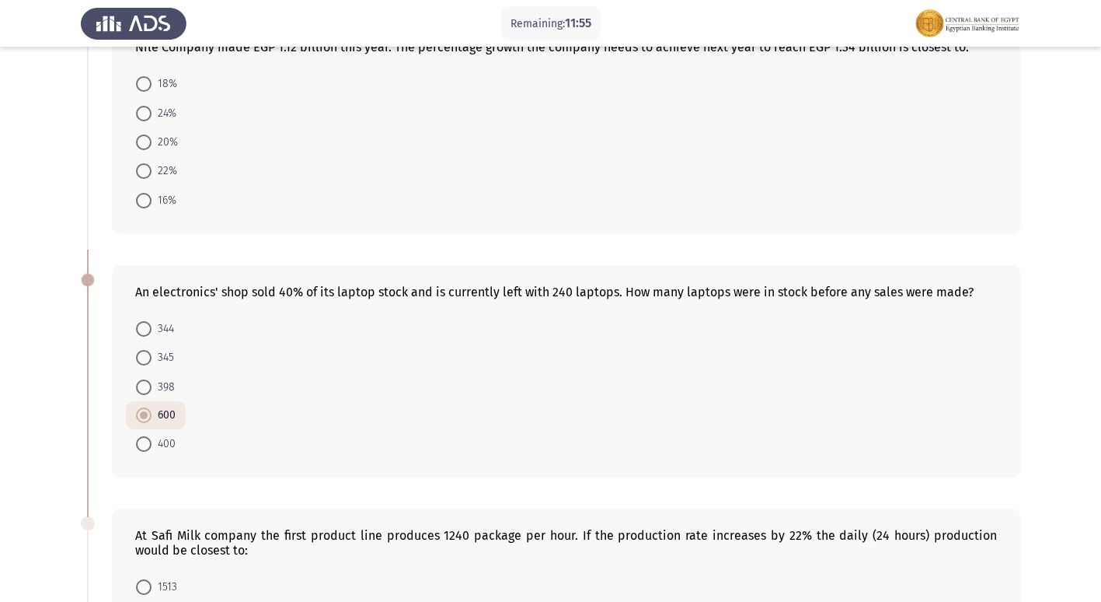
scroll to position [0, 0]
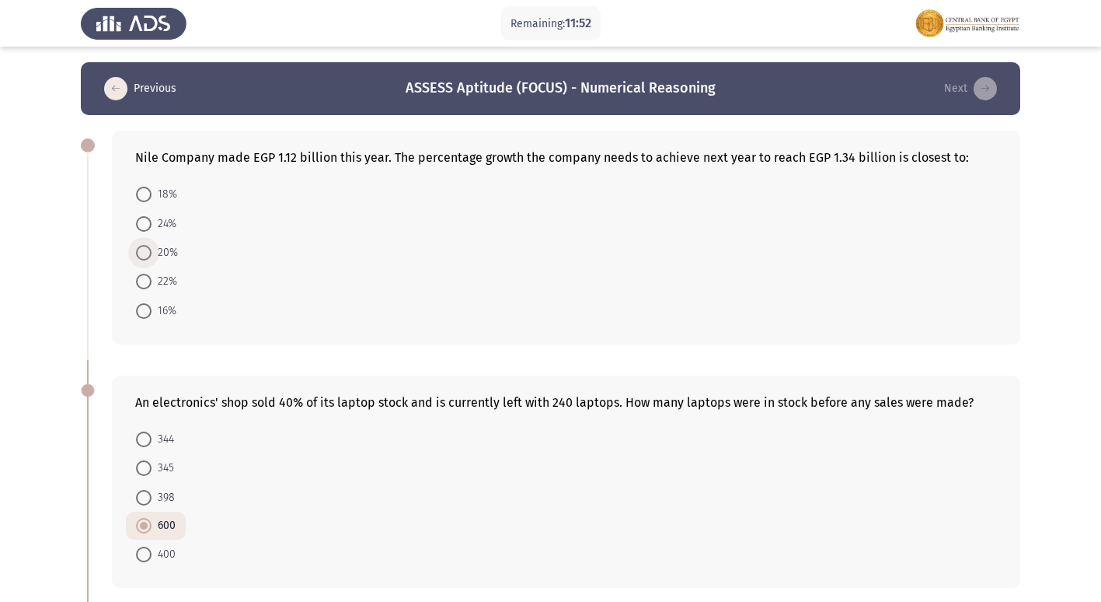
click at [143, 256] on span at bounding box center [144, 253] width 16 height 16
click at [143, 256] on input "20%" at bounding box center [144, 253] width 16 height 16
radio input "true"
click at [153, 316] on span "16%" at bounding box center [164, 309] width 25 height 19
click at [152, 316] on input "16%" at bounding box center [144, 310] width 16 height 16
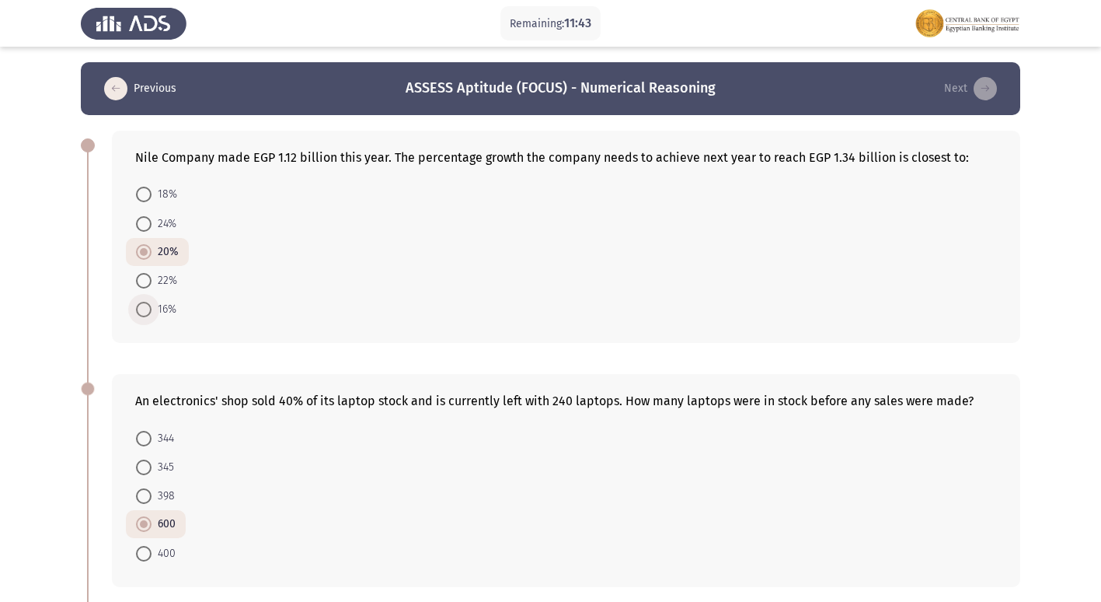
radio input "true"
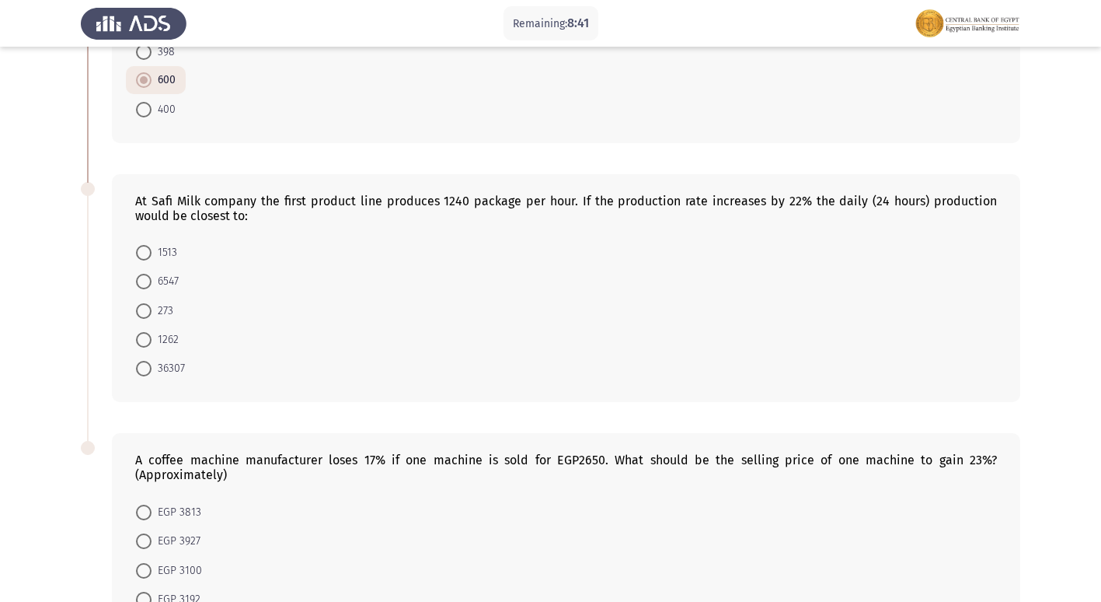
scroll to position [466, 0]
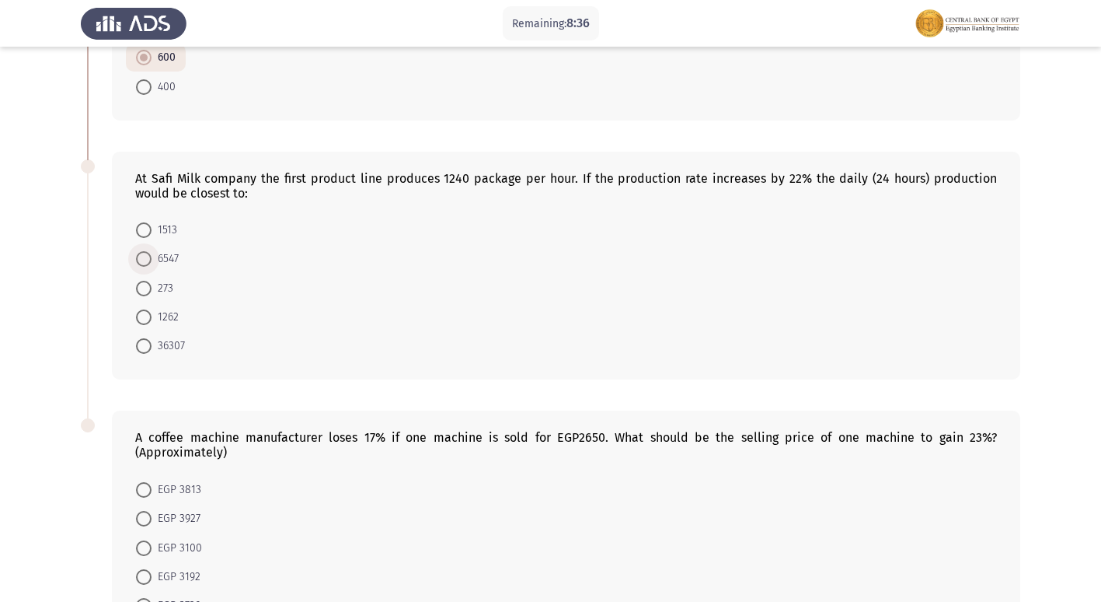
click at [150, 267] on span at bounding box center [144, 259] width 16 height 16
click at [150, 267] on input "6547" at bounding box center [144, 259] width 16 height 16
radio input "true"
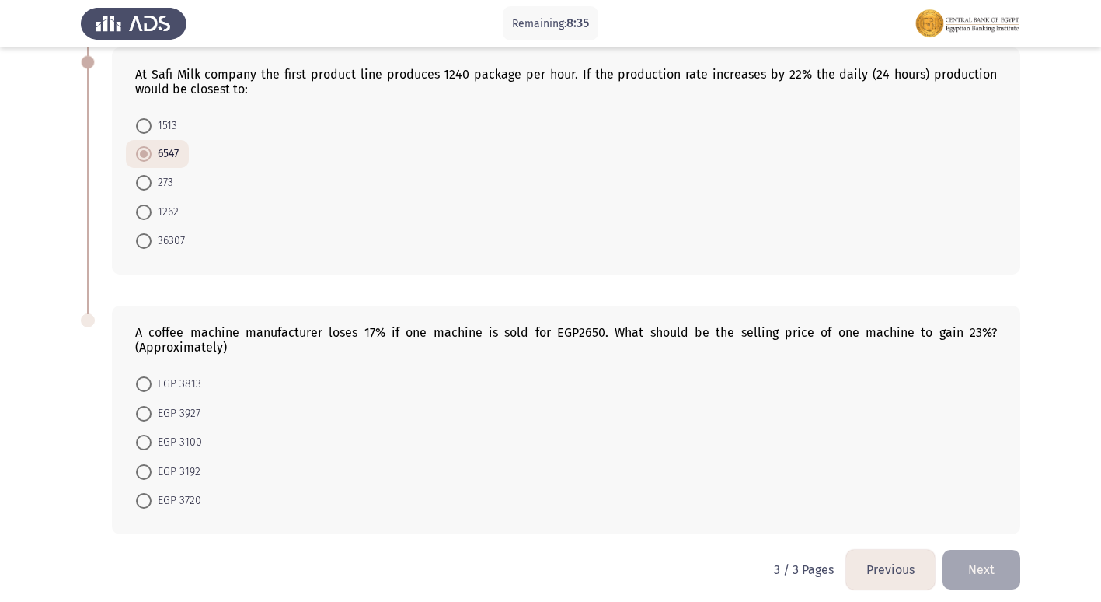
scroll to position [581, 0]
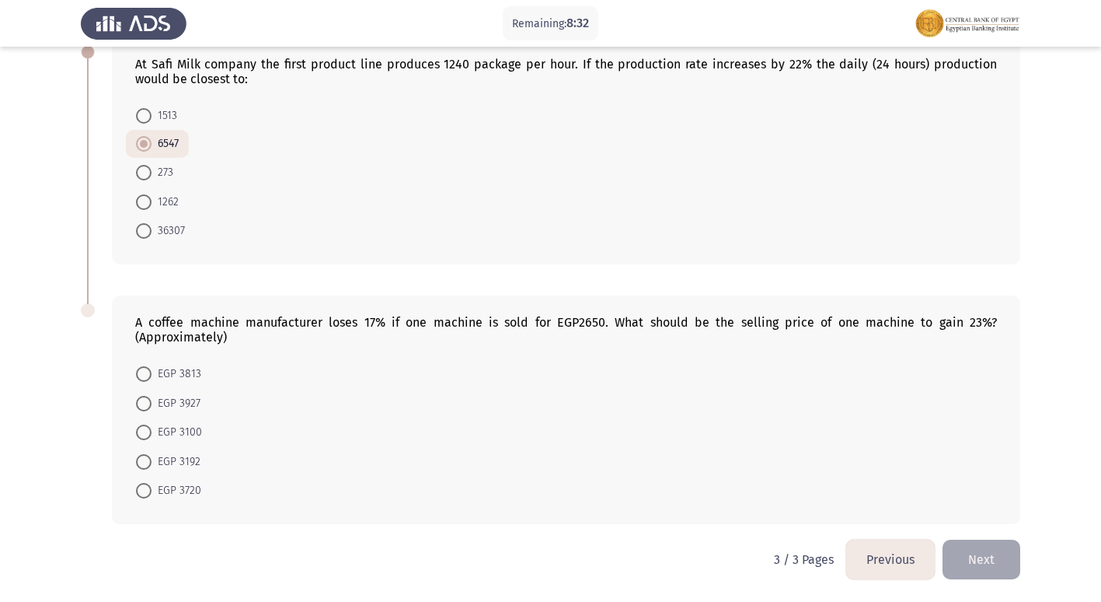
click at [152, 408] on span "EGP 3927" at bounding box center [176, 403] width 49 height 19
click at [152, 408] on input "EGP 3927" at bounding box center [144, 404] width 16 height 16
radio input "true"
click at [888, 568] on button "Previous" at bounding box center [890, 559] width 89 height 40
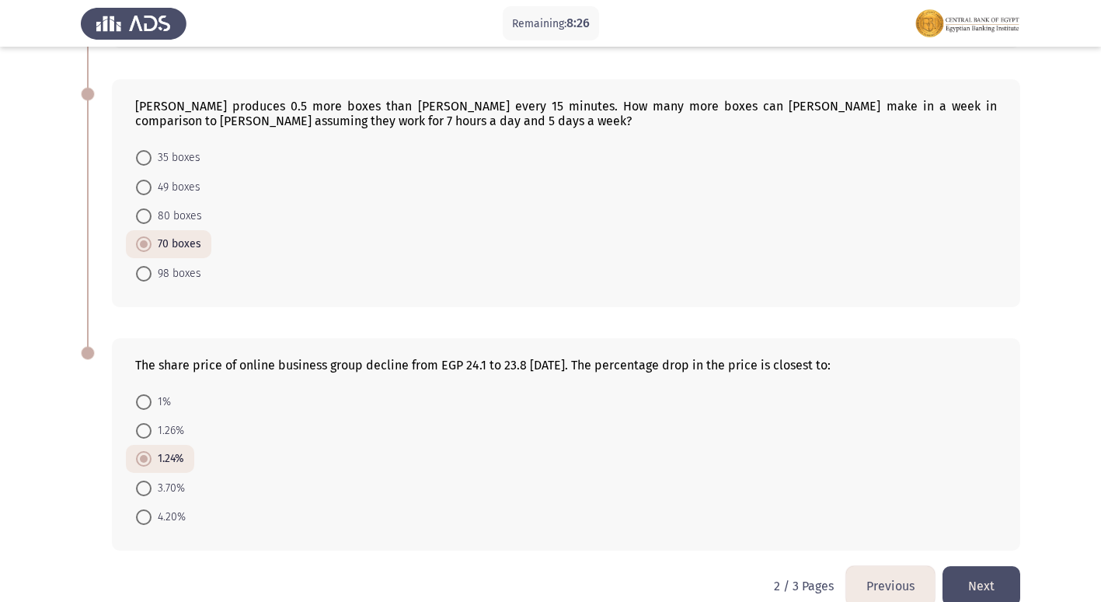
scroll to position [853, 0]
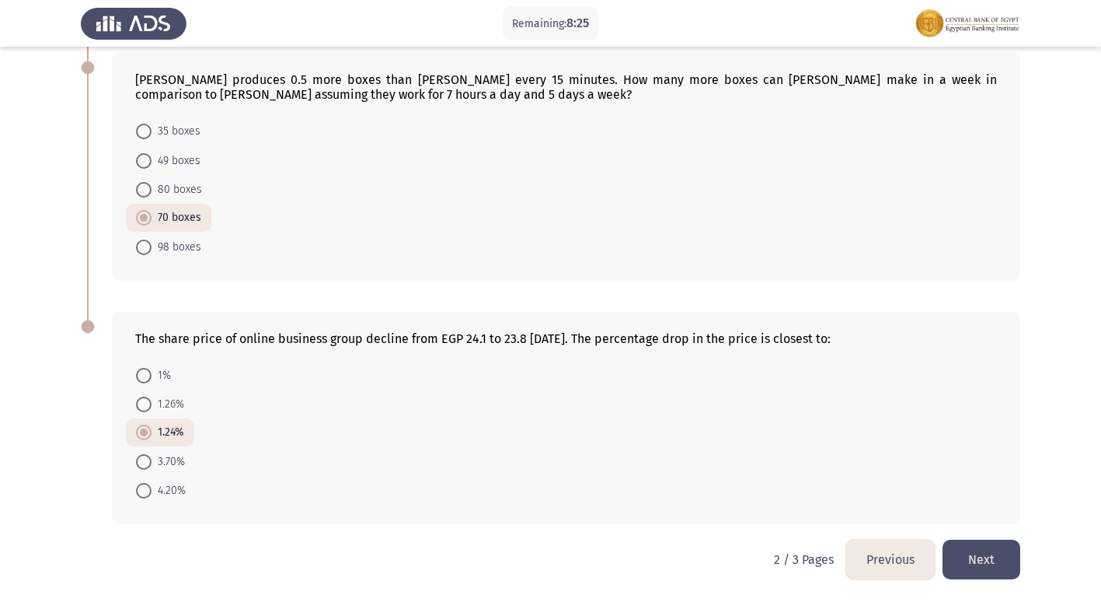
click at [890, 575] on button "Previous" at bounding box center [890, 559] width 89 height 40
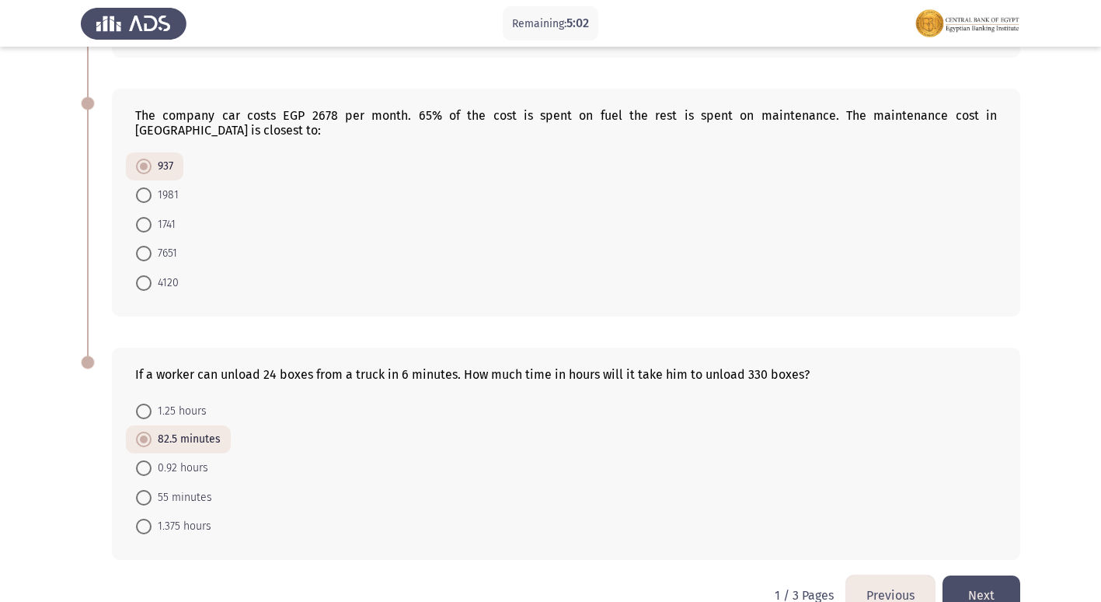
scroll to position [838, 0]
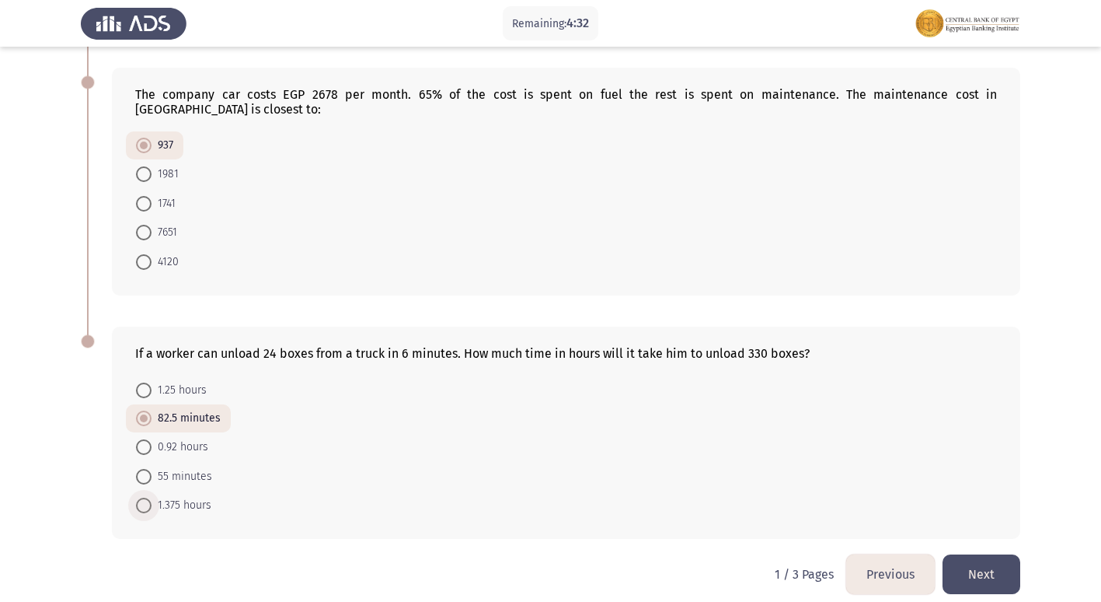
click at [138, 497] on span at bounding box center [144, 505] width 16 height 16
click at [138, 497] on input "1.375 hours" at bounding box center [144, 505] width 16 height 16
radio input "true"
click at [1006, 567] on button "Next" at bounding box center [982, 574] width 78 height 40
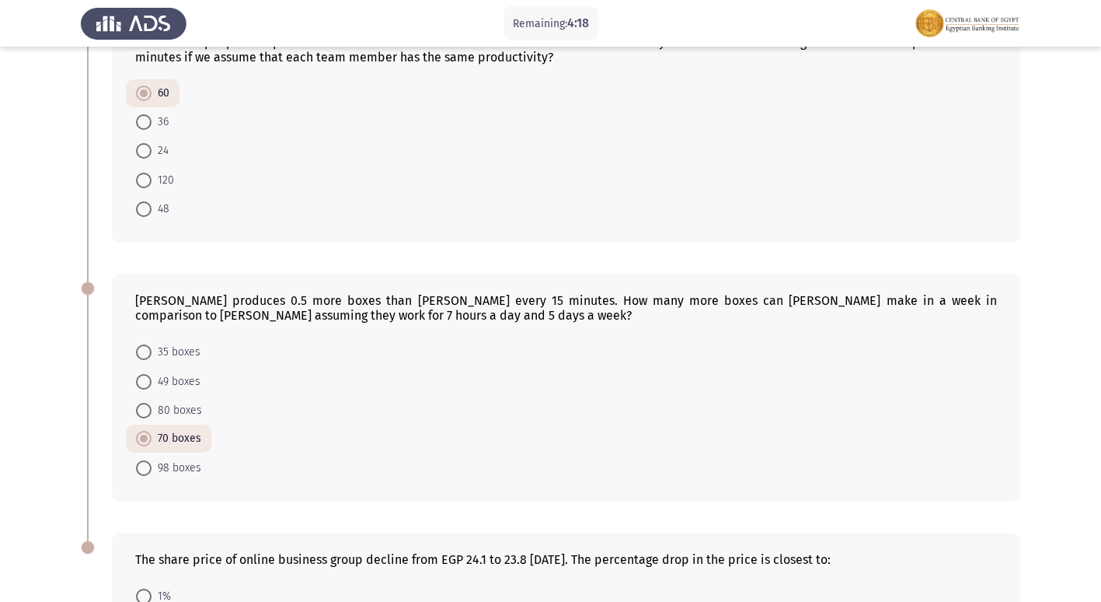
scroll to position [853, 0]
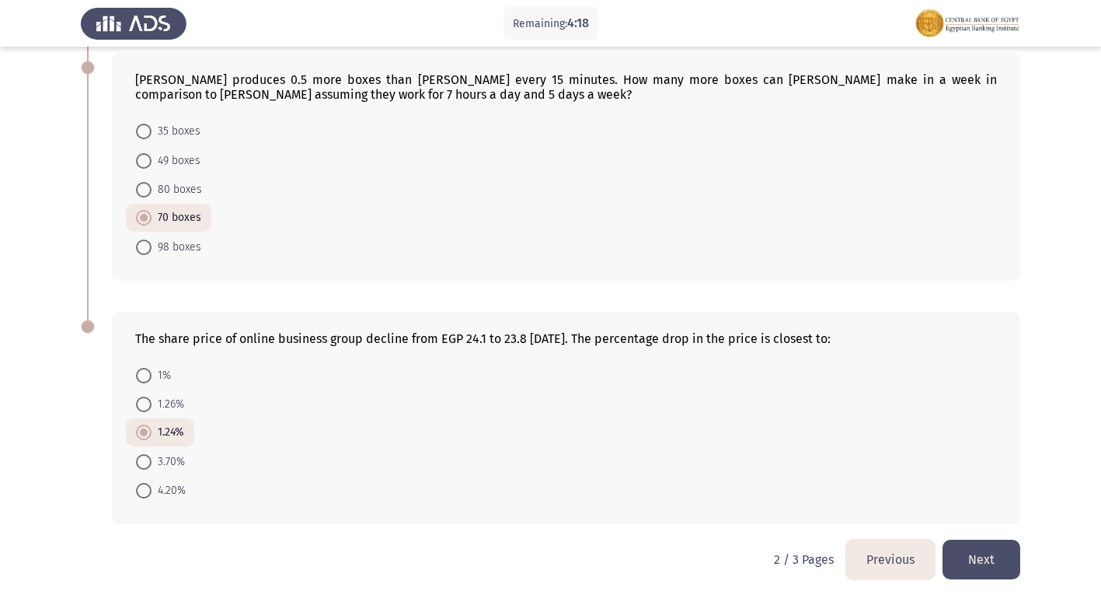
click at [886, 564] on button "Previous" at bounding box center [890, 559] width 89 height 40
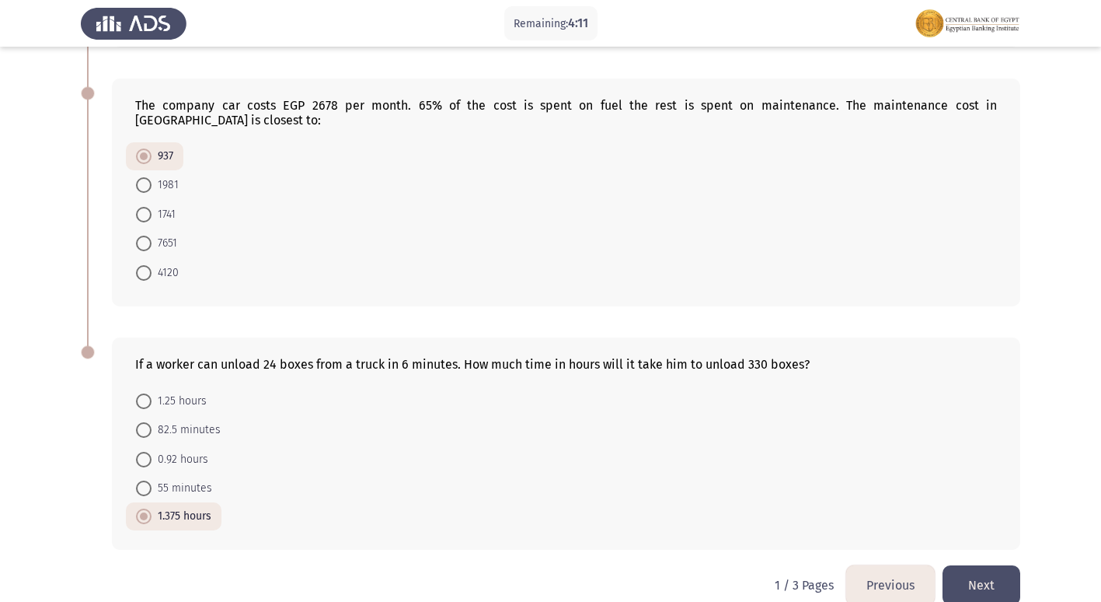
scroll to position [838, 0]
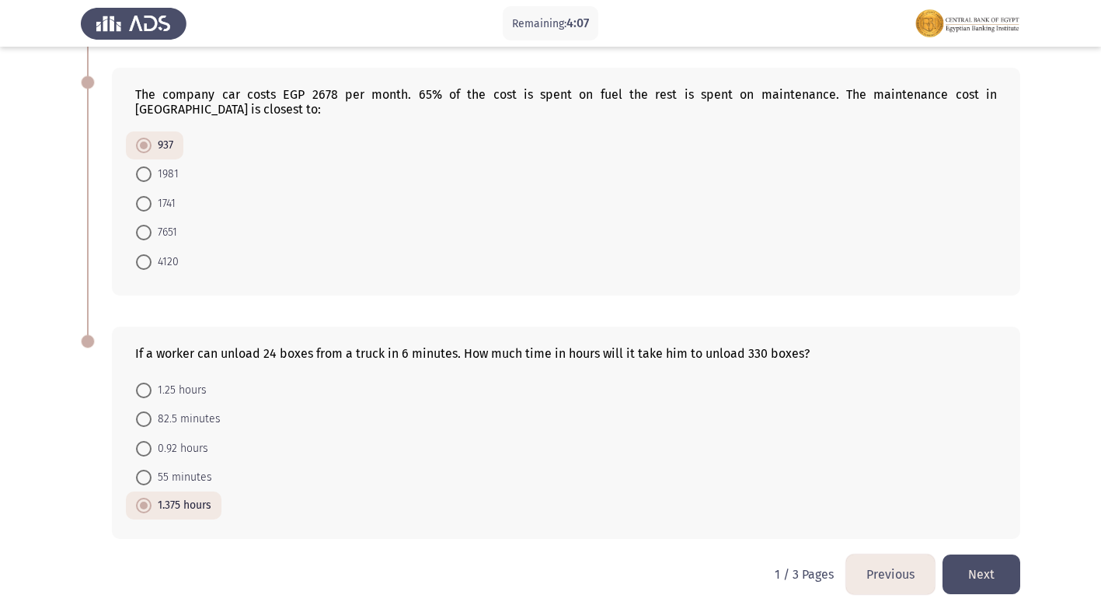
click at [985, 563] on button "Next" at bounding box center [982, 574] width 78 height 40
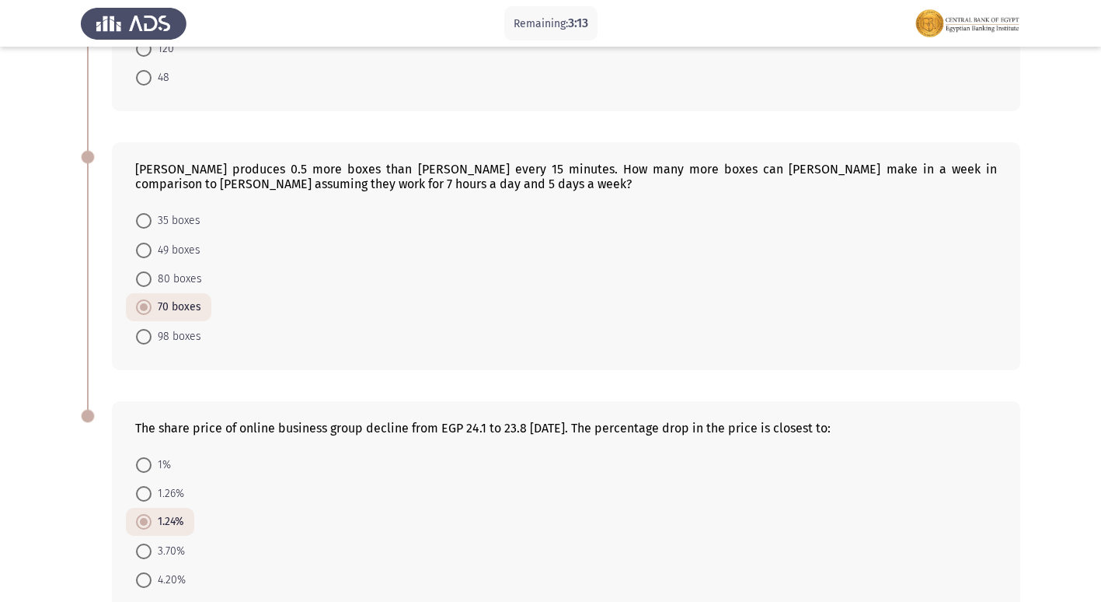
scroll to position [853, 0]
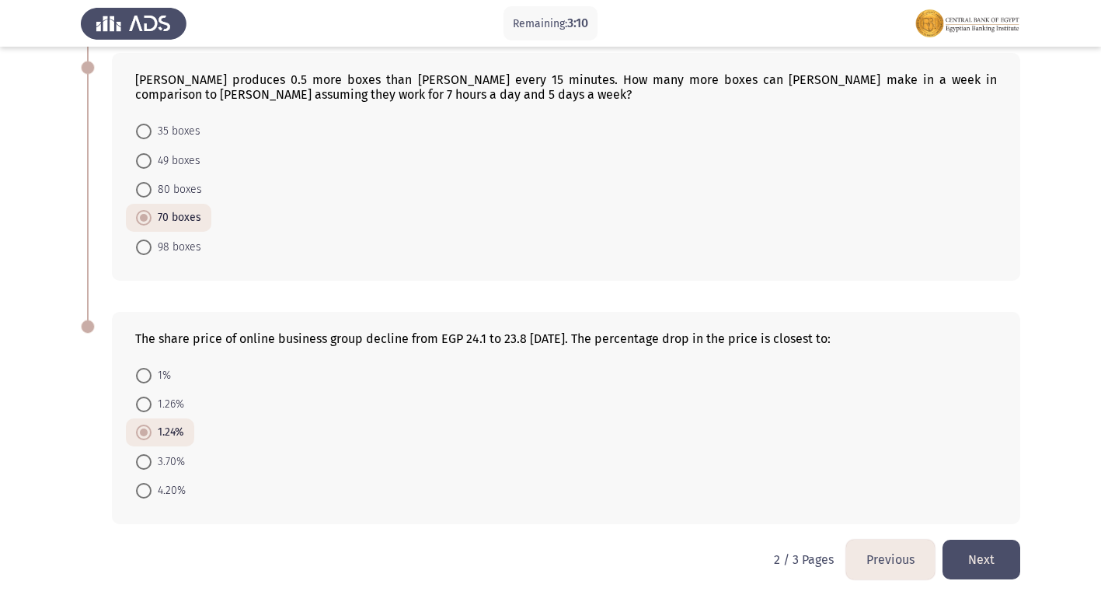
click at [965, 553] on button "Next" at bounding box center [982, 559] width 78 height 40
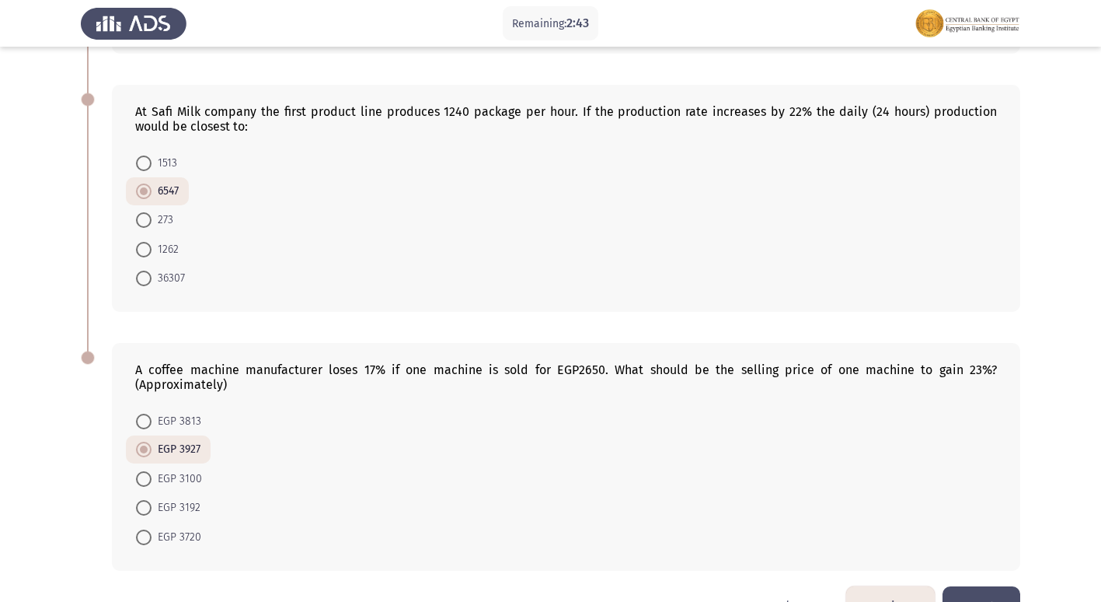
scroll to position [580, 0]
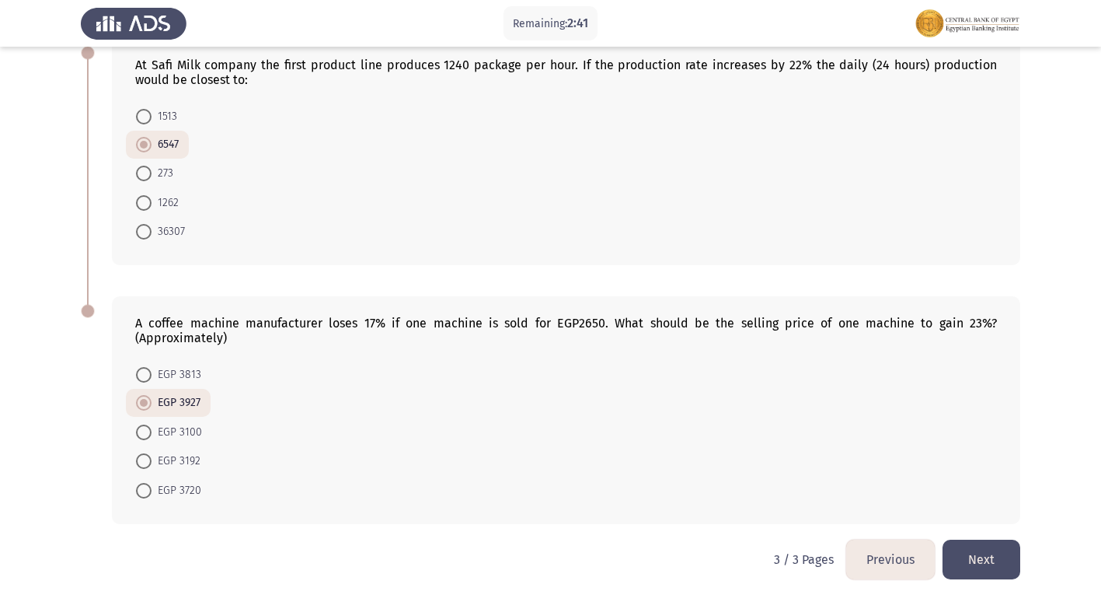
click at [1006, 564] on button "Next" at bounding box center [982, 559] width 78 height 40
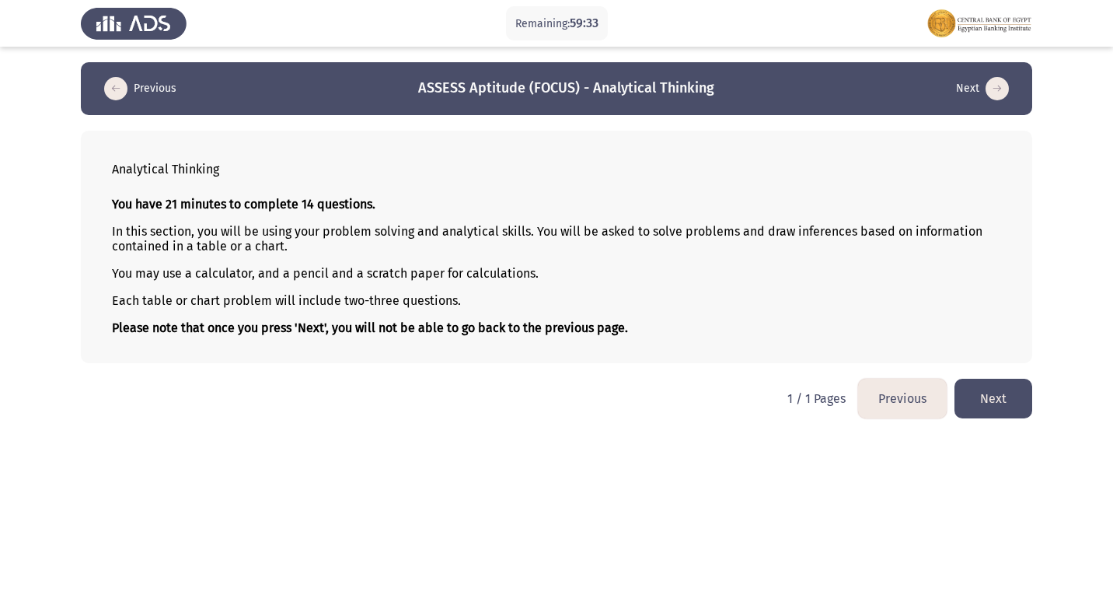
click at [1004, 403] on button "Next" at bounding box center [993, 398] width 78 height 40
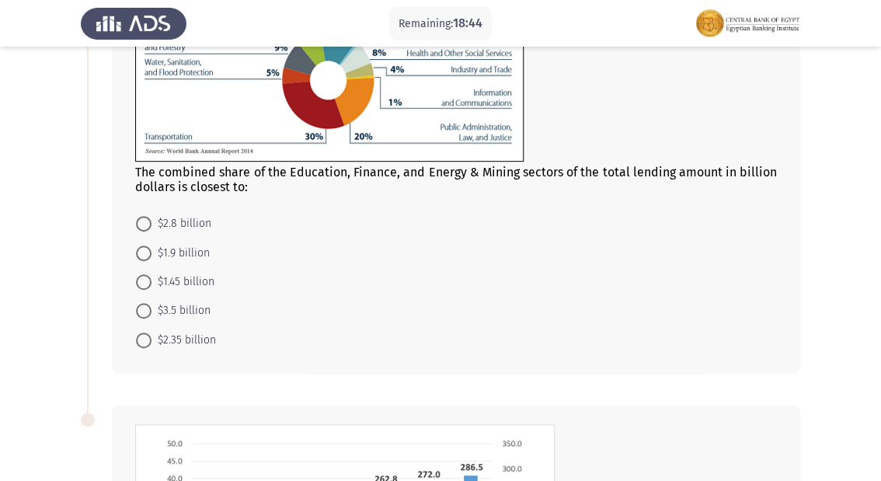
scroll to position [187, 0]
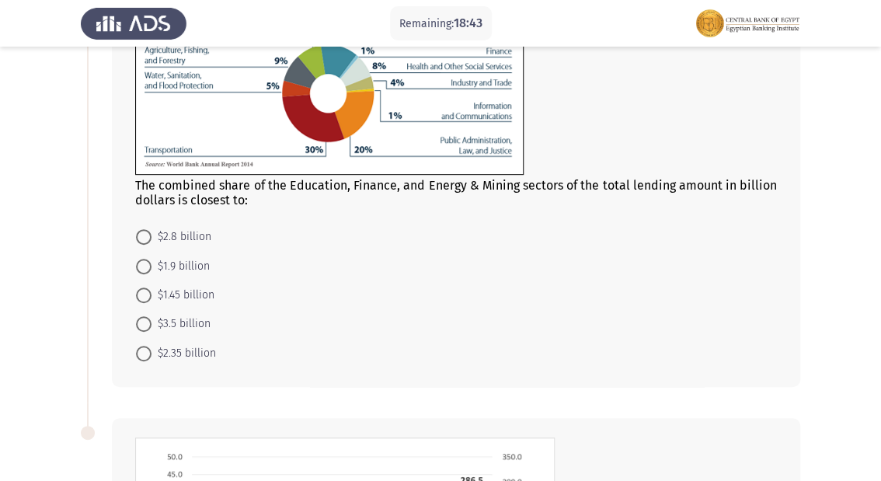
click at [139, 298] on span at bounding box center [144, 296] width 16 height 16
click at [139, 298] on input "$1.45 billion" at bounding box center [144, 296] width 16 height 16
radio input "true"
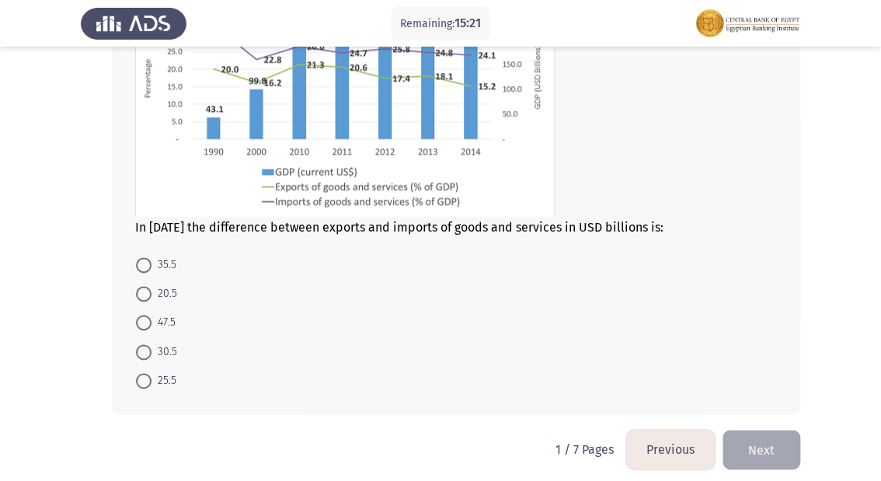
scroll to position [687, 0]
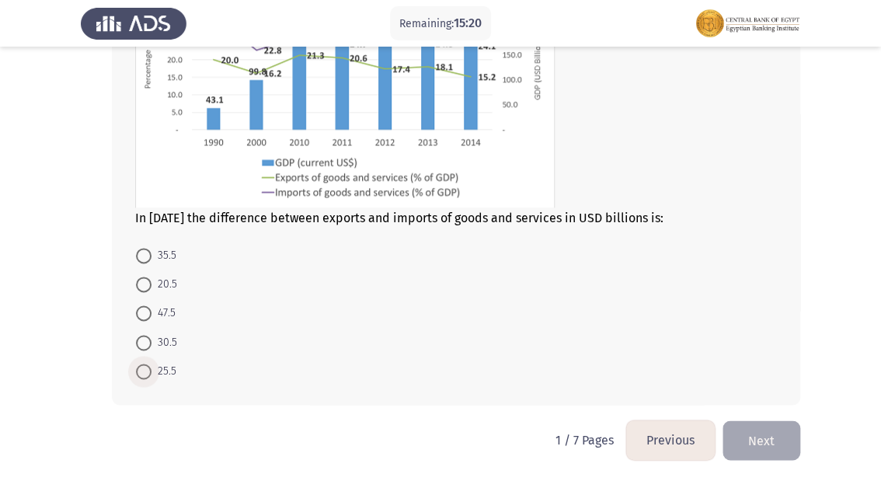
click at [136, 370] on span at bounding box center [144, 372] width 16 height 16
click at [136, 370] on input "25.5" at bounding box center [144, 372] width 16 height 16
radio input "true"
click at [787, 446] on button "Next" at bounding box center [762, 440] width 78 height 40
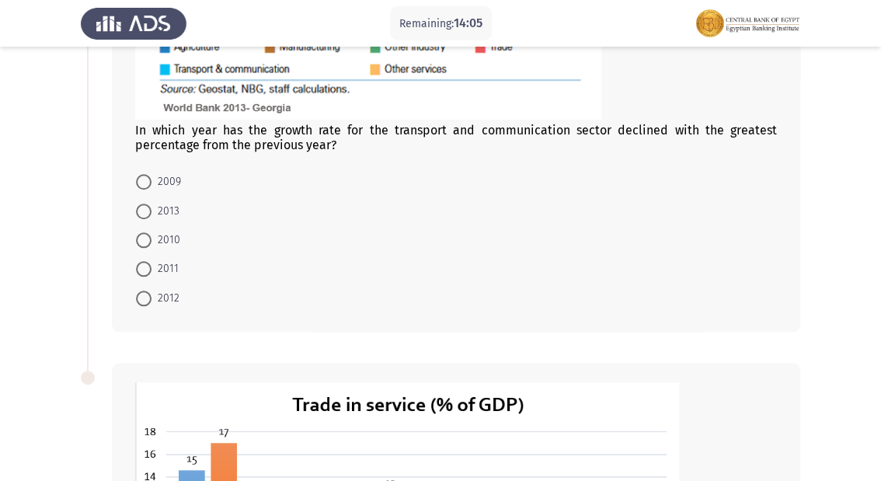
scroll to position [435, 0]
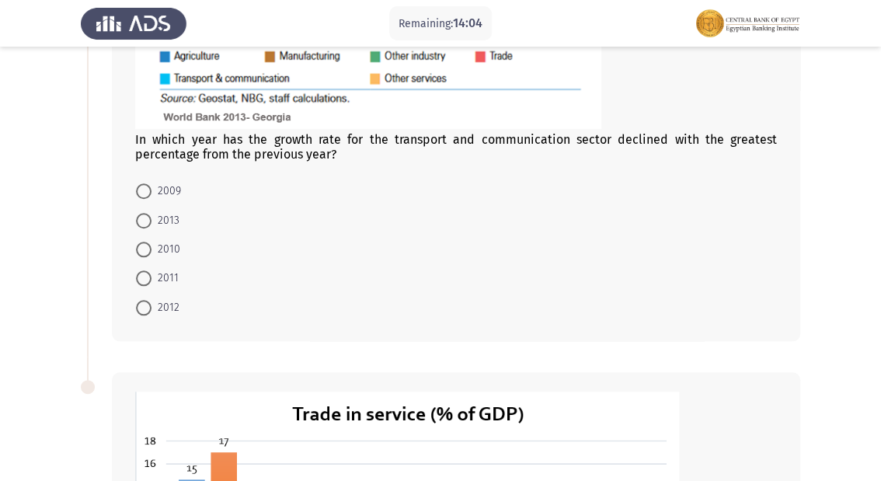
click at [145, 193] on span at bounding box center [144, 191] width 16 height 16
click at [145, 193] on input "2009" at bounding box center [144, 191] width 16 height 16
radio input "true"
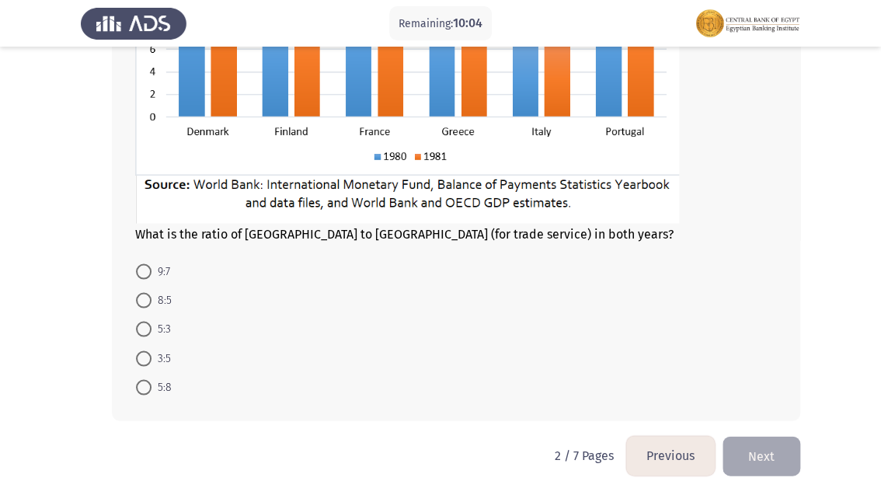
scroll to position [976, 0]
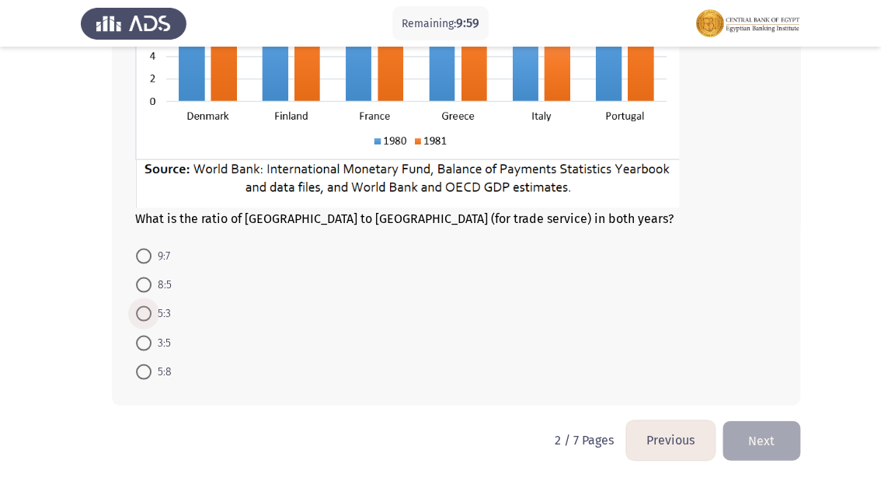
click at [151, 317] on span at bounding box center [144, 313] width 16 height 16
click at [151, 317] on input "5:3" at bounding box center [144, 313] width 16 height 16
radio input "true"
click at [762, 432] on button "Next" at bounding box center [762, 440] width 78 height 40
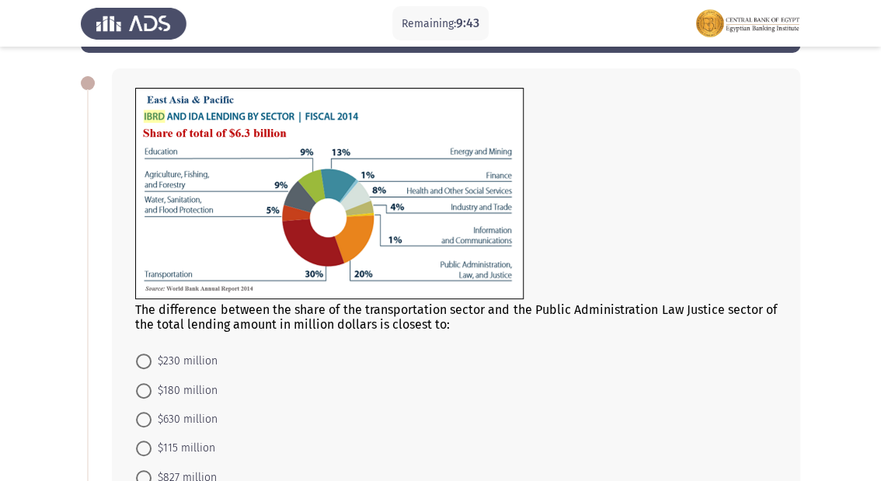
scroll to position [124, 0]
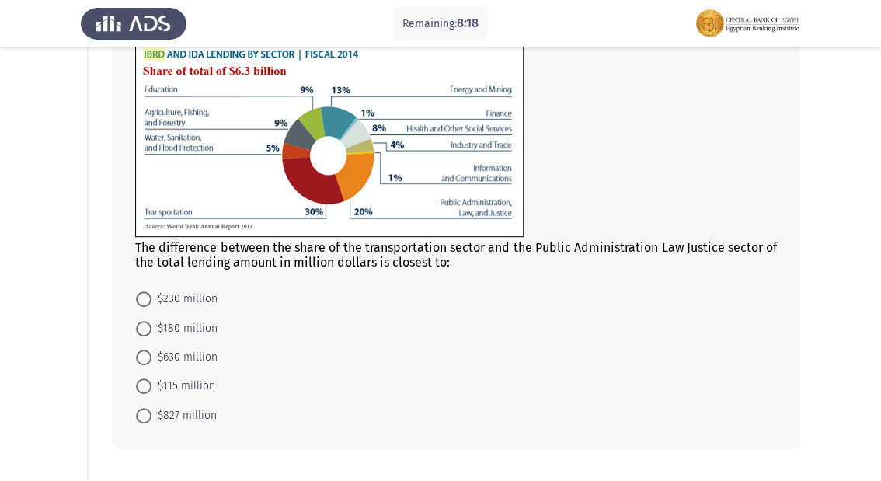
click at [146, 386] on span at bounding box center [144, 386] width 16 height 16
click at [146, 386] on input "$115 million" at bounding box center [144, 386] width 16 height 16
radio input "true"
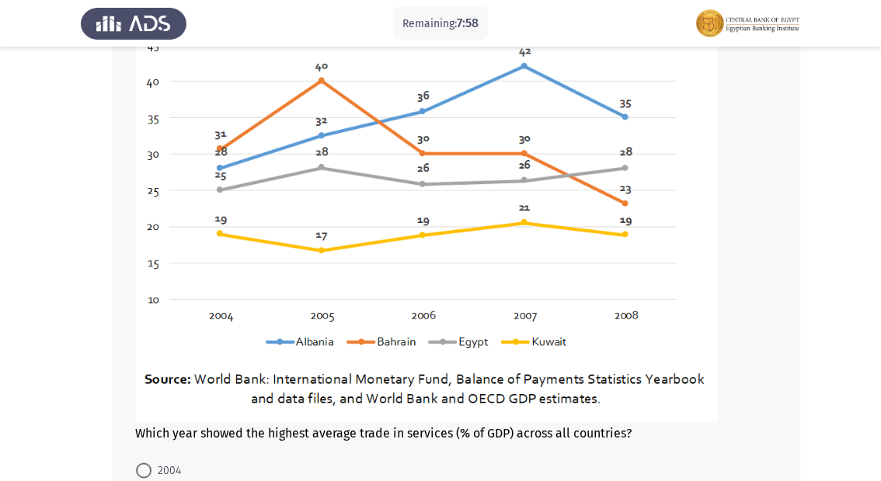
scroll to position [622, 0]
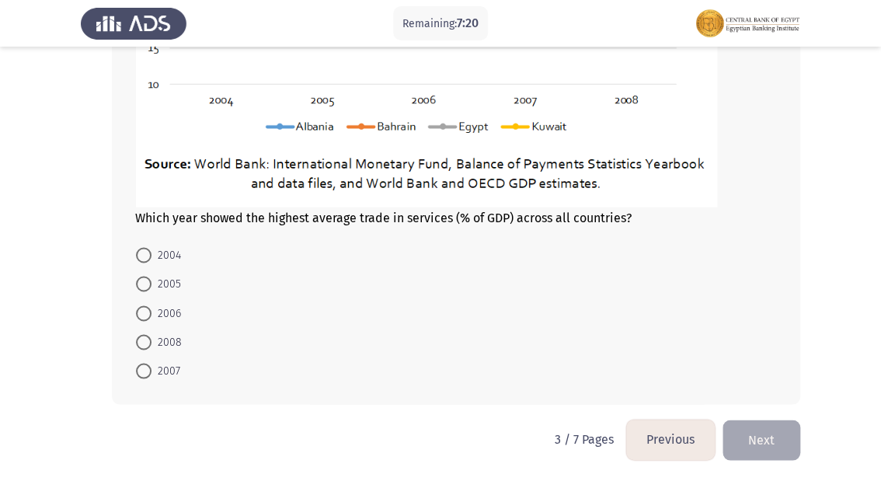
click at [138, 363] on span at bounding box center [144, 371] width 16 height 16
click at [138, 363] on input "2007" at bounding box center [144, 371] width 16 height 16
radio input "true"
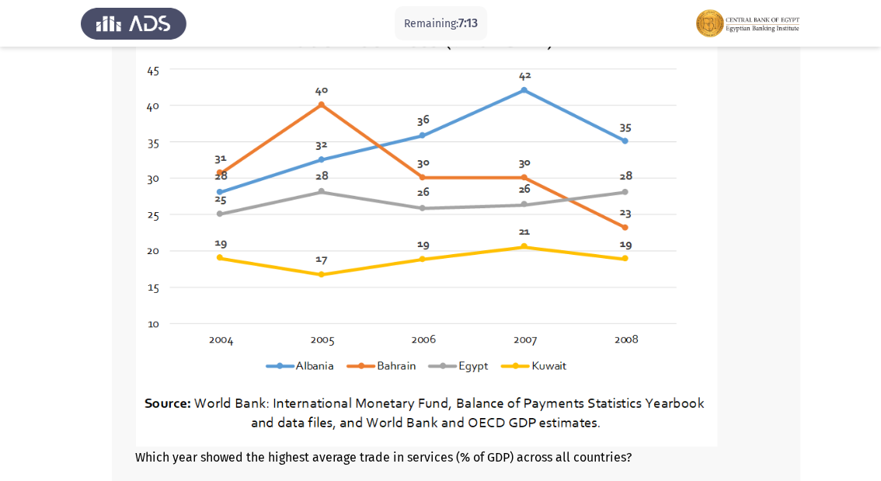
scroll to position [857, 0]
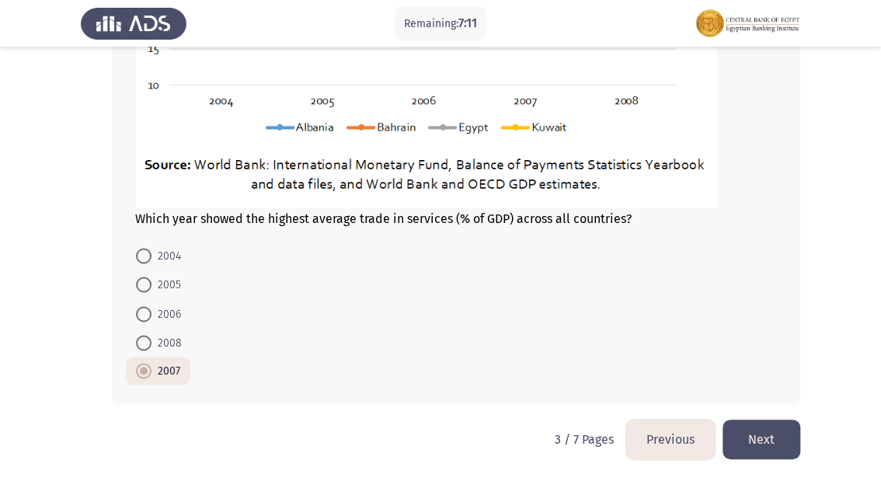
click at [749, 445] on button "Next" at bounding box center [762, 440] width 78 height 40
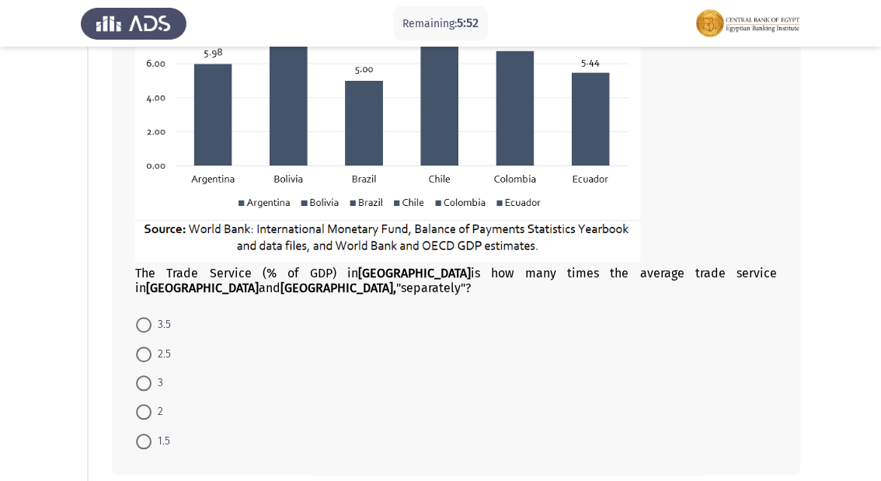
scroll to position [497, 0]
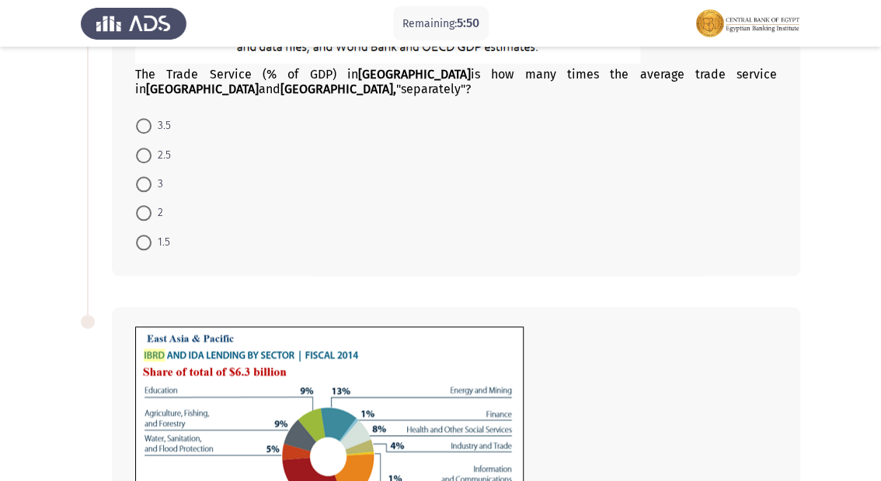
click at [137, 249] on span at bounding box center [144, 243] width 16 height 16
click at [137, 249] on input "1.5" at bounding box center [144, 243] width 16 height 16
radio input "true"
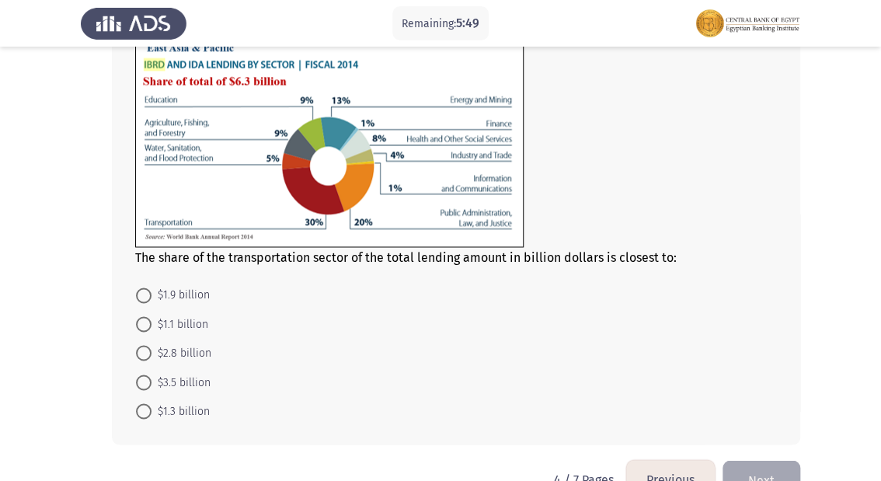
scroll to position [765, 0]
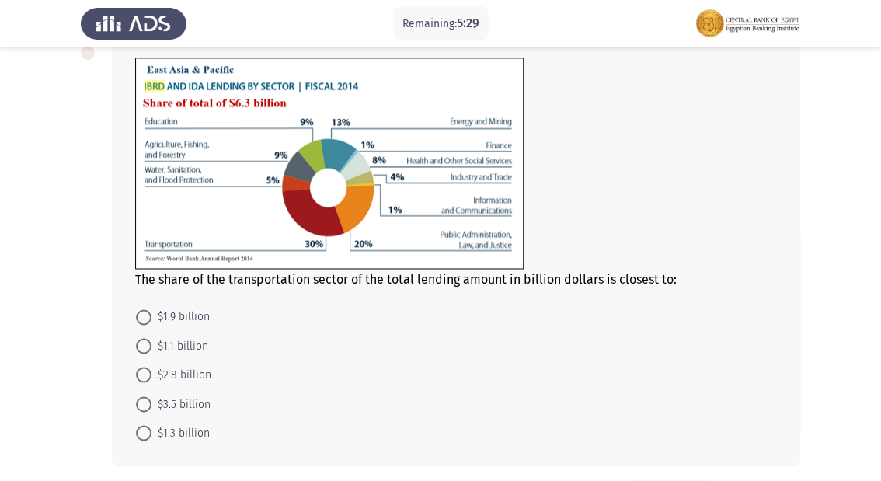
click at [145, 323] on span at bounding box center [144, 317] width 16 height 16
click at [145, 323] on input "$1.9 billion" at bounding box center [144, 317] width 16 height 16
radio input "true"
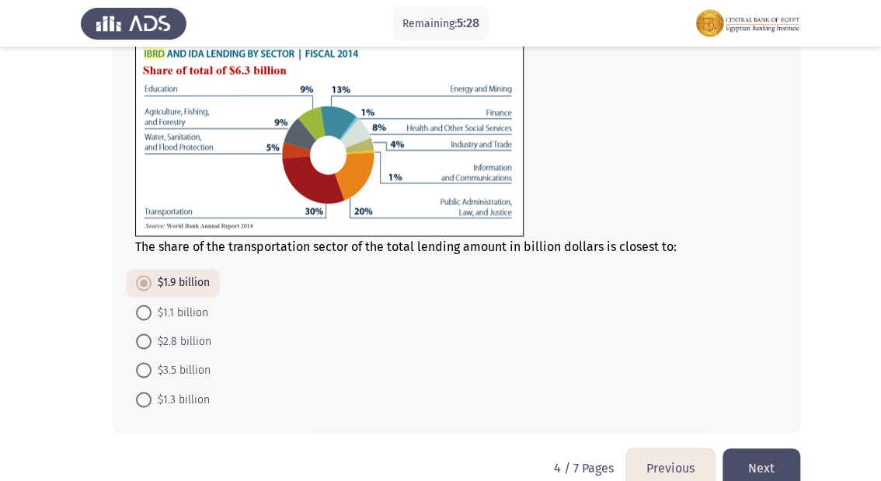
scroll to position [826, 0]
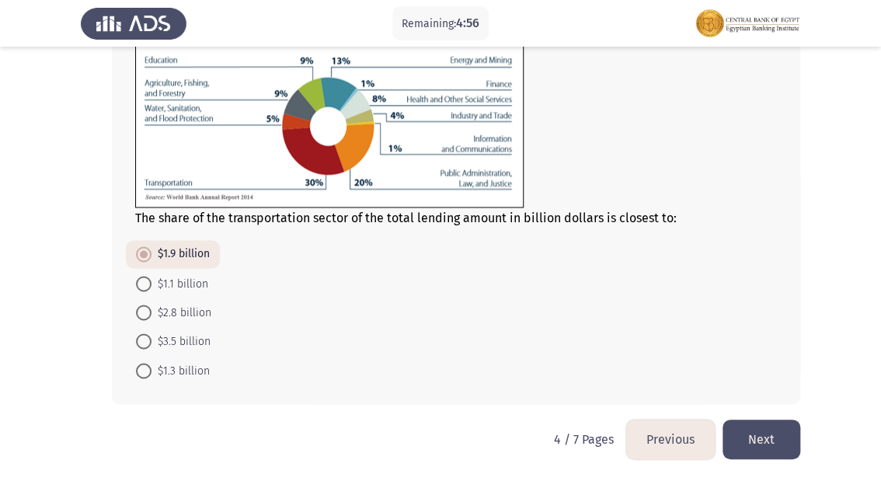
click at [668, 445] on button "Previous" at bounding box center [670, 440] width 89 height 40
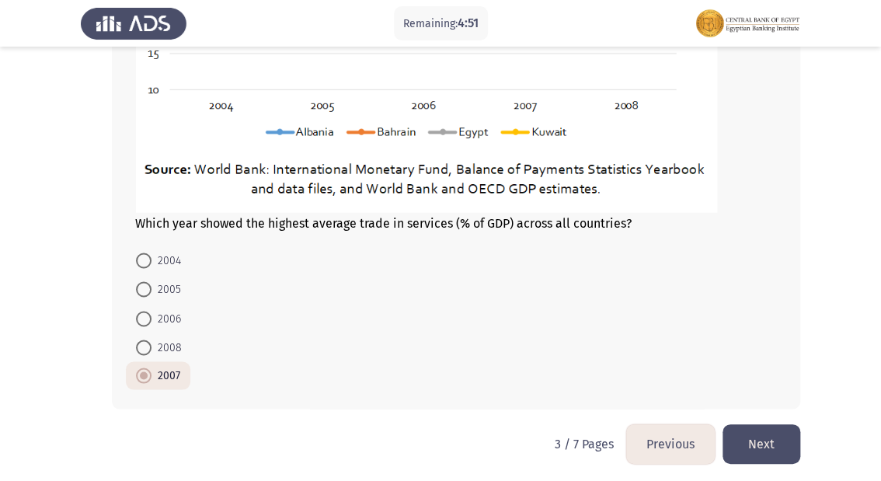
scroll to position [857, 0]
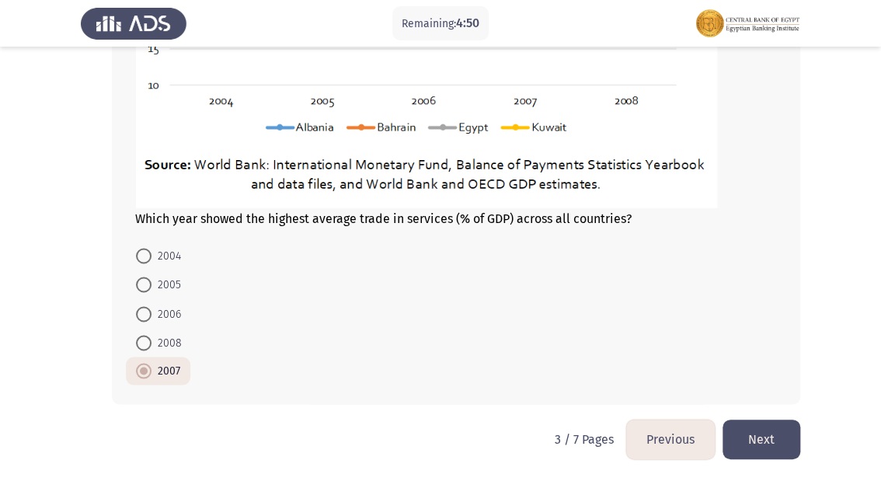
click at [740, 433] on button "Next" at bounding box center [762, 440] width 78 height 40
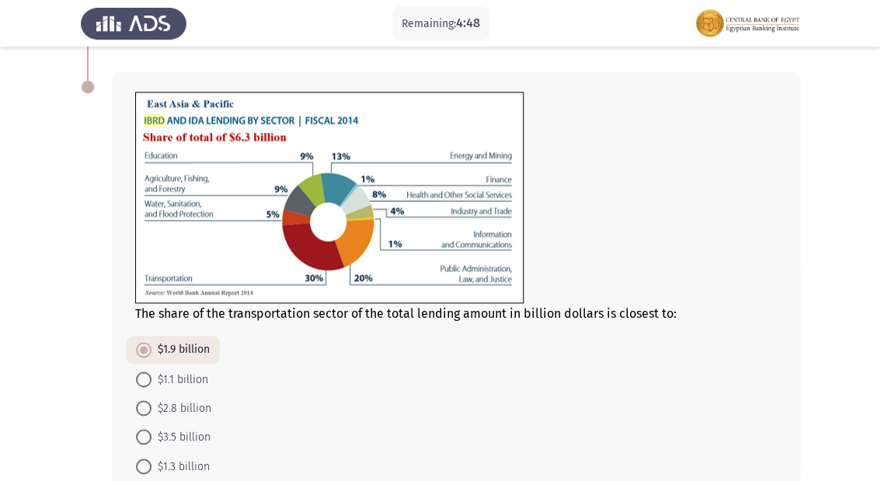
scroll to position [826, 0]
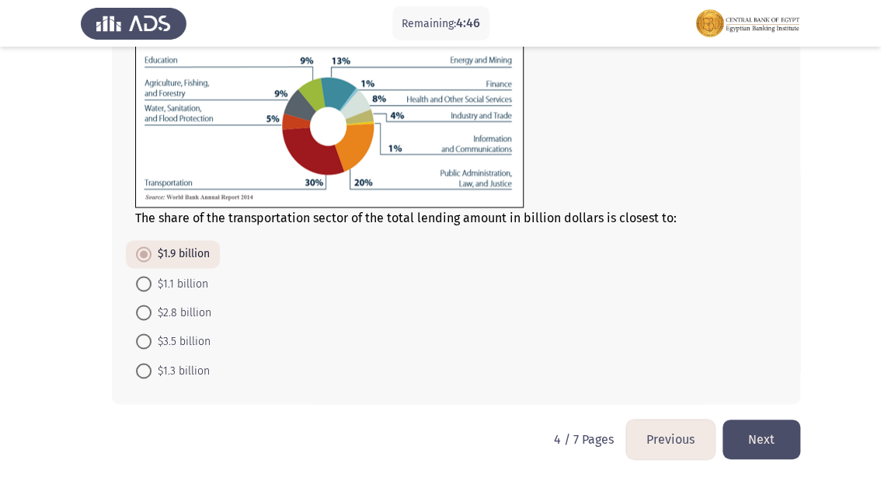
click at [747, 431] on button "Next" at bounding box center [762, 440] width 78 height 40
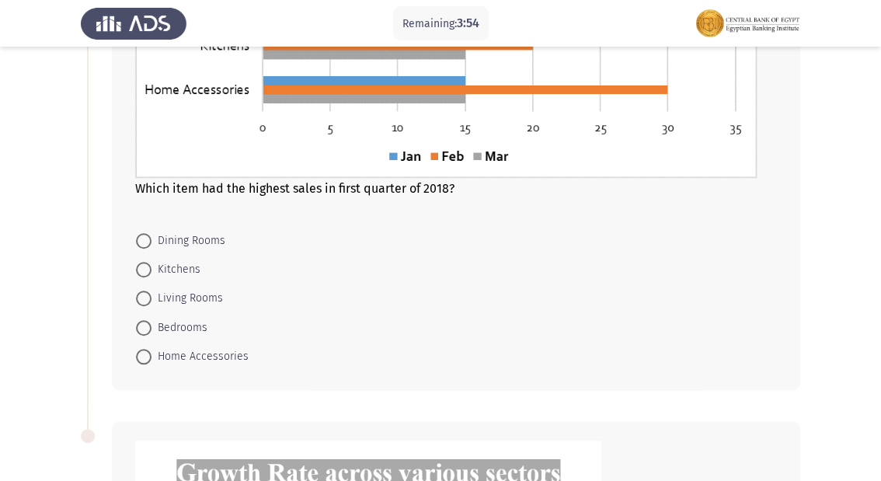
scroll to position [311, 0]
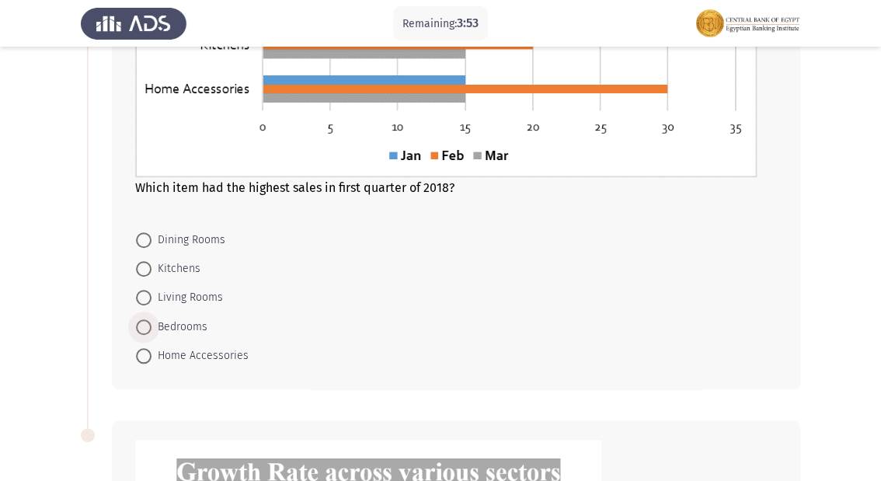
click at [190, 324] on span "Bedrooms" at bounding box center [180, 327] width 56 height 19
click at [152, 324] on input "Bedrooms" at bounding box center [144, 327] width 16 height 16
radio input "true"
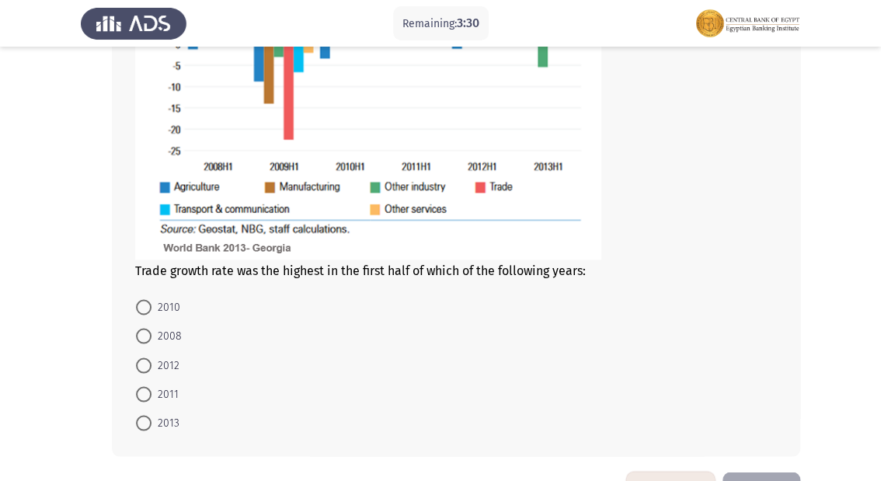
scroll to position [933, 0]
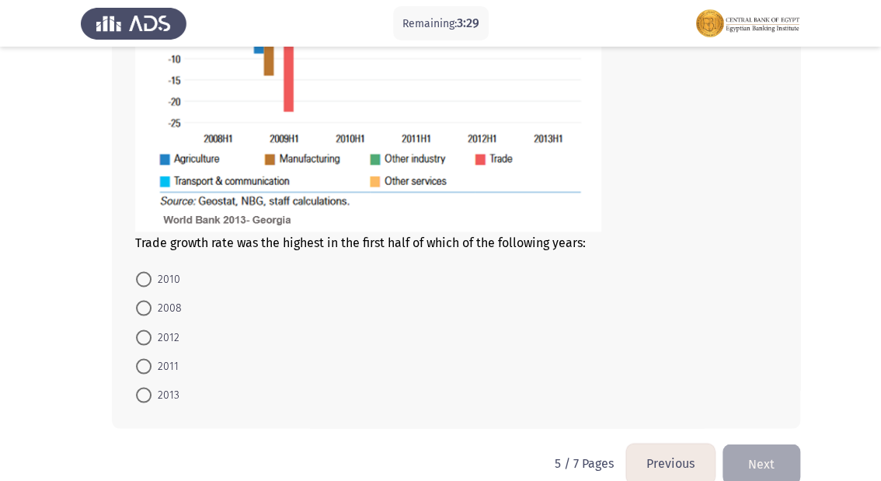
click at [177, 309] on span "2008" at bounding box center [167, 307] width 30 height 19
click at [152, 309] on input "2008" at bounding box center [144, 308] width 16 height 16
radio input "true"
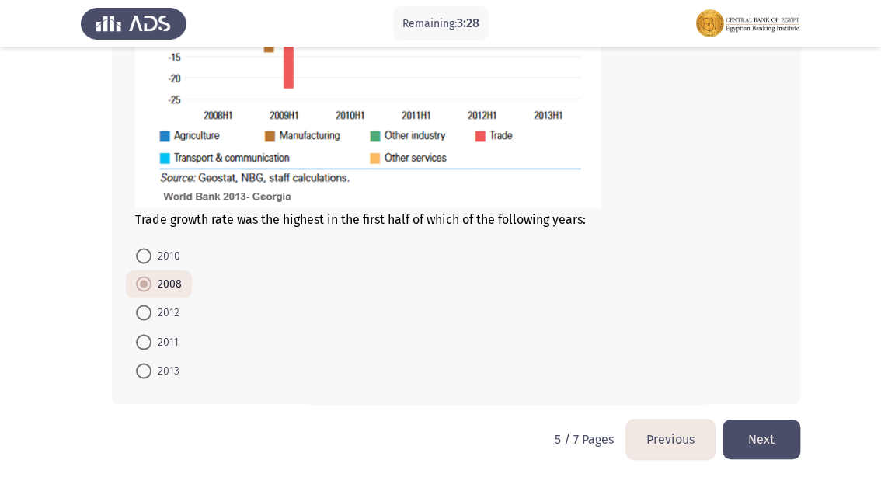
click at [762, 426] on button "Next" at bounding box center [762, 440] width 78 height 40
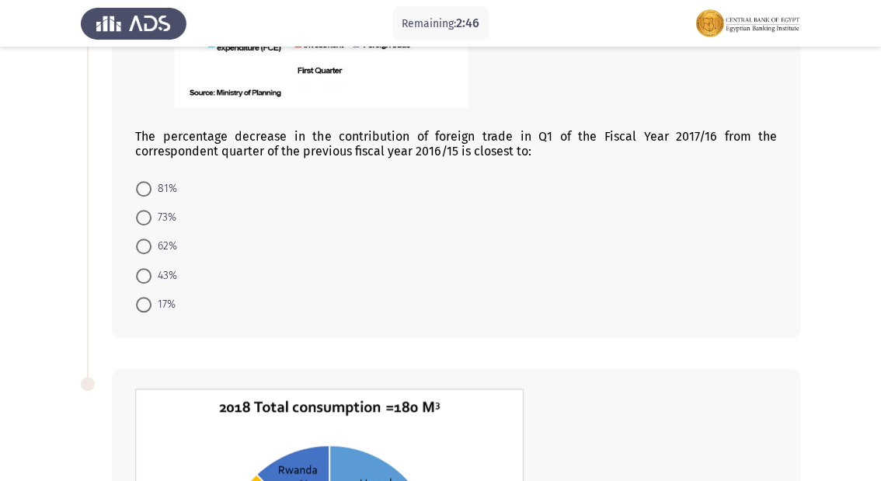
scroll to position [373, 0]
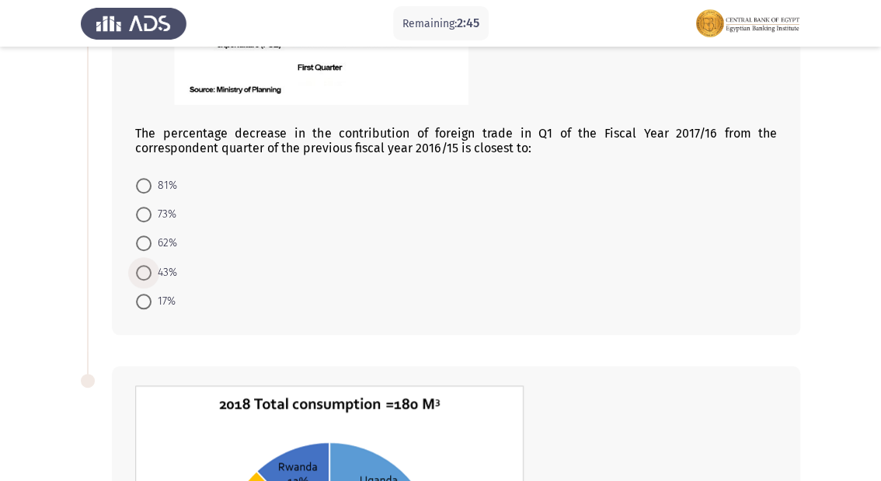
click at [142, 274] on span at bounding box center [144, 273] width 16 height 16
click at [142, 274] on input "43%" at bounding box center [144, 273] width 16 height 16
radio input "true"
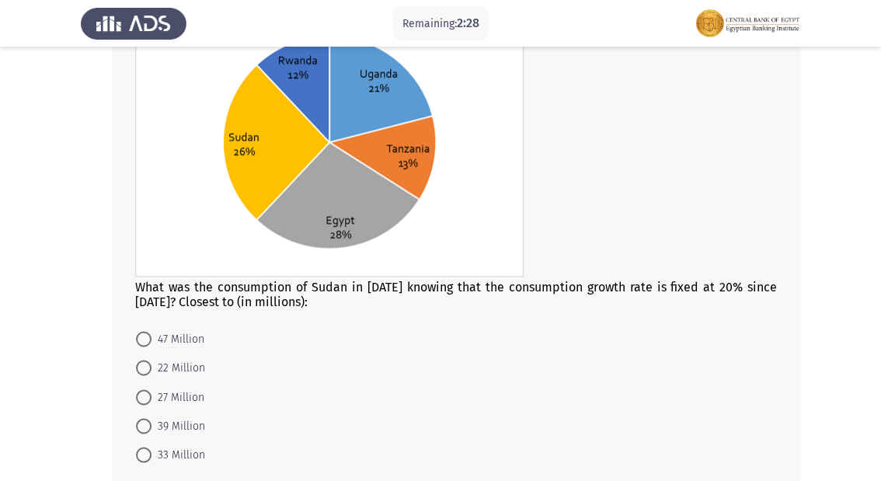
scroll to position [800, 0]
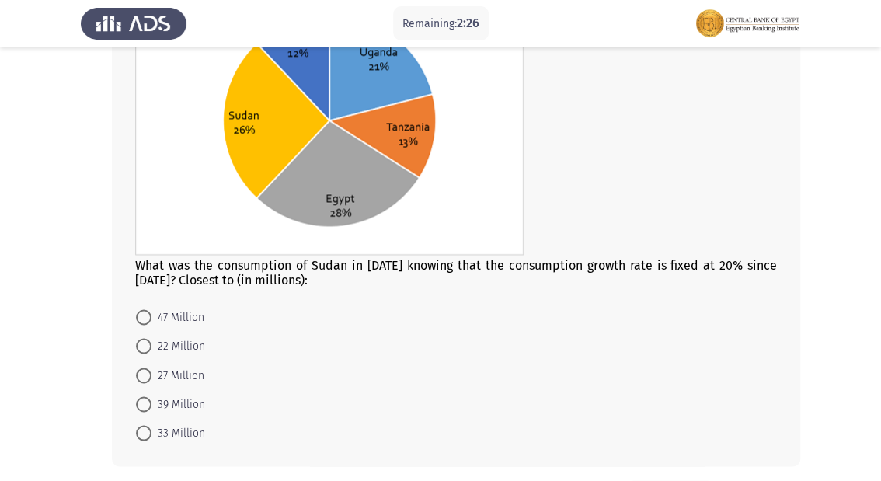
click at [146, 382] on span at bounding box center [144, 376] width 16 height 16
click at [146, 382] on input "27 Million" at bounding box center [144, 376] width 16 height 16
radio input "true"
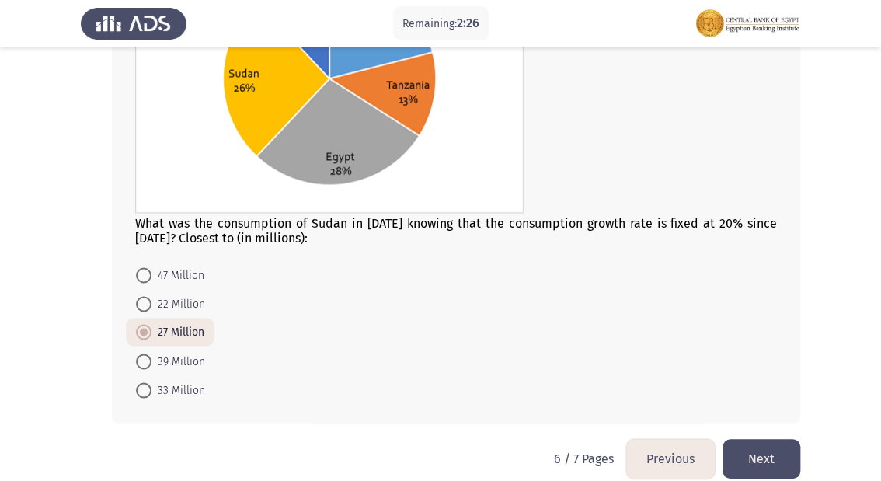
scroll to position [862, 0]
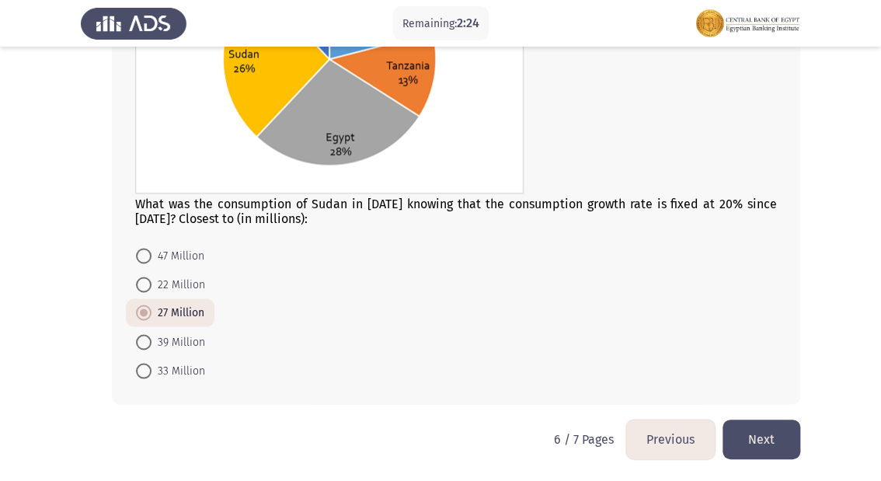
click at [737, 445] on button "Next" at bounding box center [762, 440] width 78 height 40
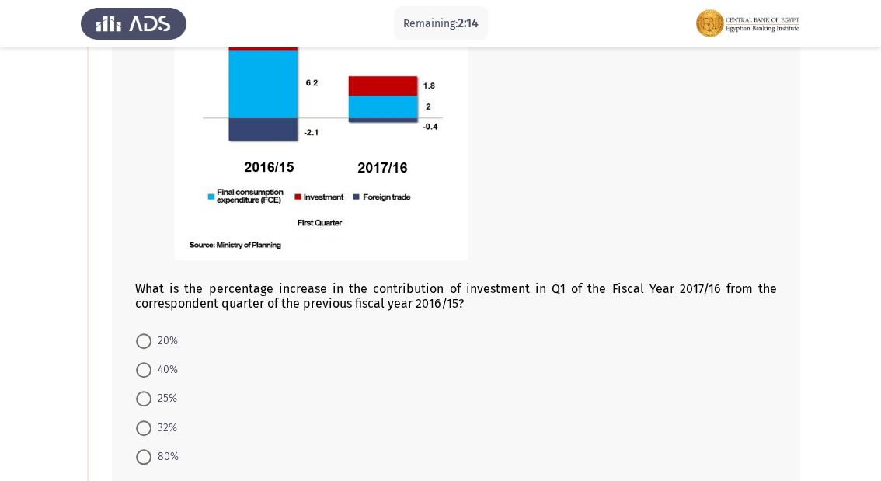
scroll to position [249, 0]
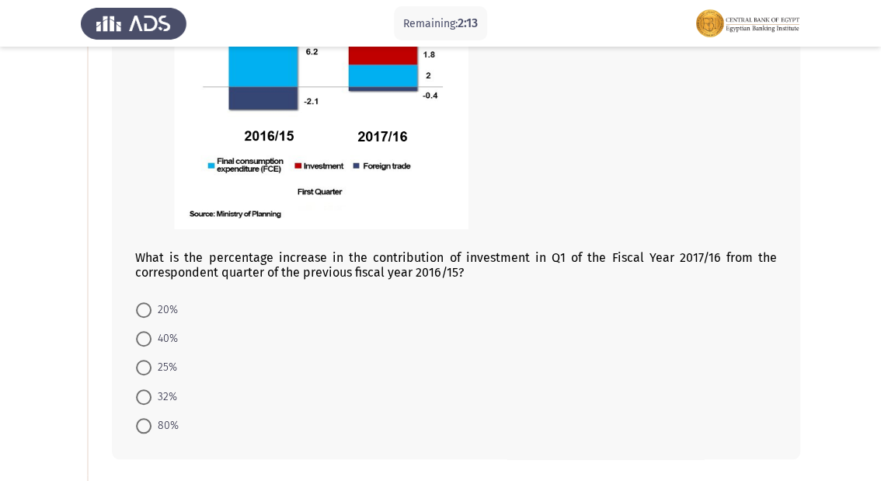
click at [147, 337] on span at bounding box center [144, 339] width 16 height 16
click at [147, 337] on input "40%" at bounding box center [144, 339] width 16 height 16
radio input "true"
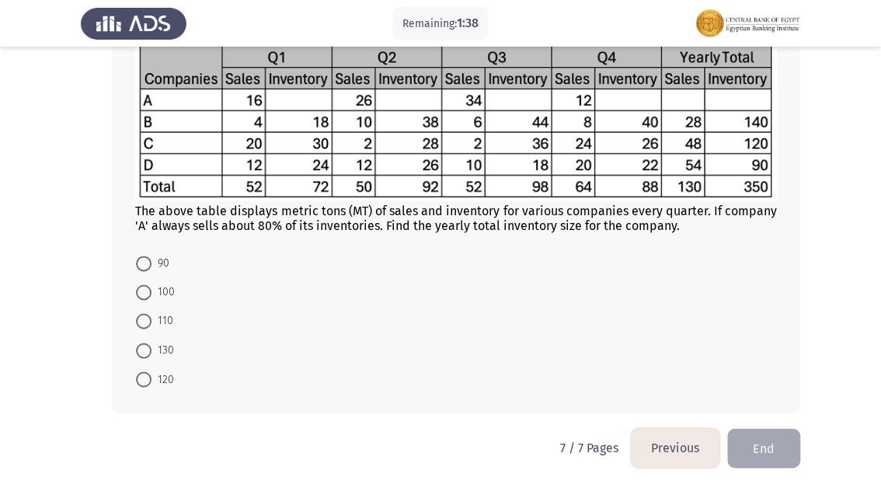
scroll to position [727, 0]
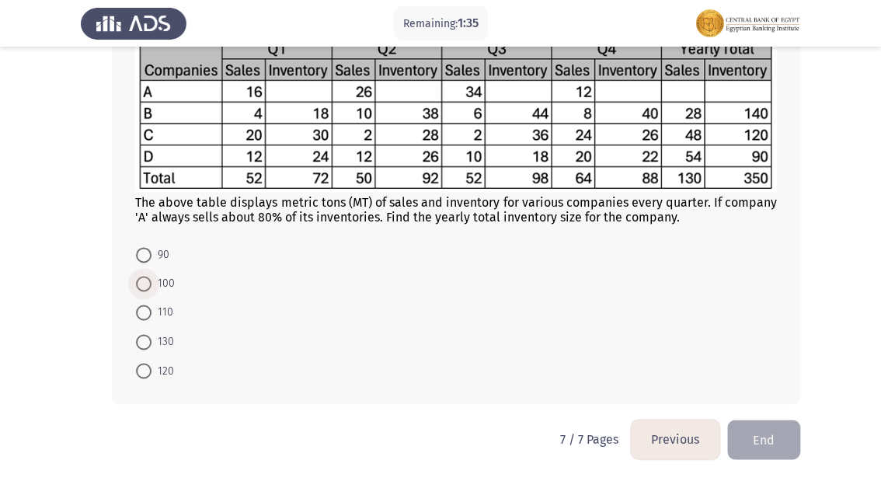
click at [146, 288] on span at bounding box center [144, 284] width 16 height 16
click at [146, 288] on input "100" at bounding box center [144, 284] width 16 height 16
radio input "true"
click at [152, 262] on span "90" at bounding box center [161, 255] width 18 height 19
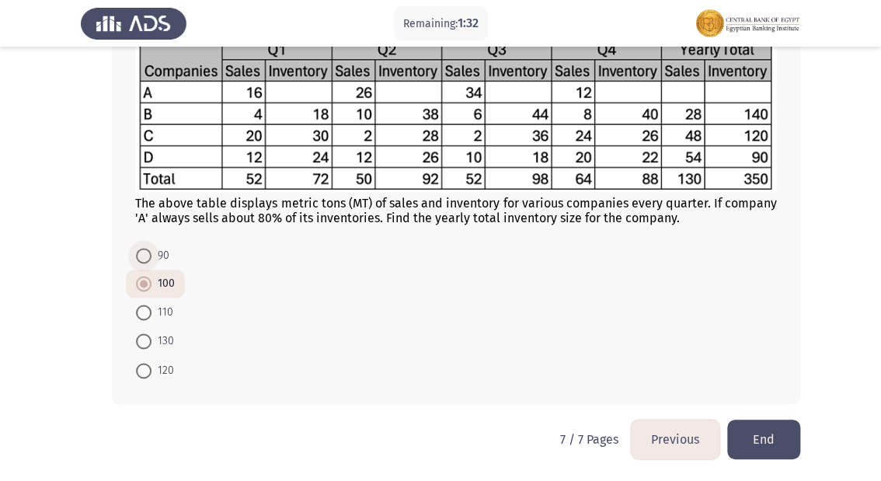
click at [152, 262] on input "90" at bounding box center [144, 256] width 16 height 16
radio input "true"
click at [777, 440] on button "End" at bounding box center [763, 440] width 73 height 40
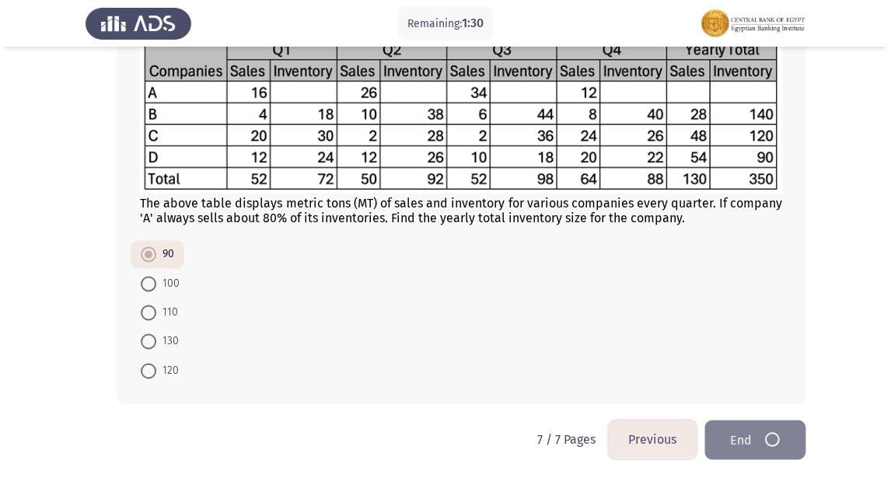
scroll to position [0, 0]
